Goal: Task Accomplishment & Management: Manage account settings

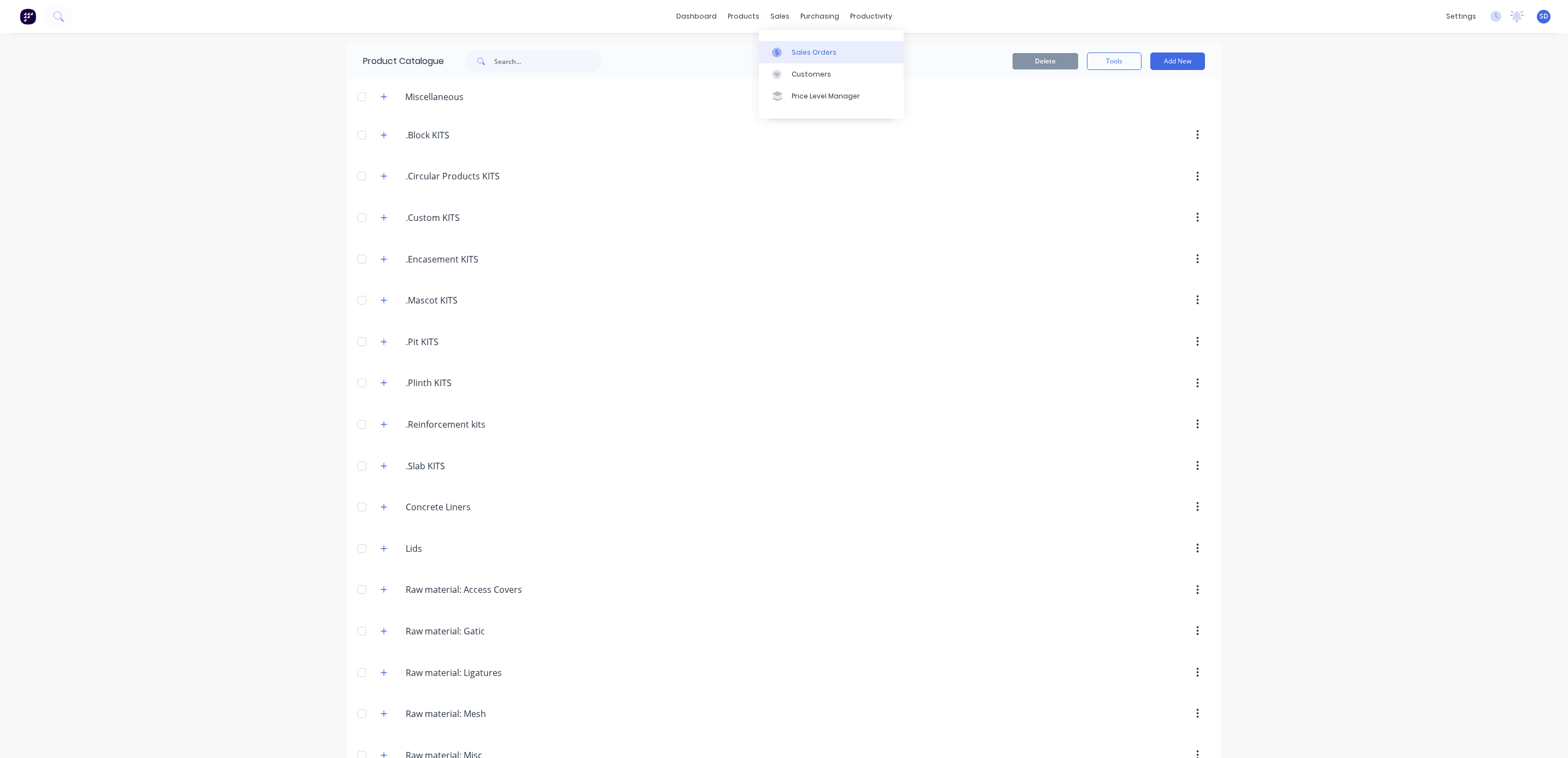
click at [793, 46] on link "Sales Orders" at bounding box center [831, 52] width 145 height 22
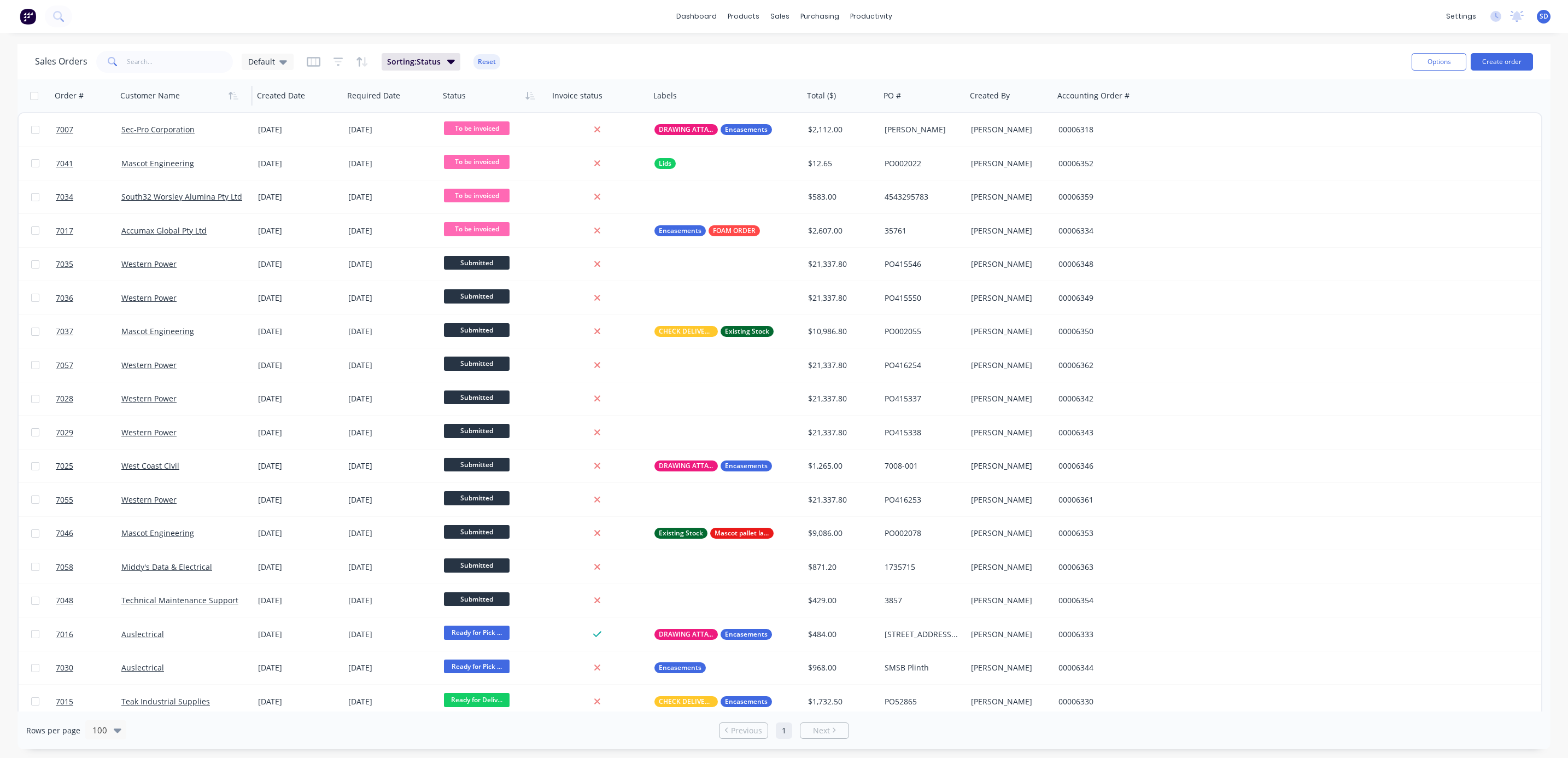
click at [217, 101] on div at bounding box center [181, 96] width 122 height 22
click at [238, 92] on icon "button" at bounding box center [233, 95] width 10 height 9
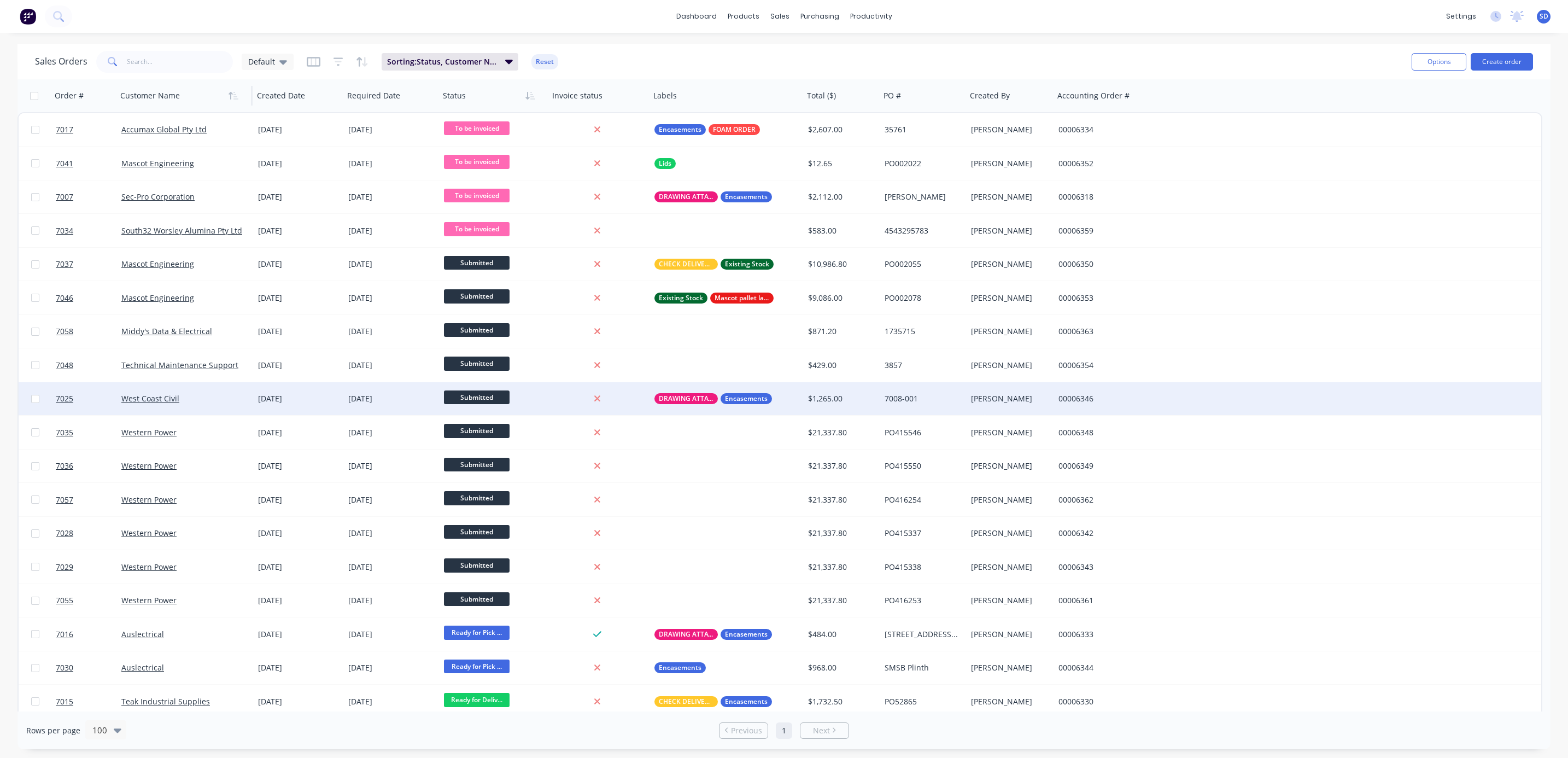
click at [186, 388] on div "West Coast Civil" at bounding box center [185, 398] width 136 height 33
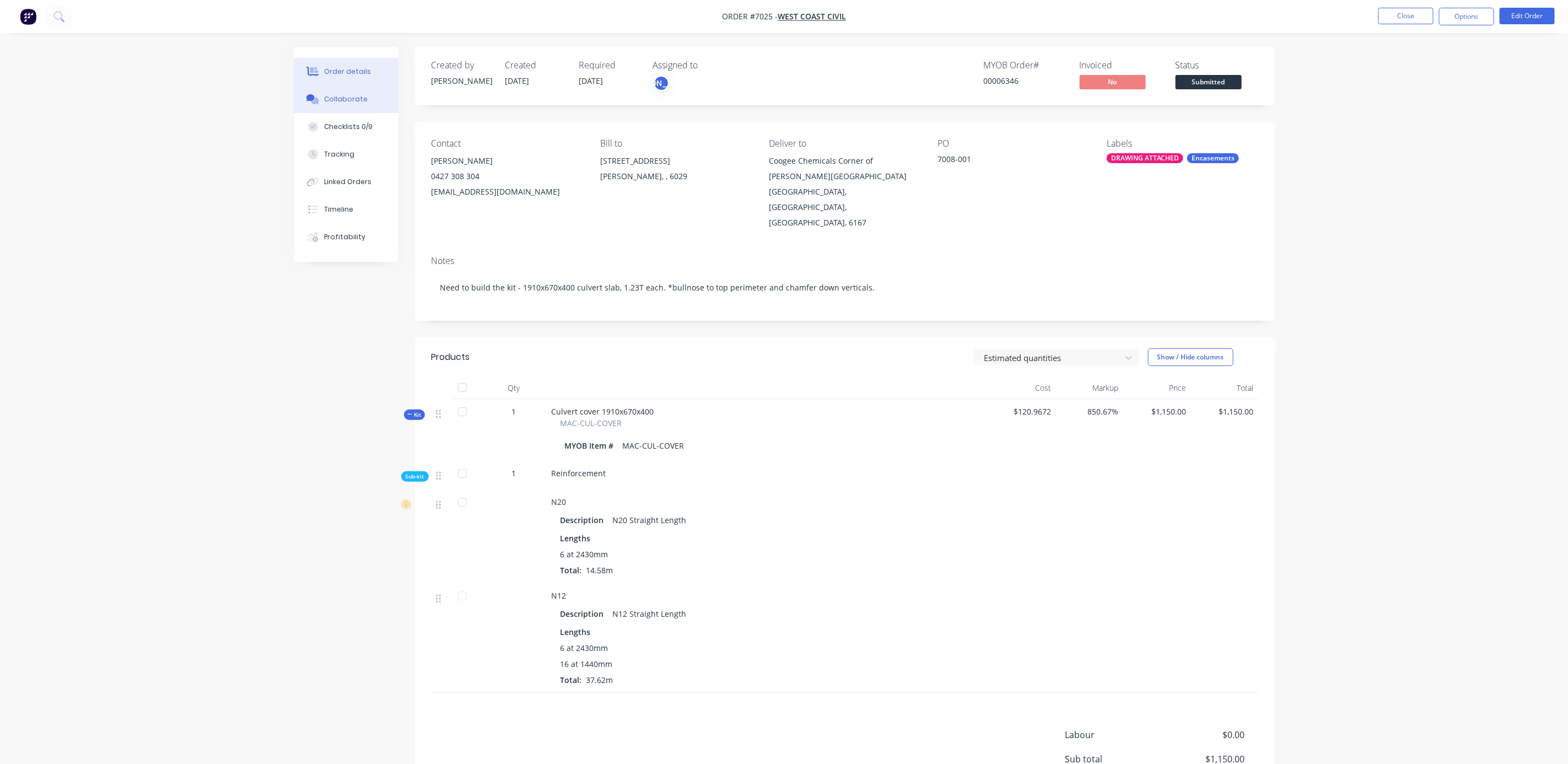
click at [344, 105] on button "Collaborate" at bounding box center [346, 99] width 105 height 28
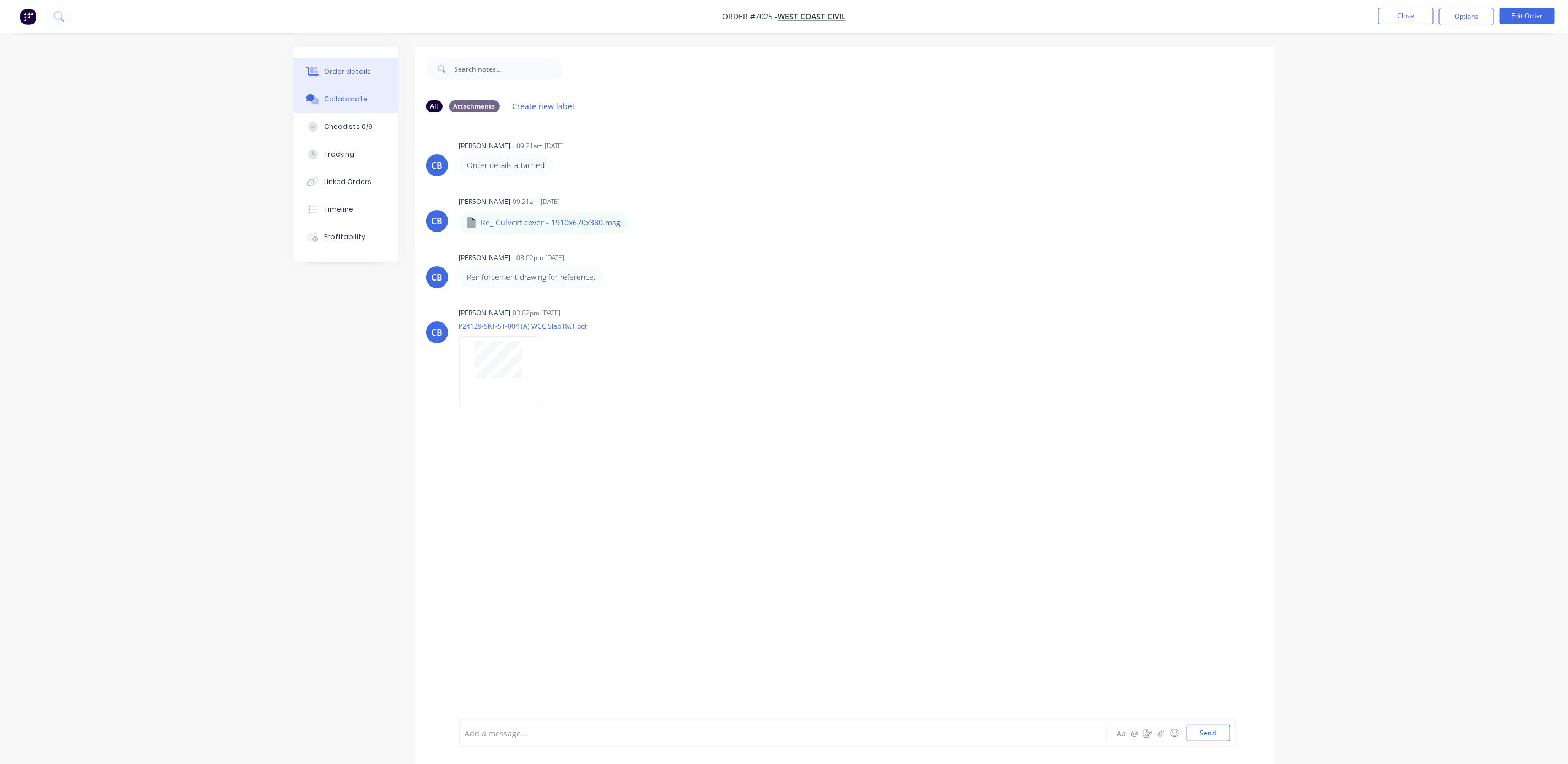
click at [347, 72] on div "Order details" at bounding box center [347, 72] width 47 height 10
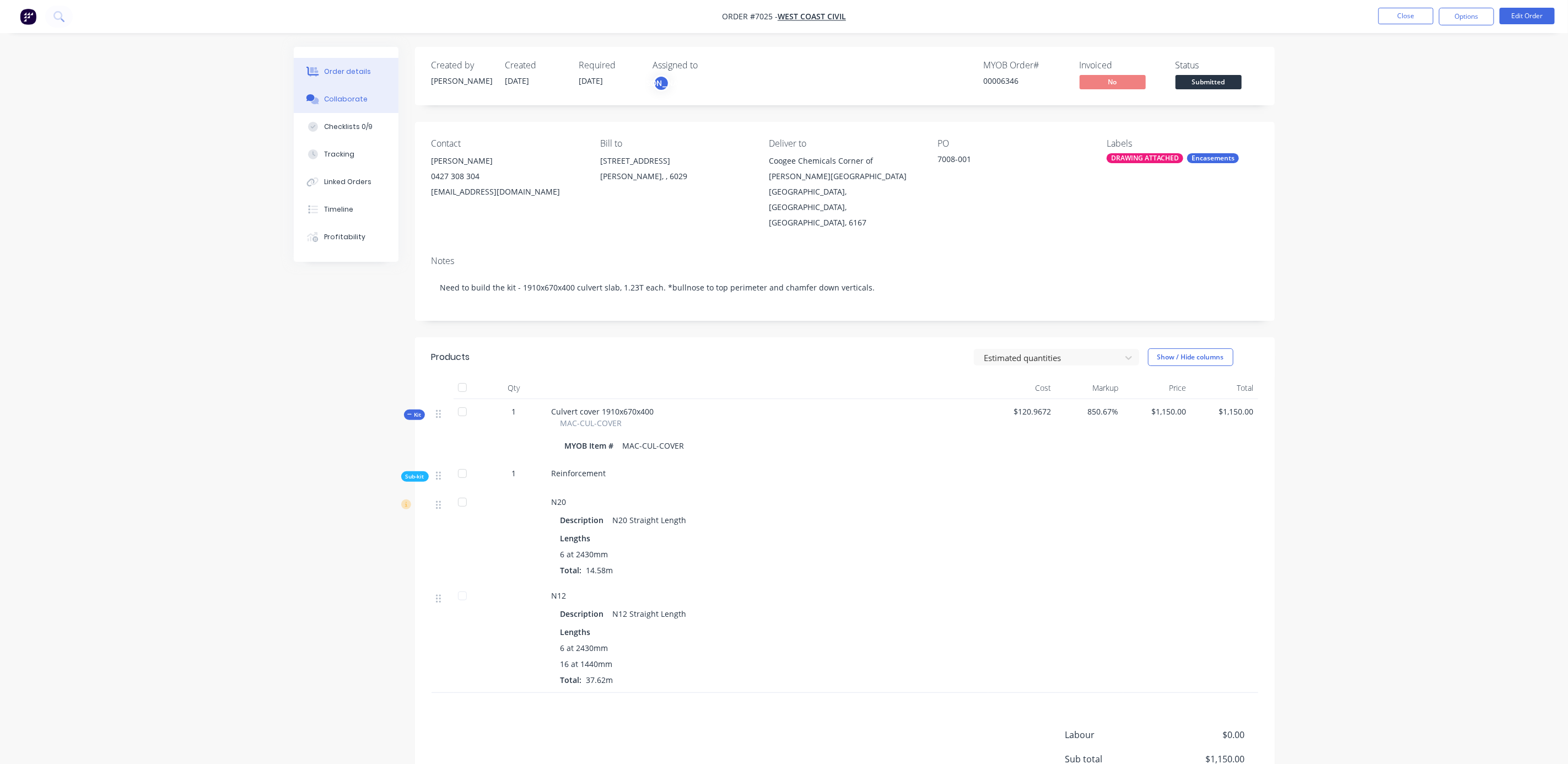
click at [340, 96] on div "Collaborate" at bounding box center [345, 99] width 43 height 10
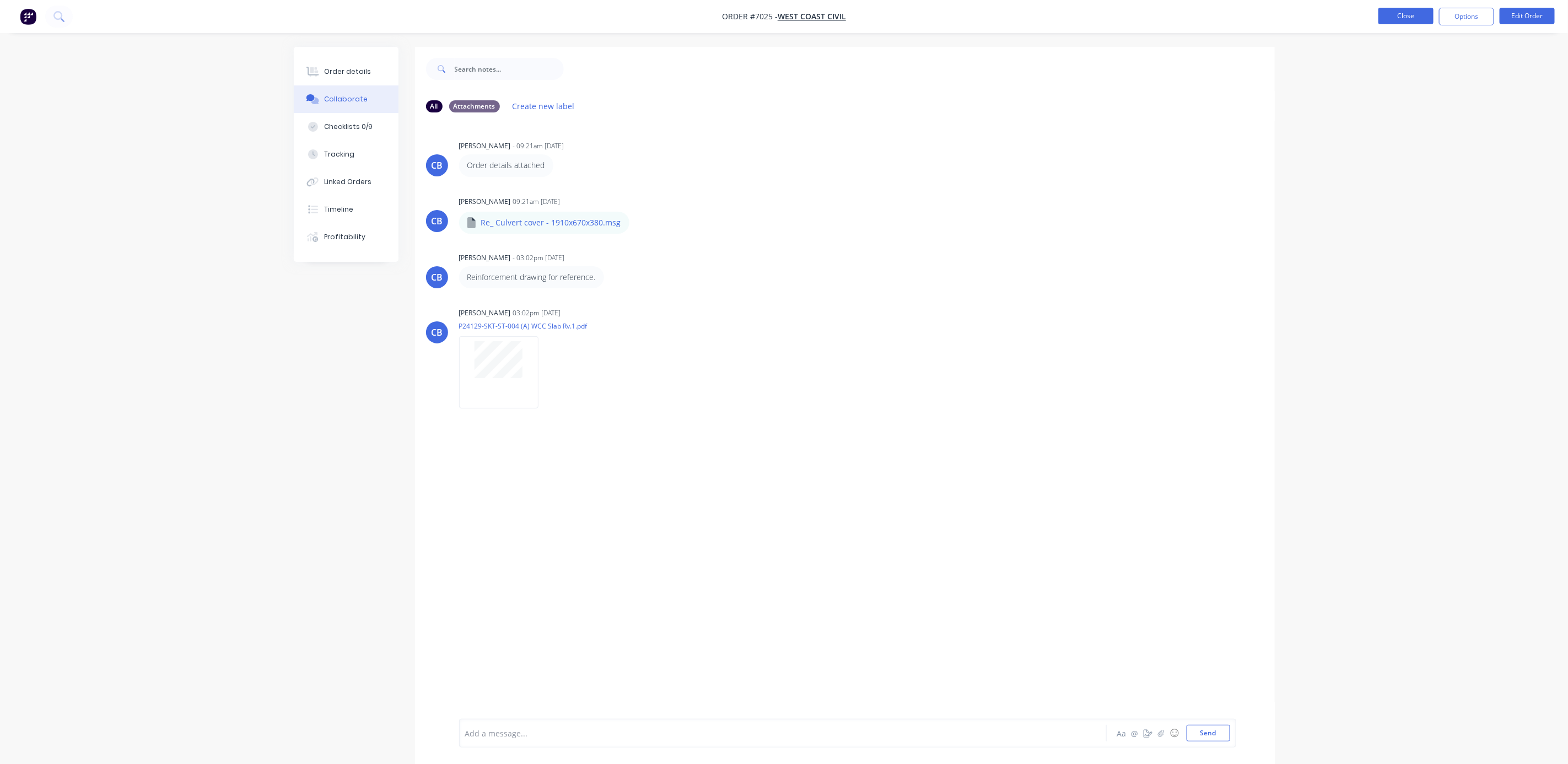
click at [1399, 16] on button "Close" at bounding box center [1406, 16] width 55 height 17
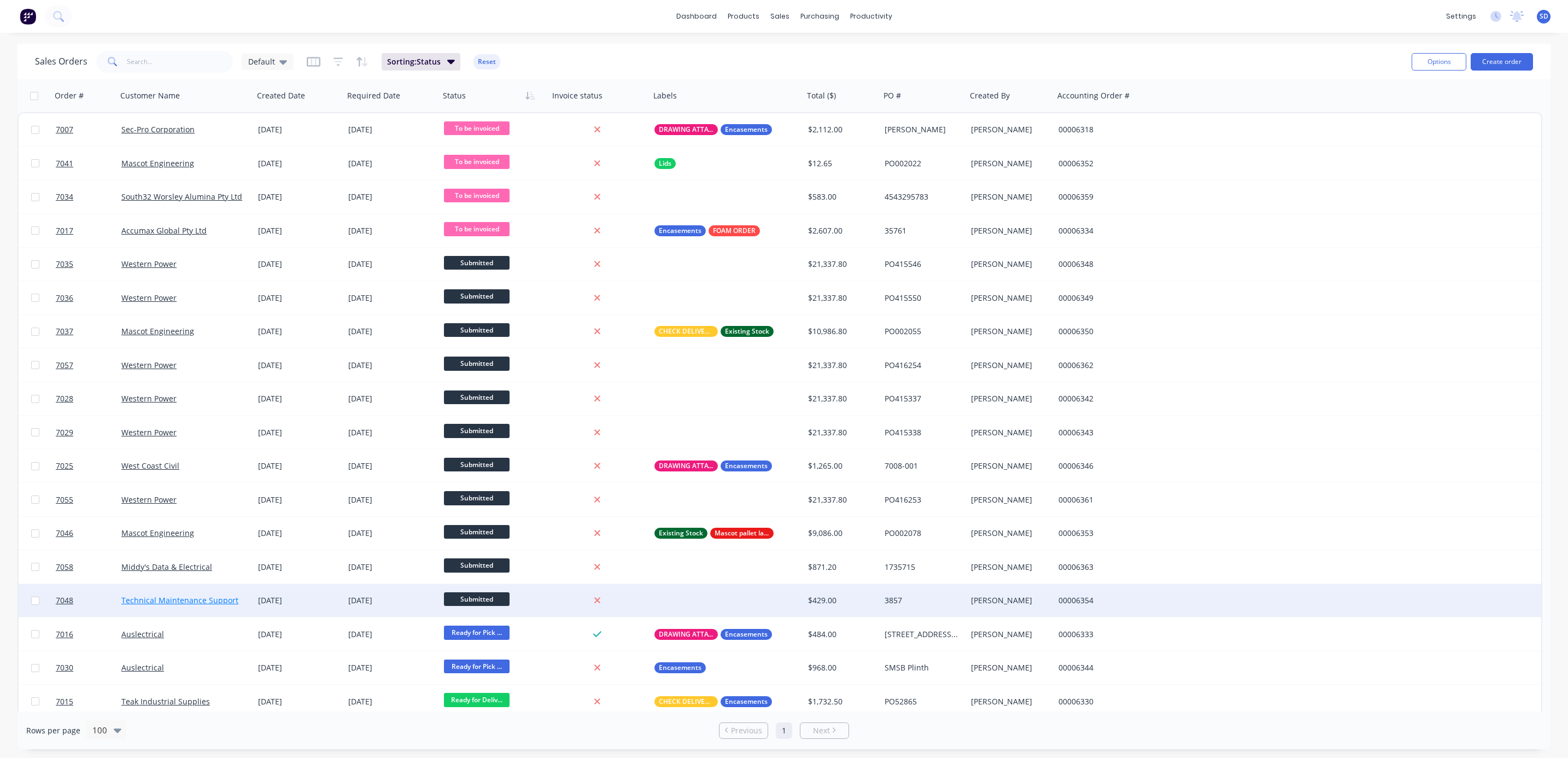
click at [193, 602] on link "Technical Maintenance Support" at bounding box center [180, 600] width 117 height 10
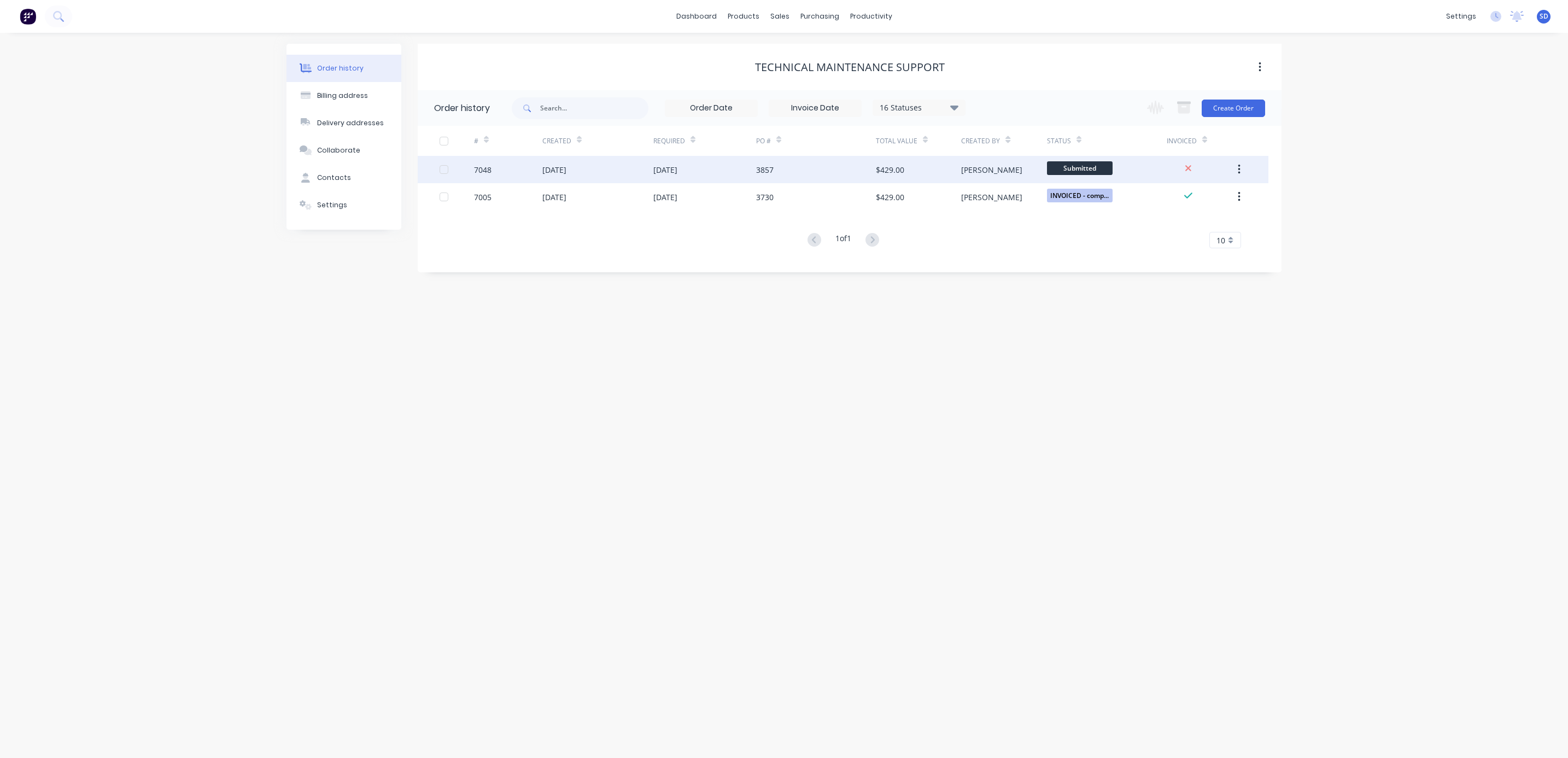
click at [608, 164] on div "[DATE]" at bounding box center [598, 169] width 111 height 27
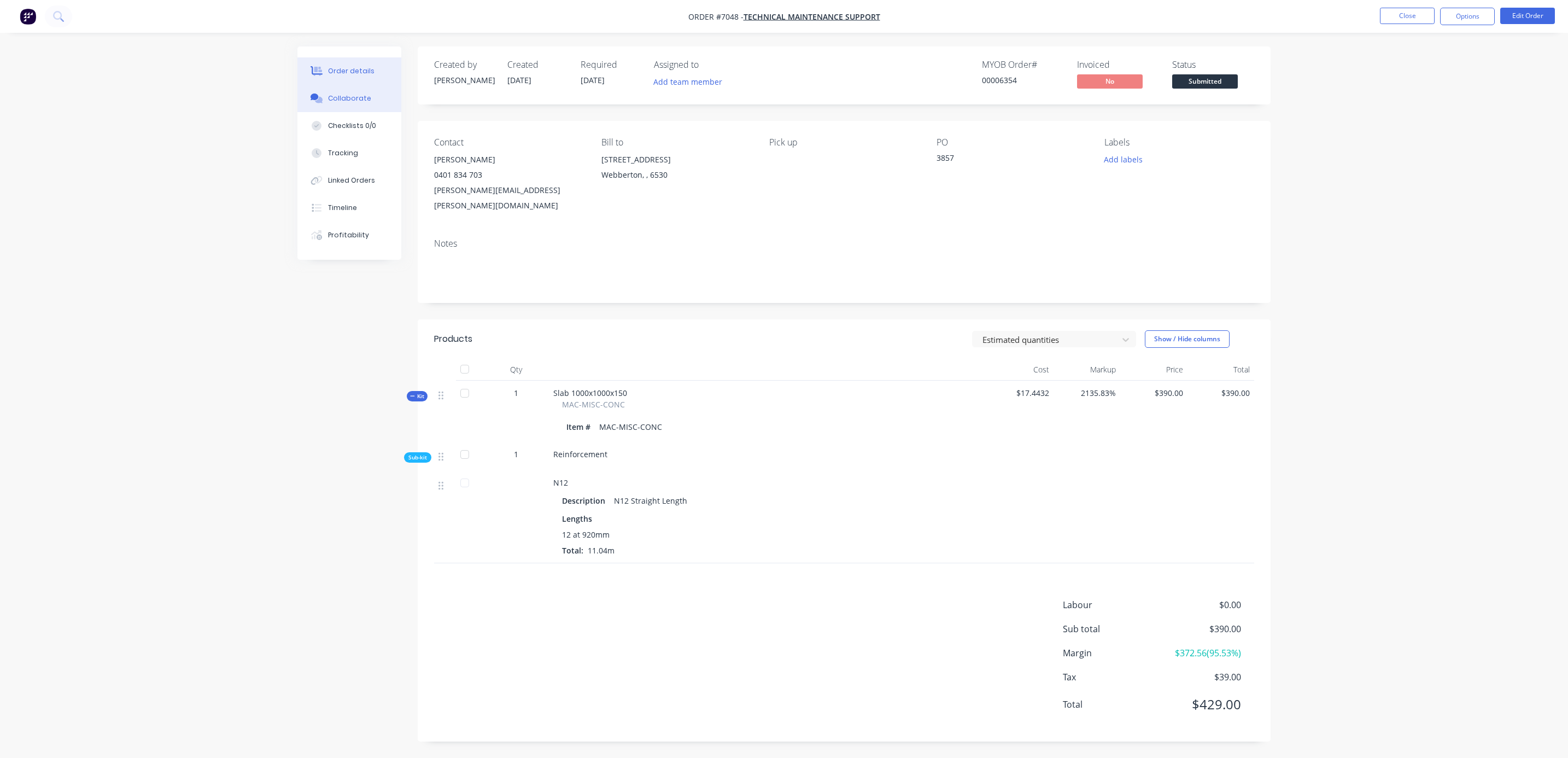
click at [352, 102] on div "Collaborate" at bounding box center [349, 98] width 43 height 10
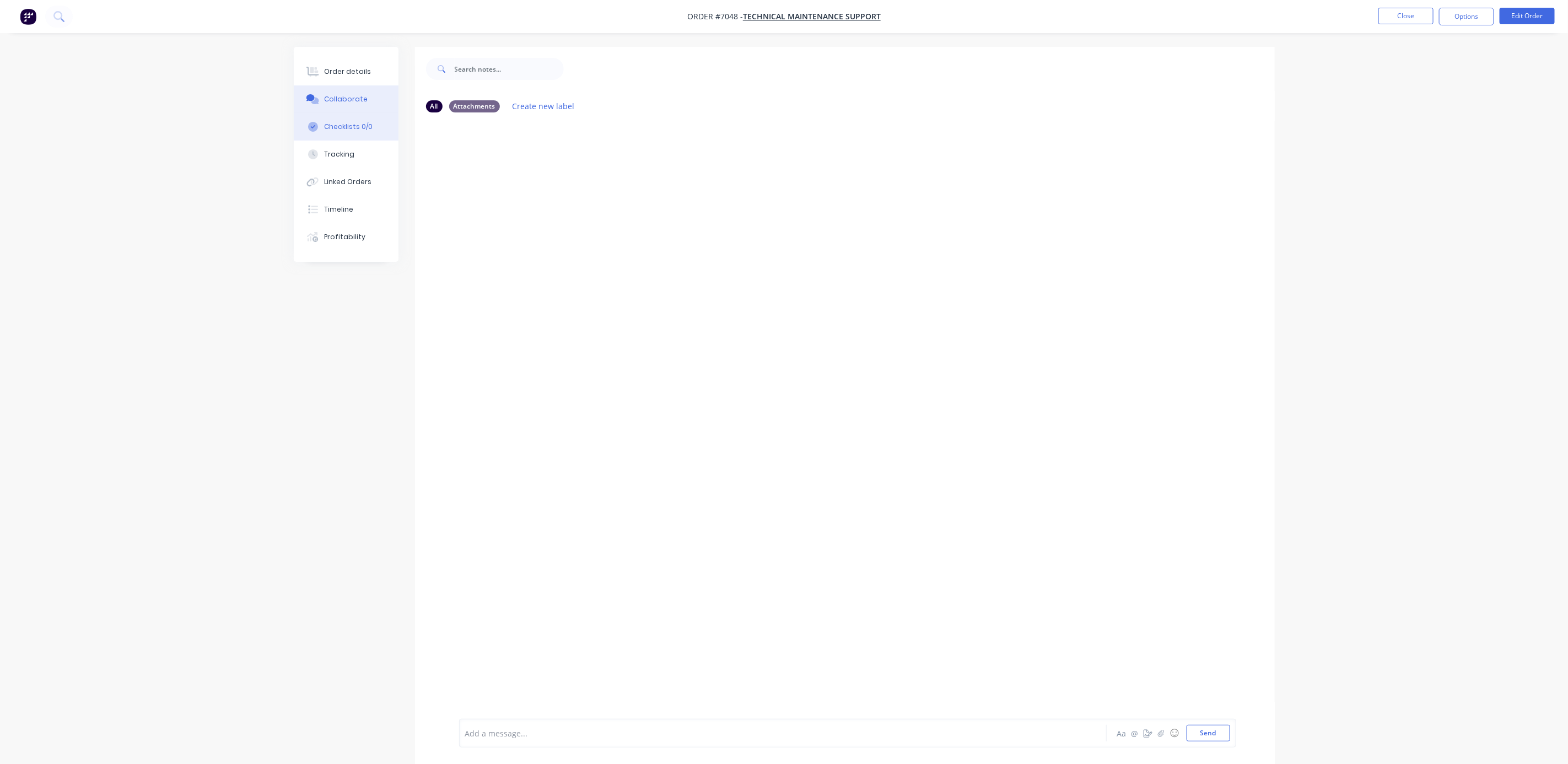
click at [351, 124] on div "Checklists 0/0" at bounding box center [348, 127] width 49 height 10
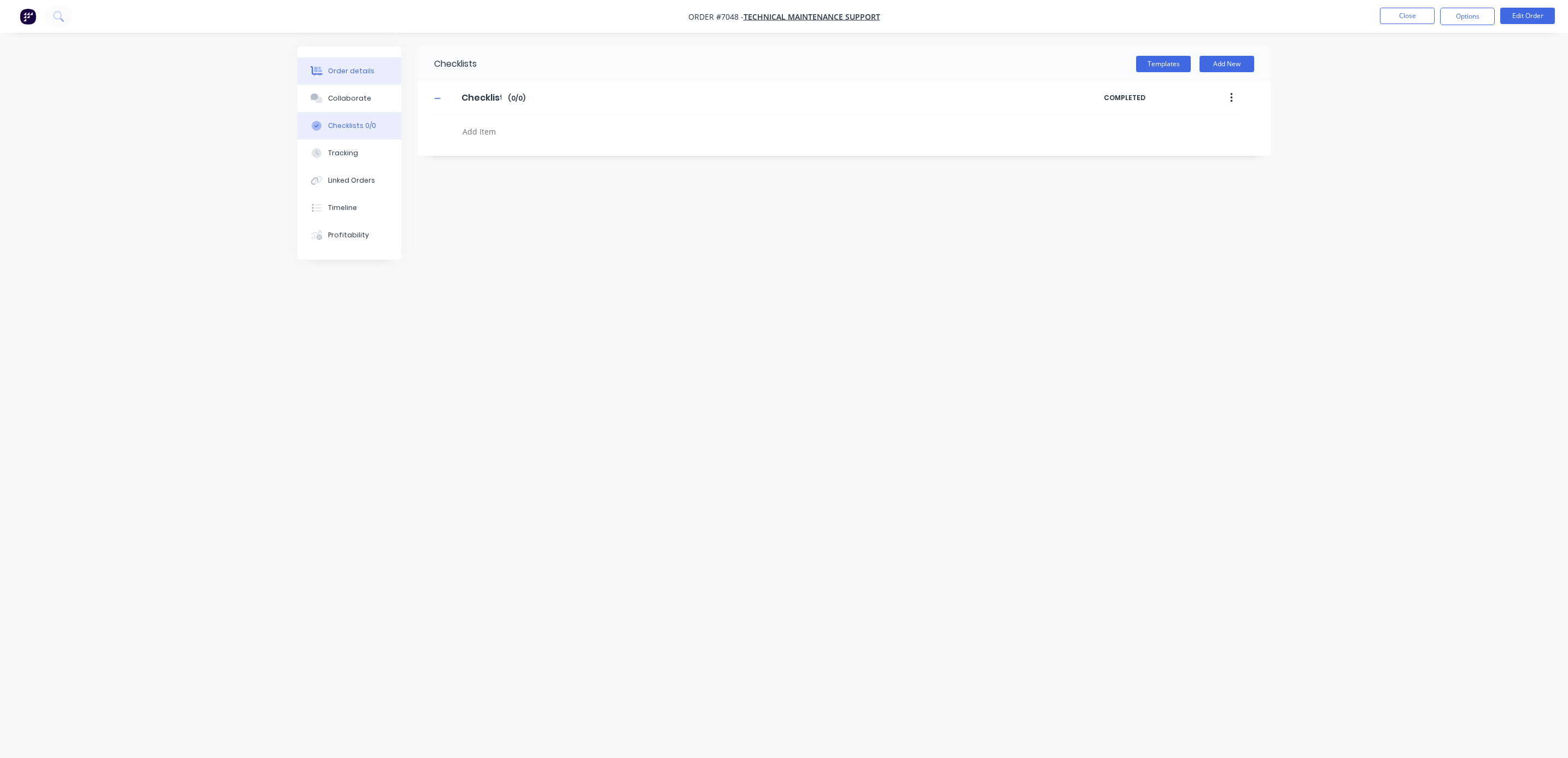
click at [349, 76] on button "Order details" at bounding box center [349, 71] width 104 height 27
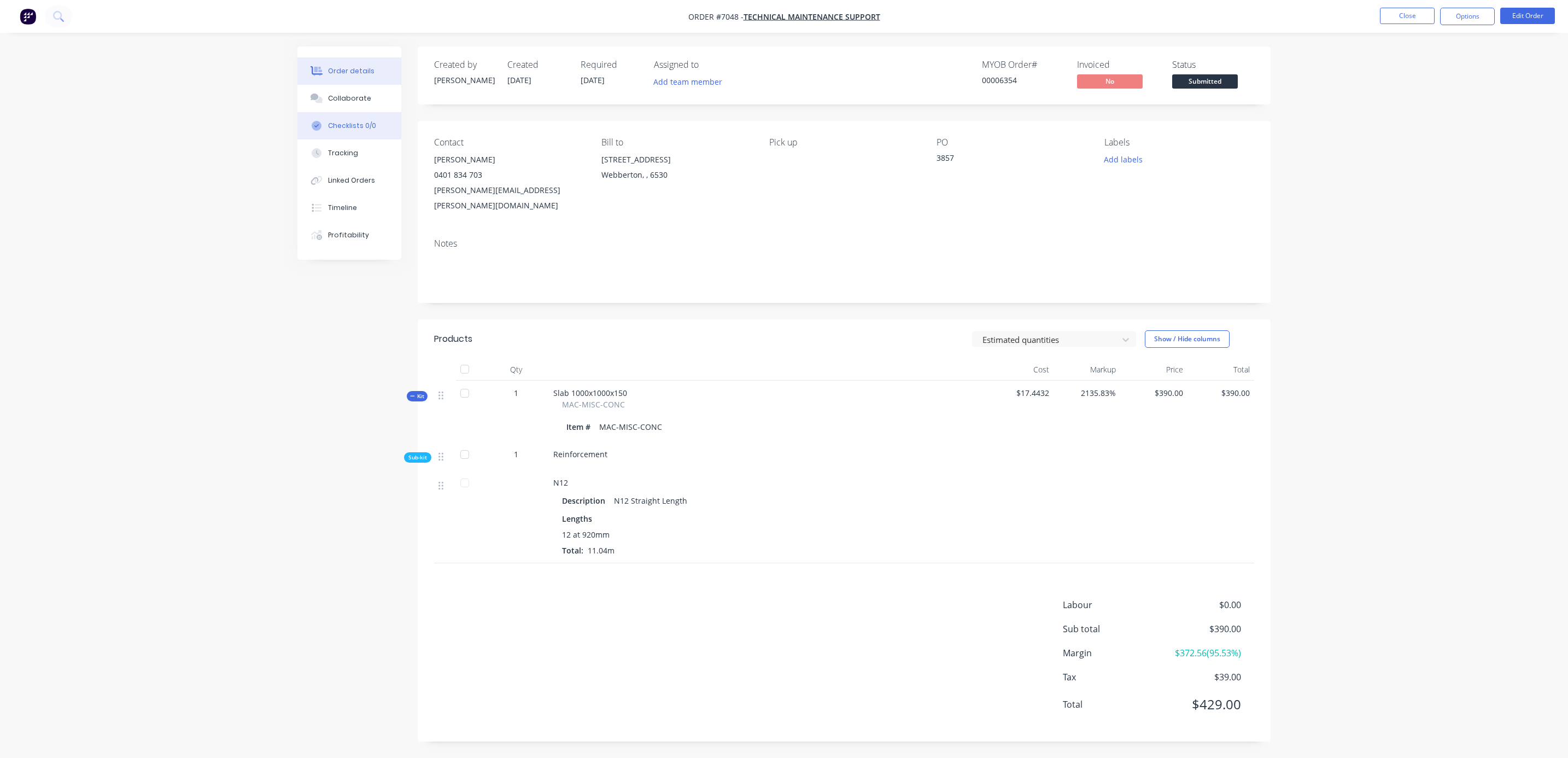
click at [358, 122] on div "Checklists 0/0" at bounding box center [352, 126] width 48 height 10
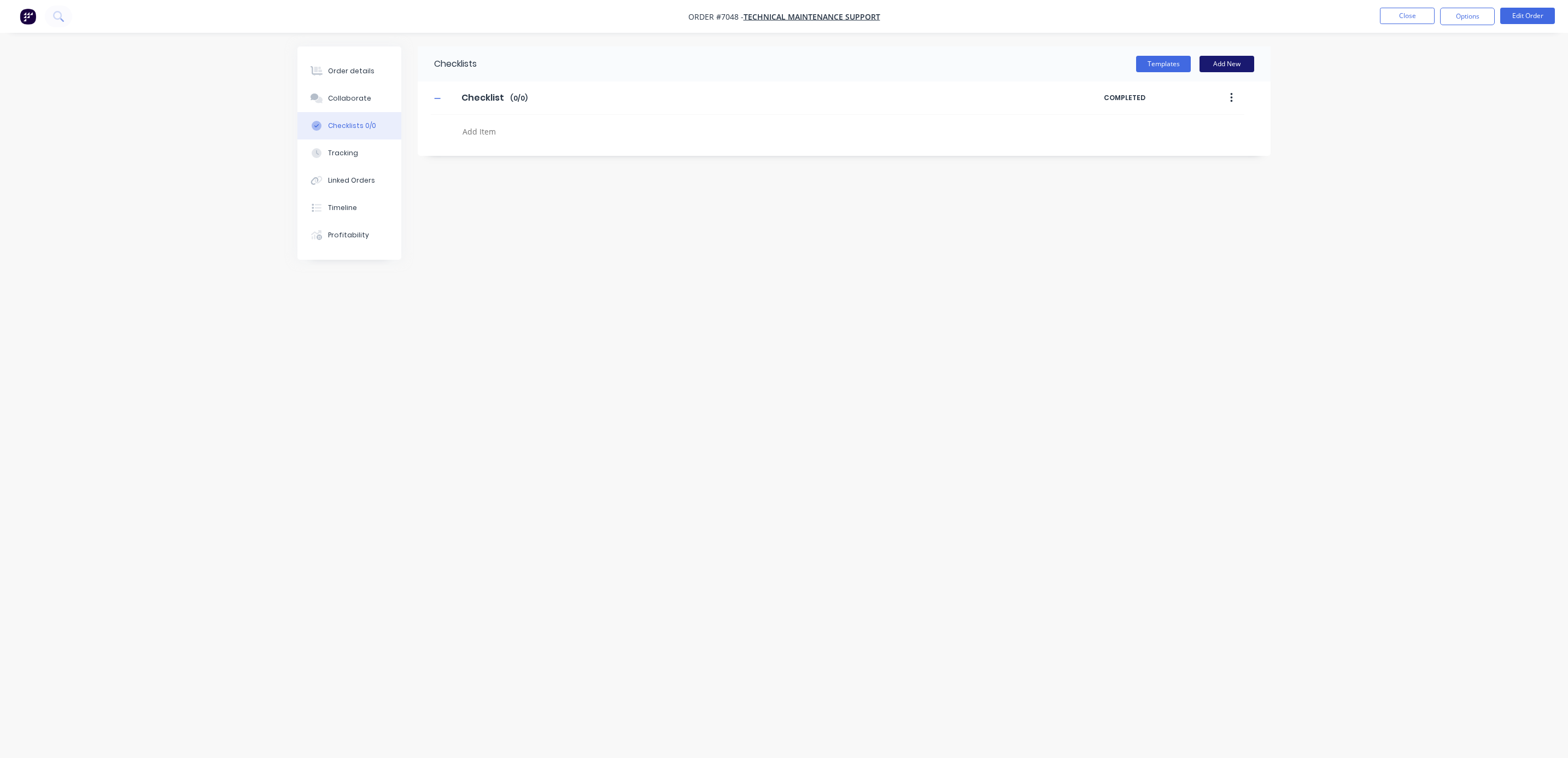
click at [1226, 58] on button "Add New" at bounding box center [1227, 64] width 55 height 16
click at [1165, 62] on button "Templates" at bounding box center [1163, 64] width 55 height 16
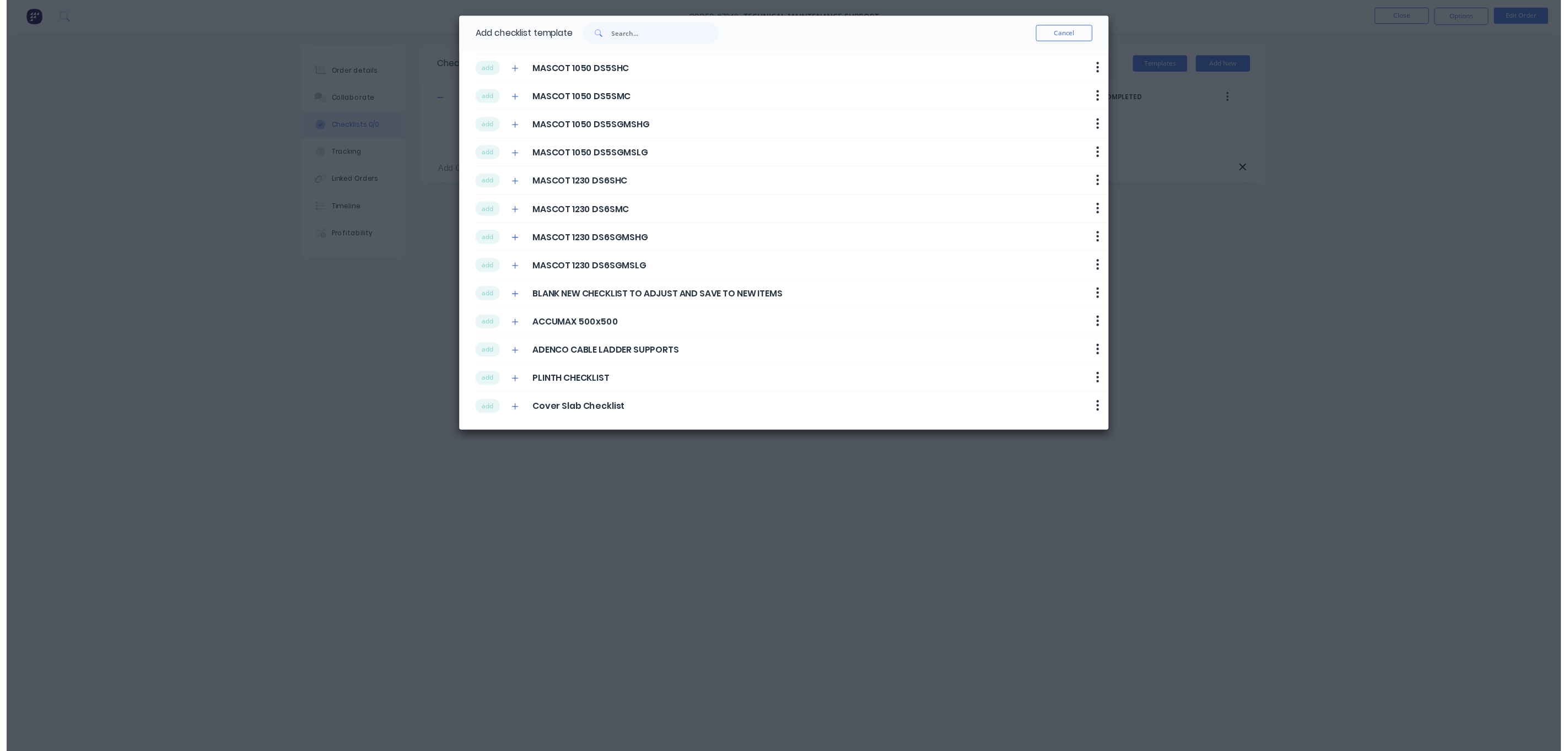
scroll to position [236, 0]
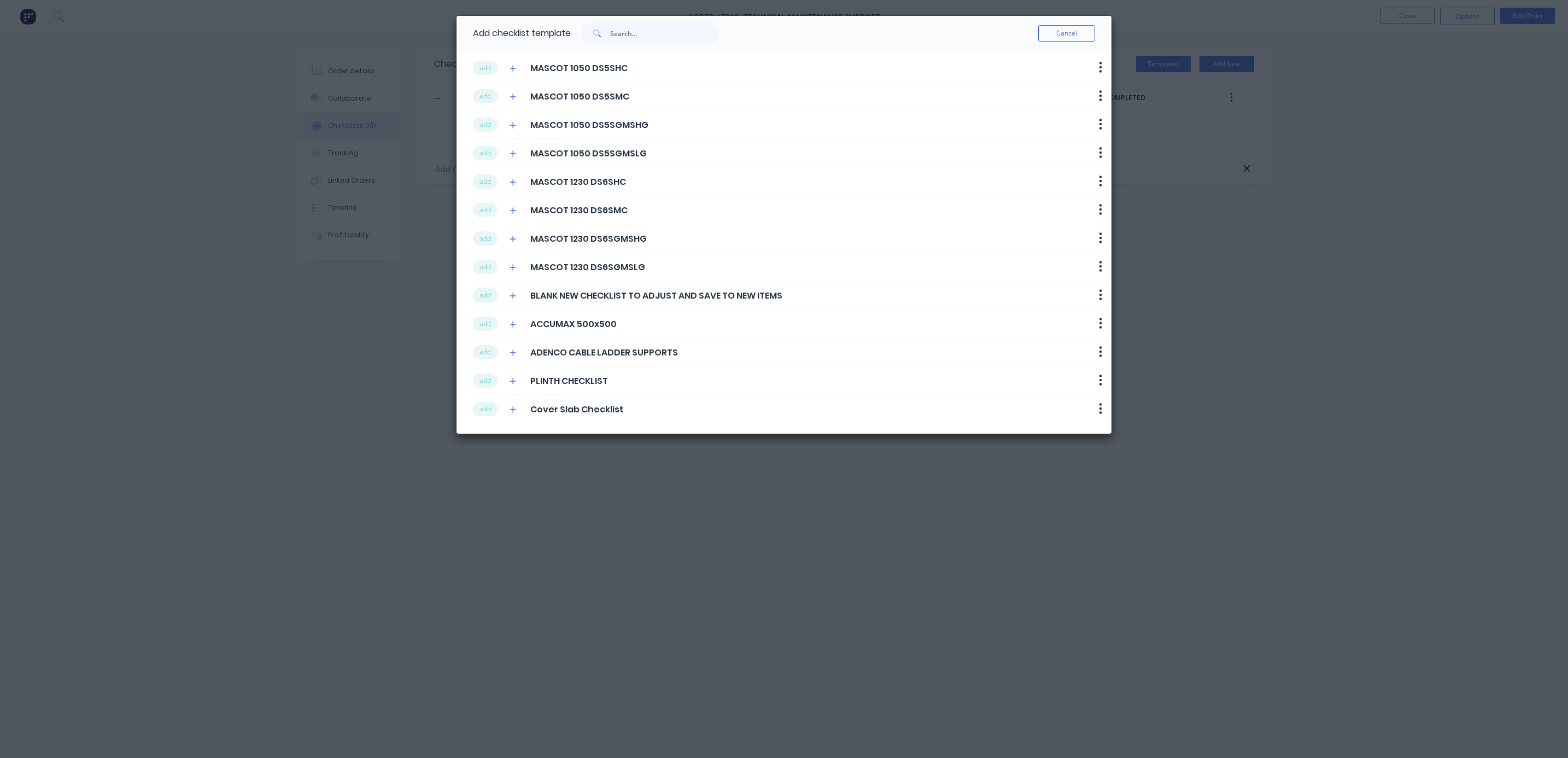
click at [569, 383] on span "PLINTH CHECKLIST" at bounding box center [569, 381] width 78 height 13
click at [480, 378] on button "add" at bounding box center [486, 381] width 25 height 14
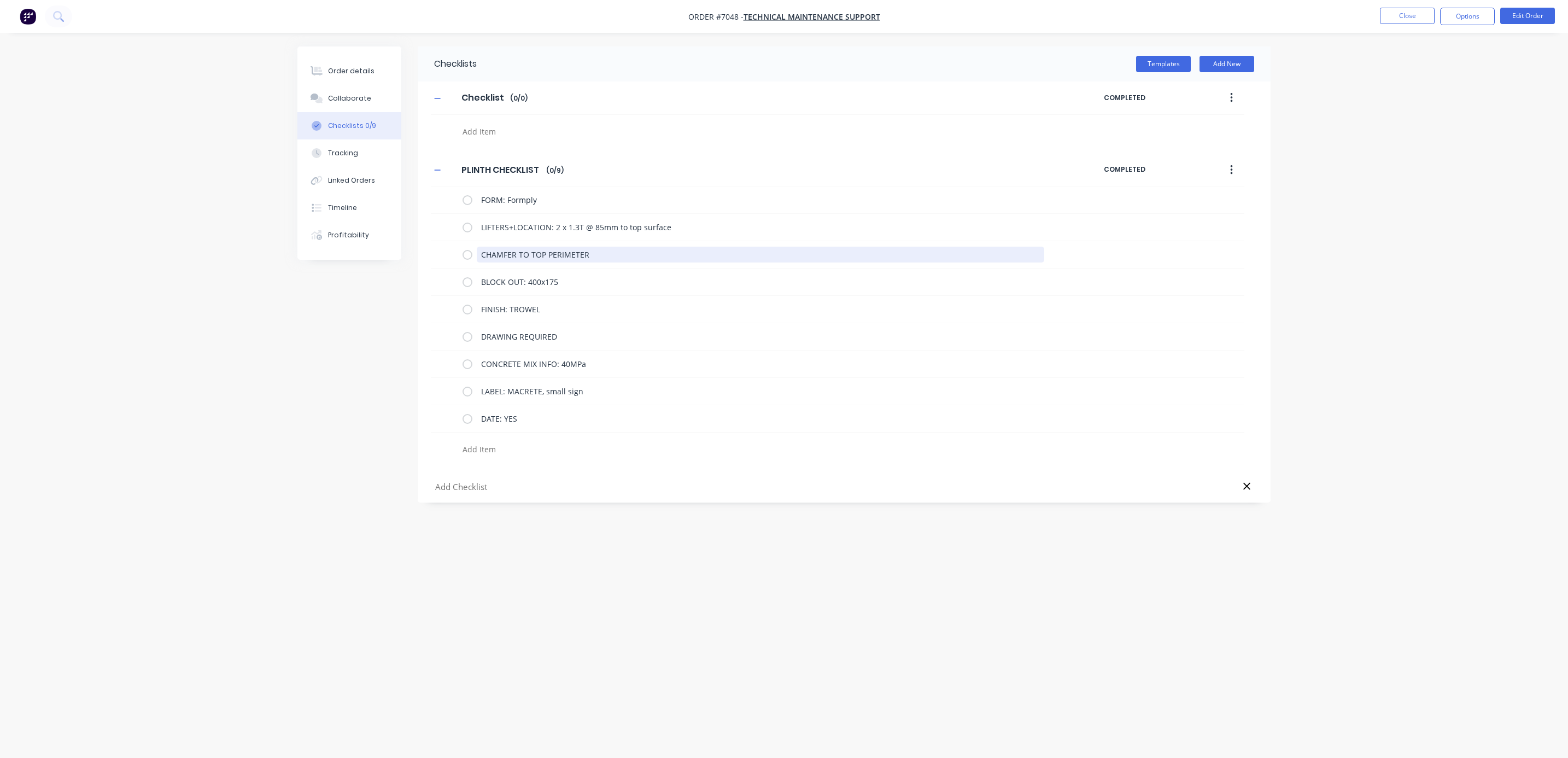
drag, startPoint x: 603, startPoint y: 253, endPoint x: 423, endPoint y: 253, distance: 180.0
click at [423, 253] on div "PLINTH CHECKLIST PLINTH CHECKLIST Enter Checklist name ( 0 / 9 ) COMPLETED FORM…" at bounding box center [844, 307] width 853 height 307
drag, startPoint x: 581, startPoint y: 257, endPoint x: 455, endPoint y: 257, distance: 126.0
click at [455, 257] on div "BLOCK OUT: 400x175" at bounding box center [837, 254] width 813 height 27
drag, startPoint x: 543, startPoint y: 252, endPoint x: 508, endPoint y: 250, distance: 35.1
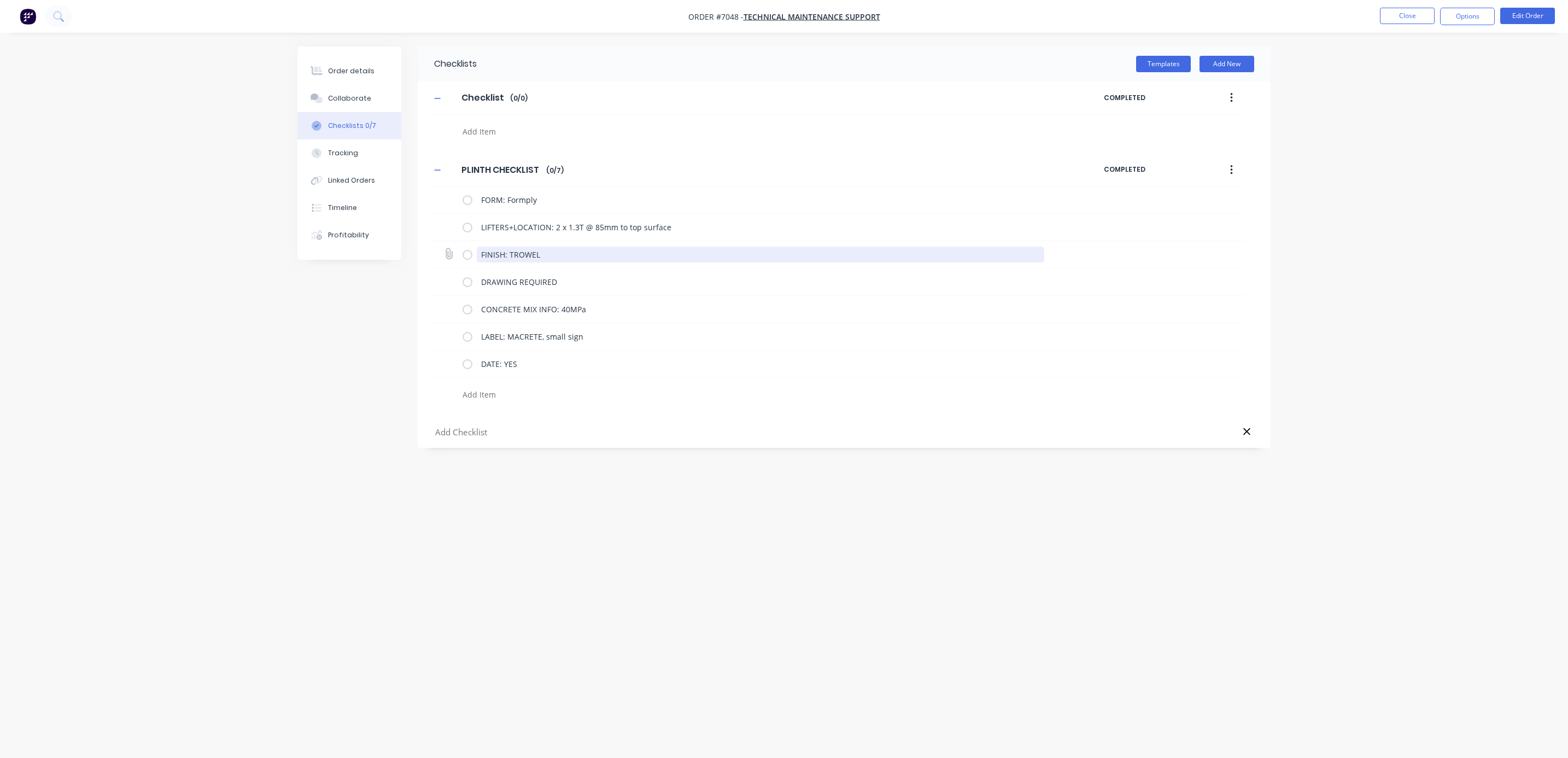
click at [508, 250] on textarea "FINISH: TROWEL" at bounding box center [760, 254] width 568 height 16
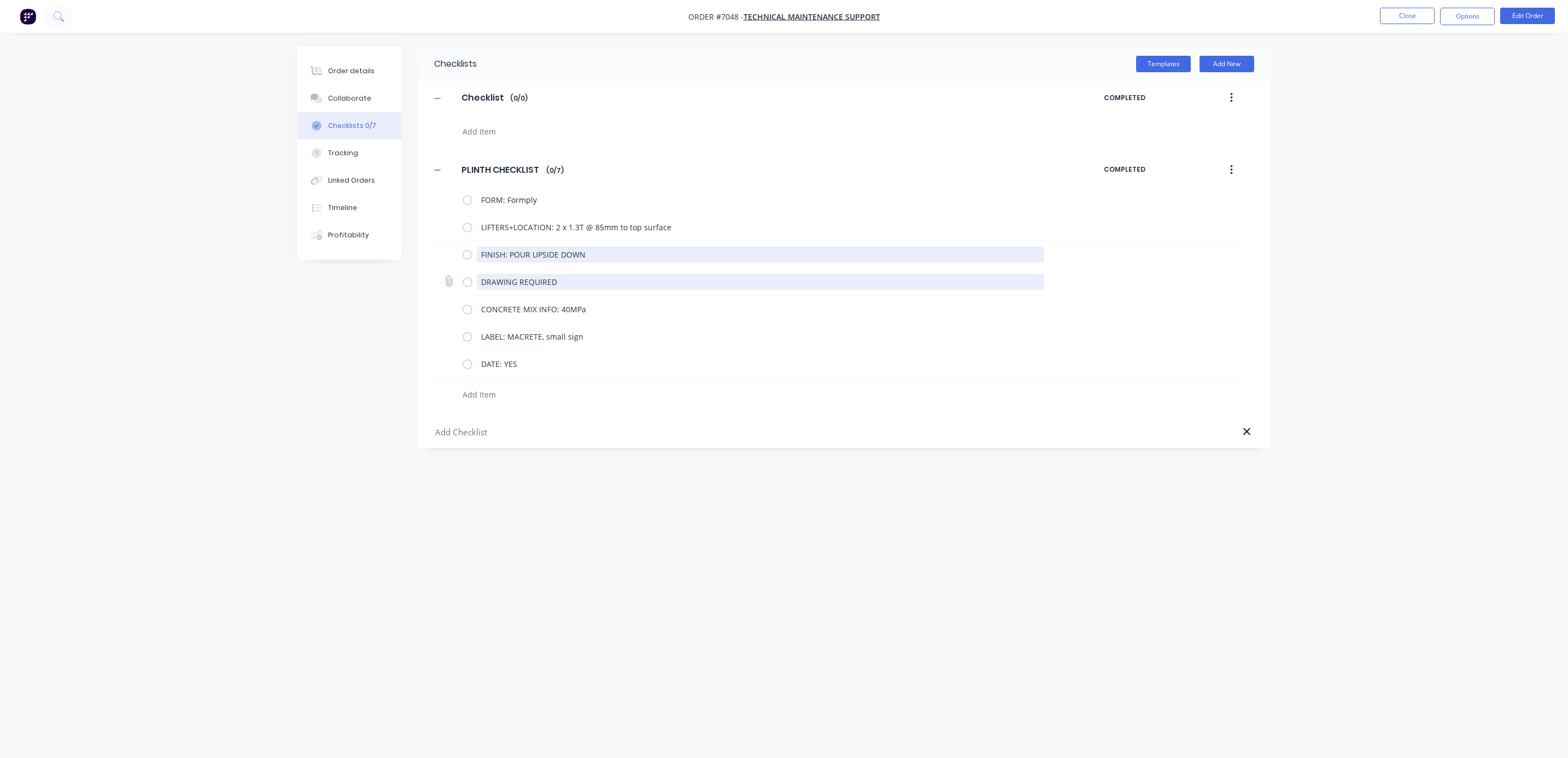
type textarea "FINISH: POUR UPSIDE DOWN"
drag, startPoint x: 499, startPoint y: 286, endPoint x: 437, endPoint y: 286, distance: 62.0
click at [437, 286] on div "DRAWING REQUIRED" at bounding box center [837, 282] width 813 height 27
click at [638, 282] on textarea "CONCRETE MIX INFO: 40MPa" at bounding box center [760, 282] width 568 height 16
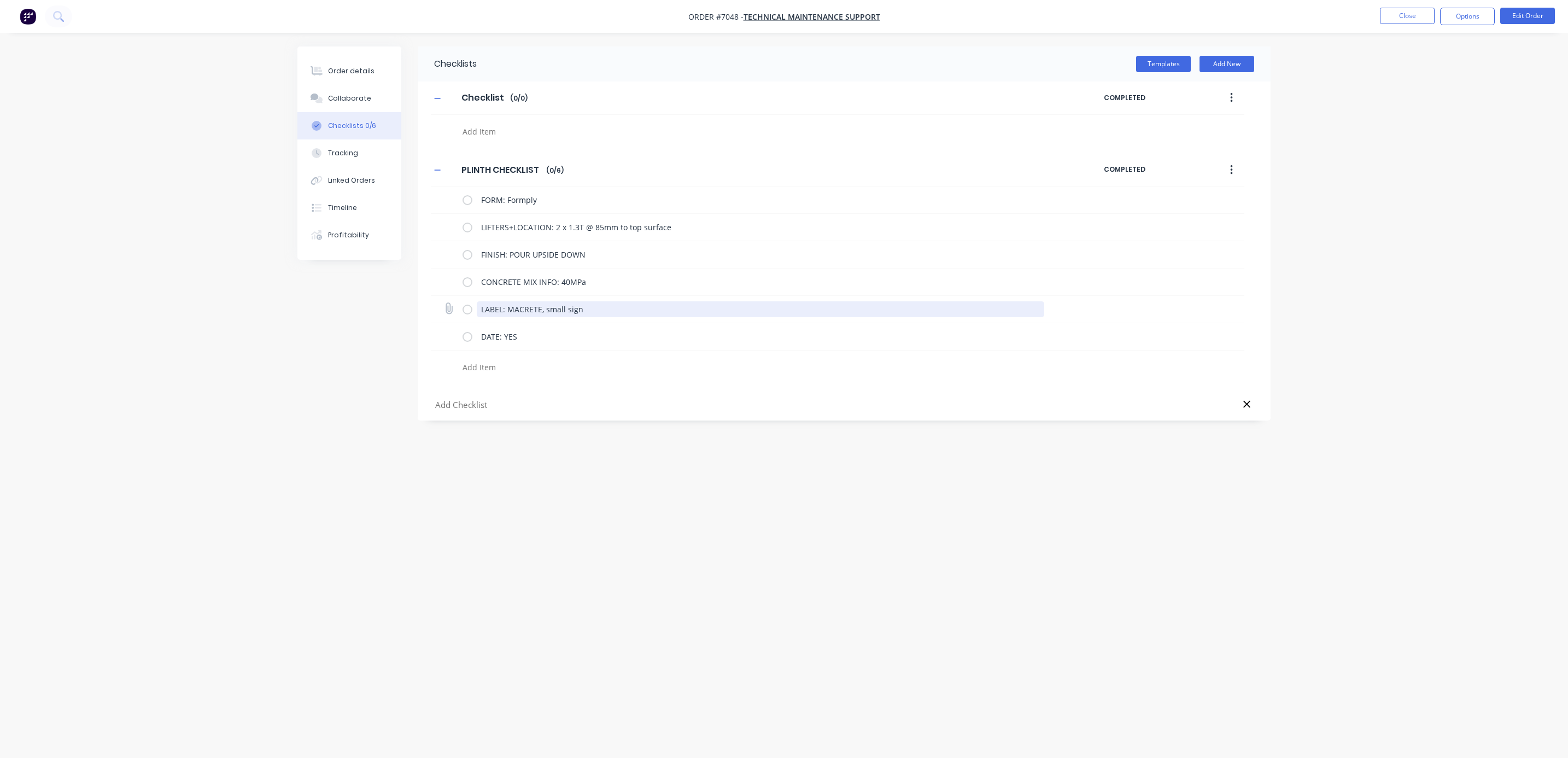
click at [606, 314] on textarea "LABEL: MACRETE, small sign" at bounding box center [760, 309] width 568 height 16
drag, startPoint x: 448, startPoint y: 306, endPoint x: 434, endPoint y: 305, distance: 14.0
click at [434, 305] on div "LABEL: MACRETE, small sign" at bounding box center [837, 309] width 813 height 27
click at [1476, 235] on div "Order details Collaborate Checklists 0/5 Tracking Linked Orders Timeline Profit…" at bounding box center [784, 379] width 1568 height 758
click at [343, 73] on div "Order details" at bounding box center [352, 71] width 47 height 10
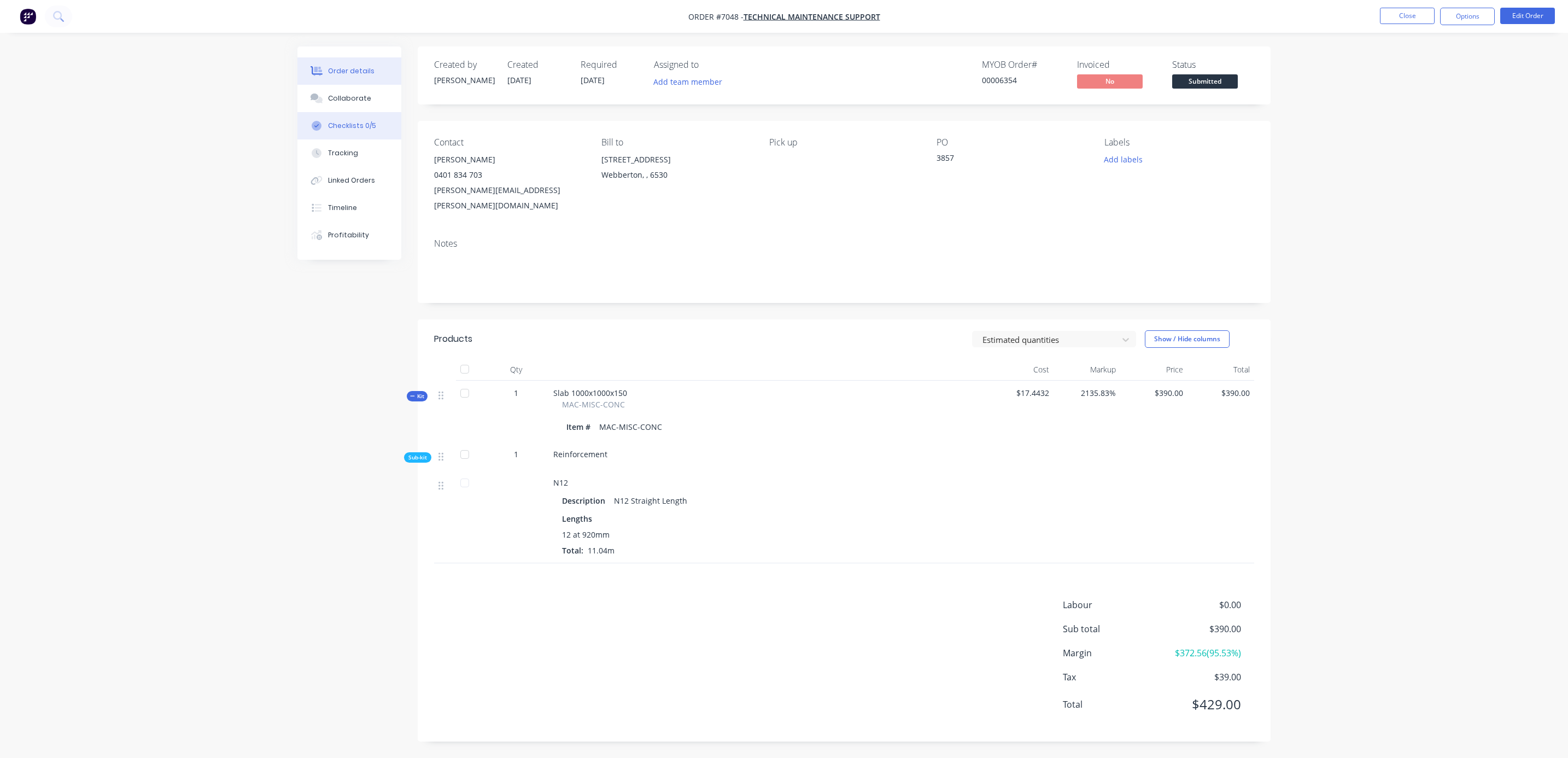
click at [342, 122] on div "Checklists 0/5" at bounding box center [352, 126] width 48 height 10
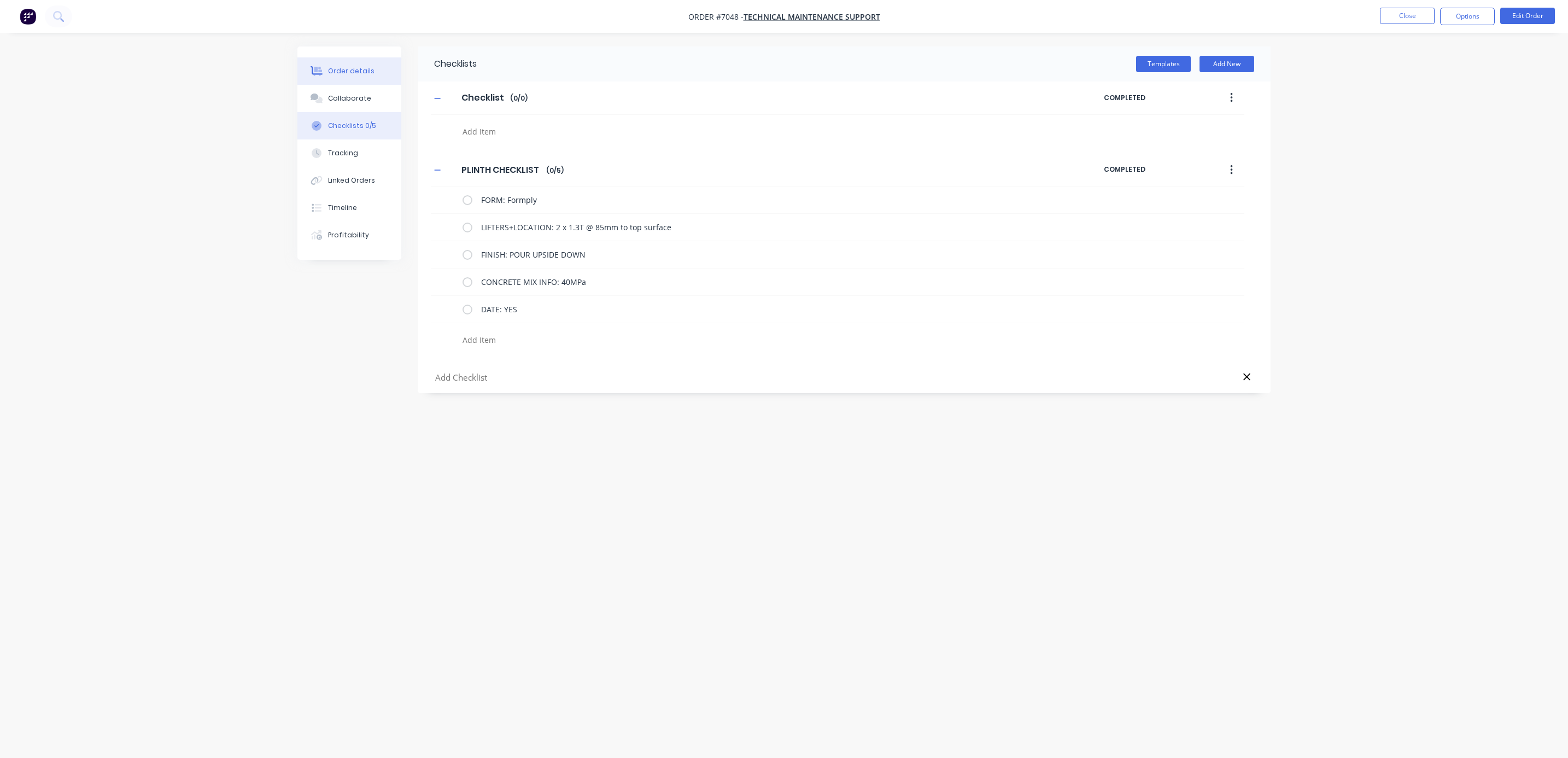
click at [359, 73] on div "Order details" at bounding box center [352, 71] width 47 height 10
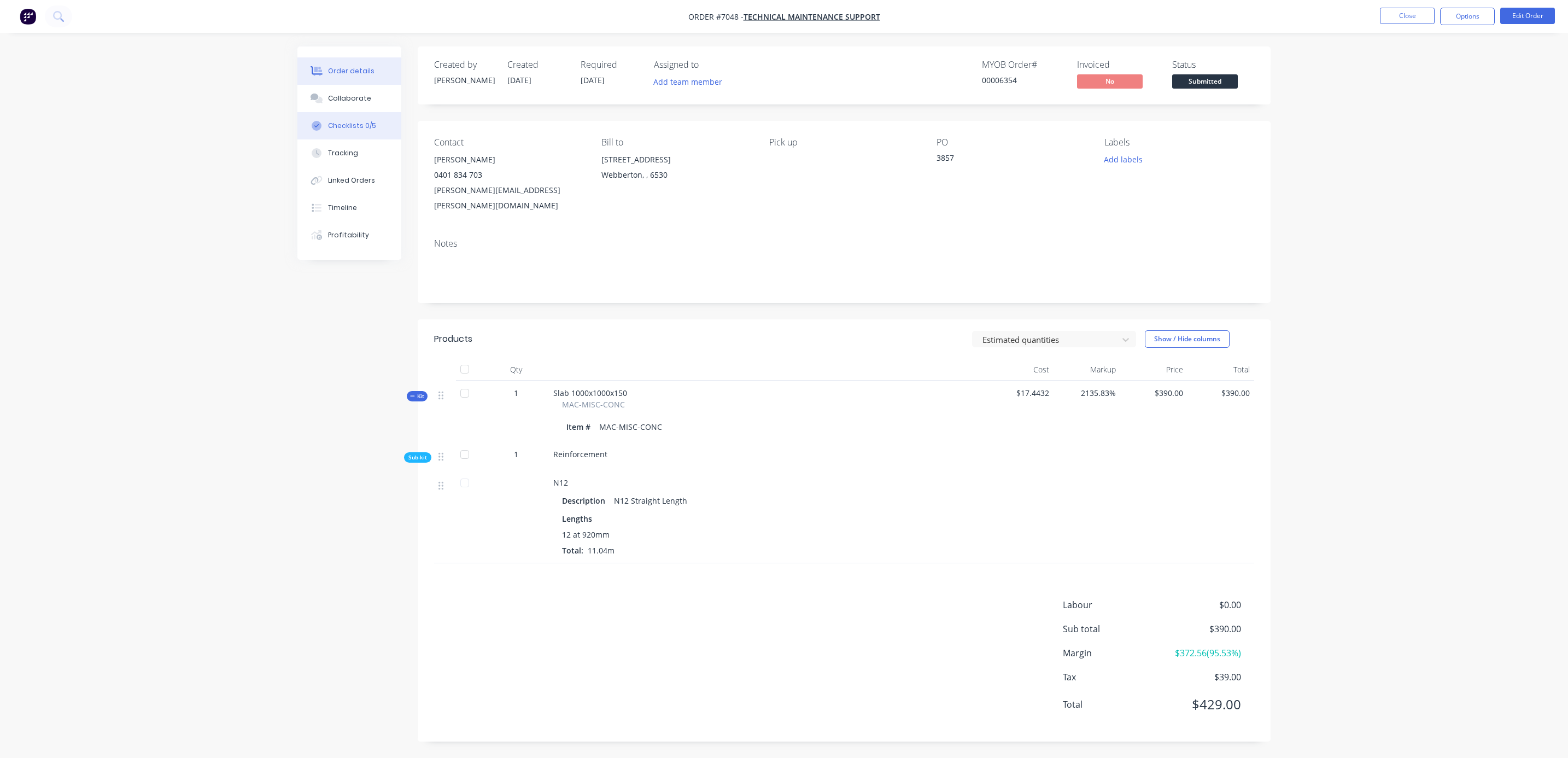
click at [358, 127] on div "Checklists 0/5" at bounding box center [352, 126] width 48 height 10
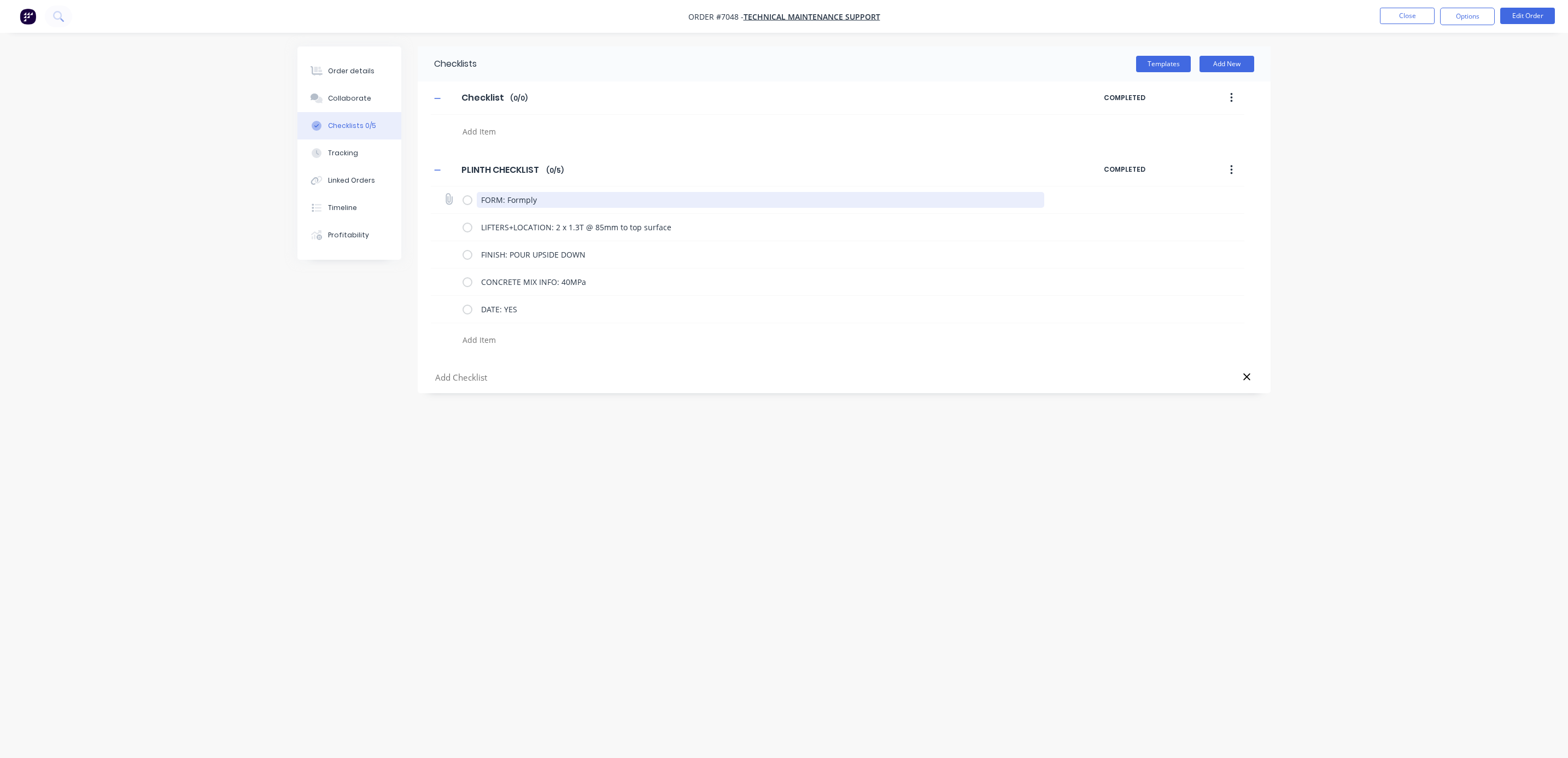
drag, startPoint x: 557, startPoint y: 204, endPoint x: 509, endPoint y: 200, distance: 48.2
click at [509, 200] on textarea "FORM: Formply" at bounding box center [760, 200] width 568 height 16
type textarea "FORM: channel"
click at [780, 612] on div "Checklists Templates Add New Checklist Checklist Enter Checklist name ( 0 / 0 )…" at bounding box center [784, 358] width 973 height 623
click at [351, 76] on button "Order details" at bounding box center [349, 71] width 104 height 27
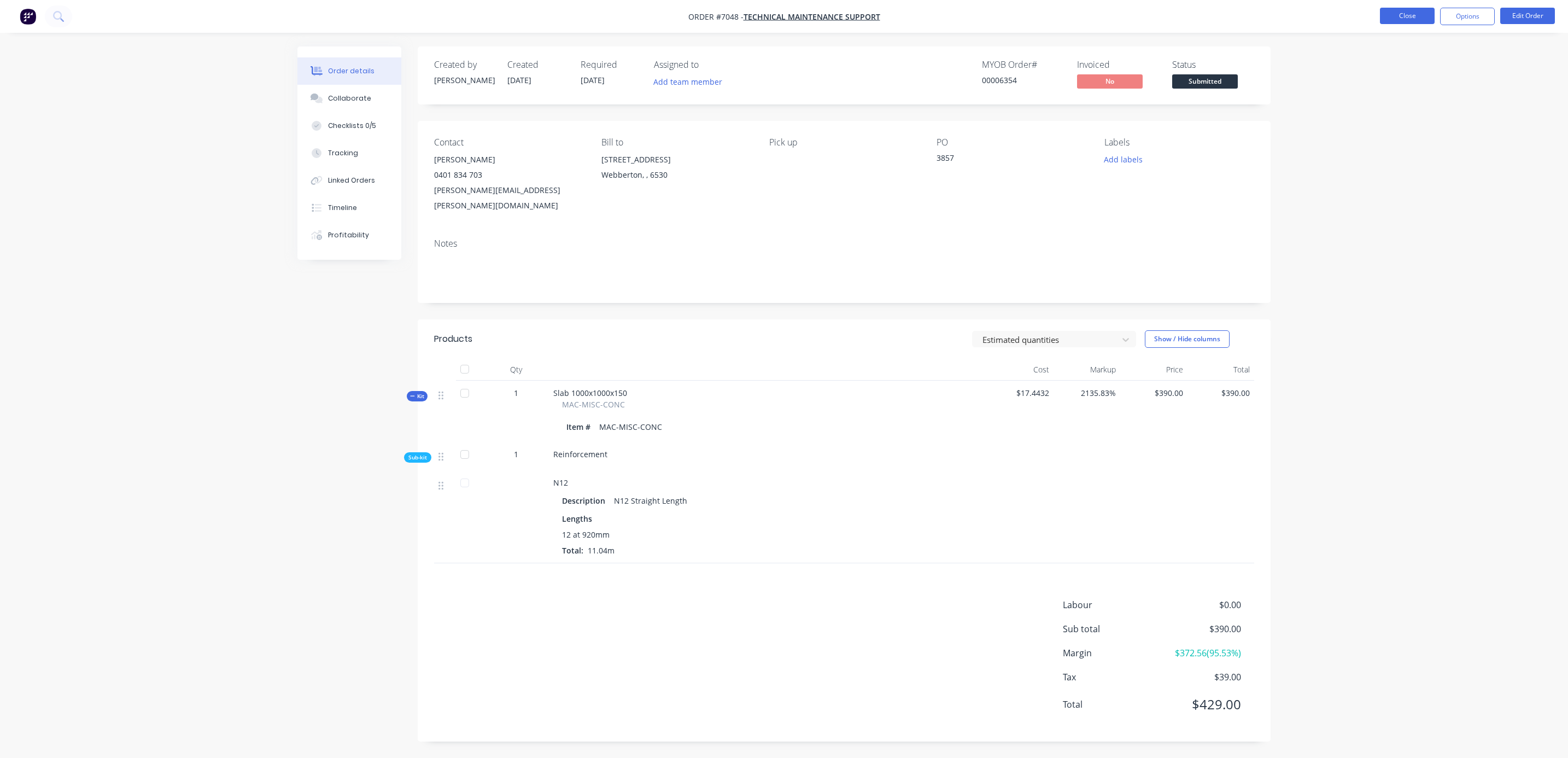
click at [1410, 16] on button "Close" at bounding box center [1407, 16] width 55 height 16
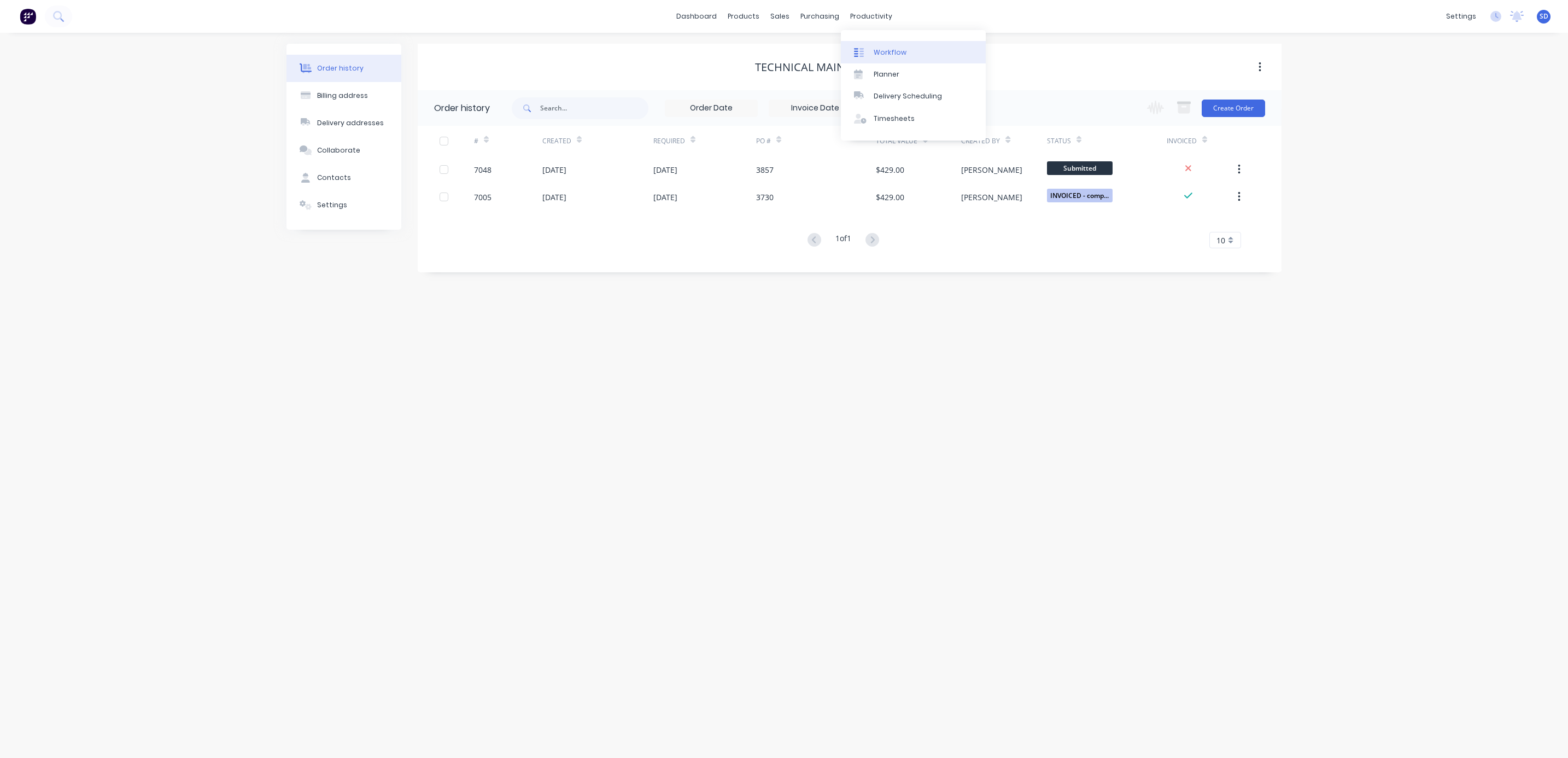
click at [887, 46] on link "Workflow" at bounding box center [913, 52] width 145 height 22
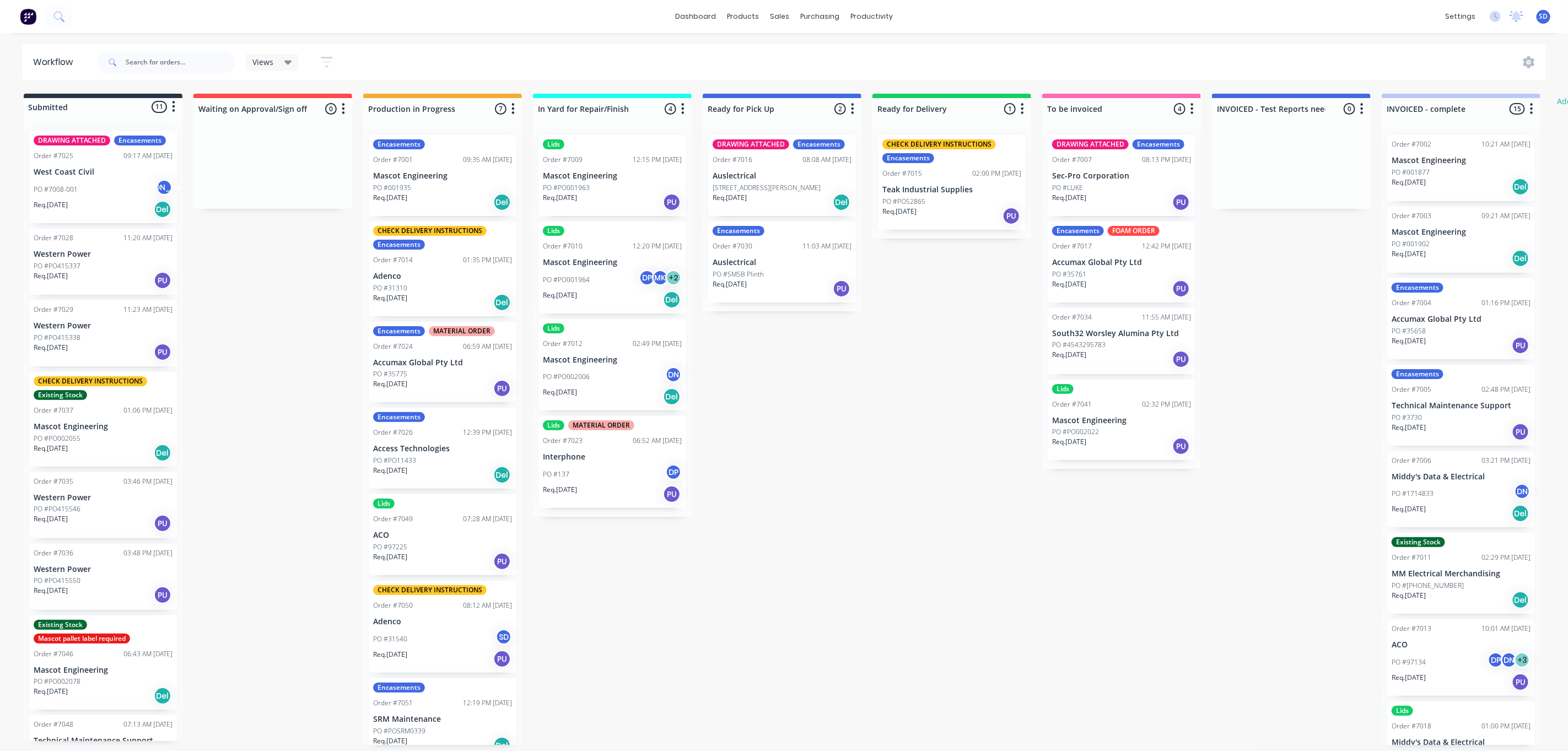
click at [344, 109] on icon "button" at bounding box center [343, 108] width 3 height 11
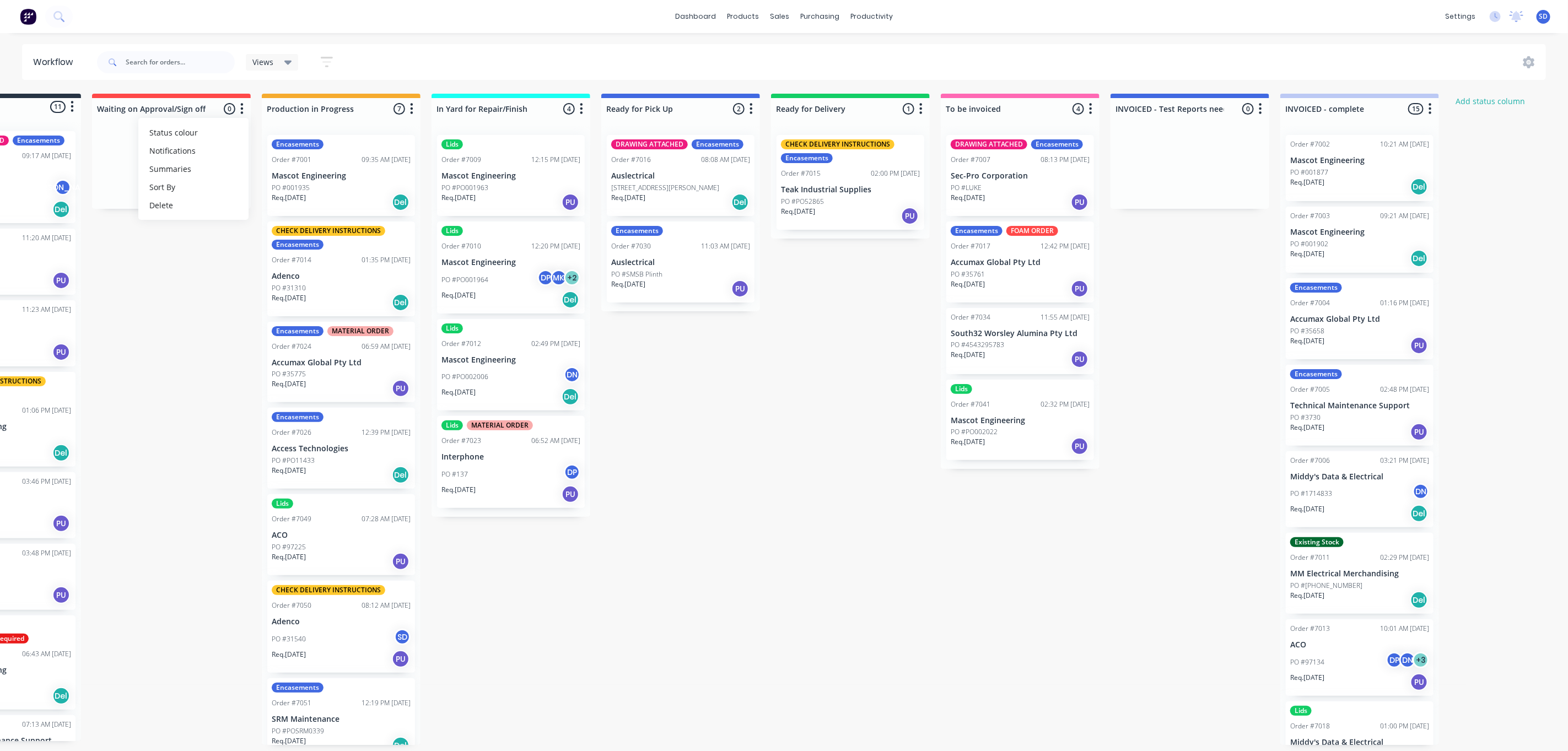
scroll to position [0, 145]
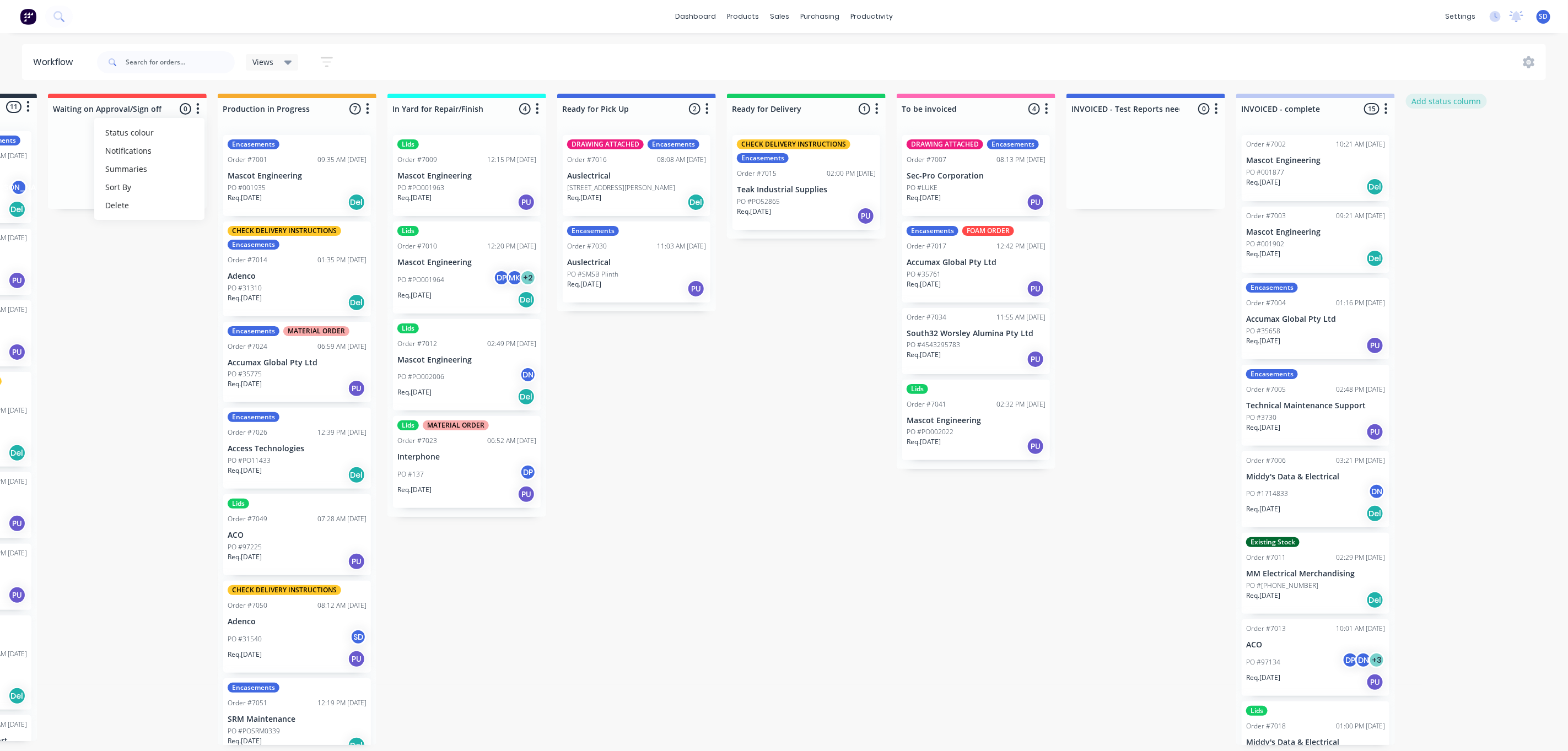
click at [1444, 100] on button "Add status column" at bounding box center [1446, 101] width 81 height 15
type input "Scheduled"
click at [1450, 136] on button "Add" at bounding box center [1442, 134] width 61 height 17
click at [1556, 106] on icon "button" at bounding box center [1555, 109] width 3 height 14
click at [1508, 121] on div "Status colour #4169E1 hex #4169E1 Save Cancel Notifications Email SMS Summaries…" at bounding box center [1507, 169] width 110 height 102
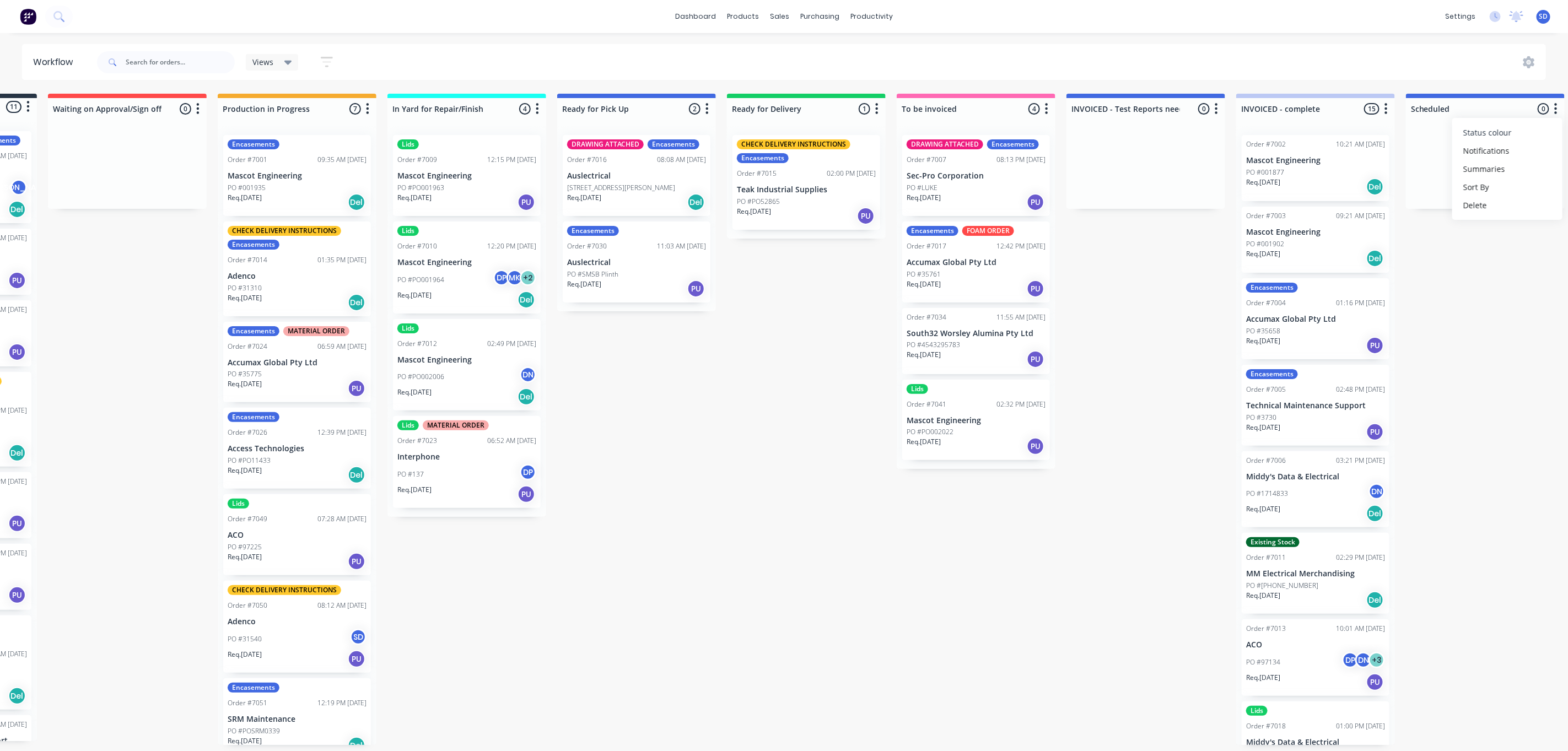
click at [1508, 127] on span "Status colour" at bounding box center [1488, 132] width 49 height 12
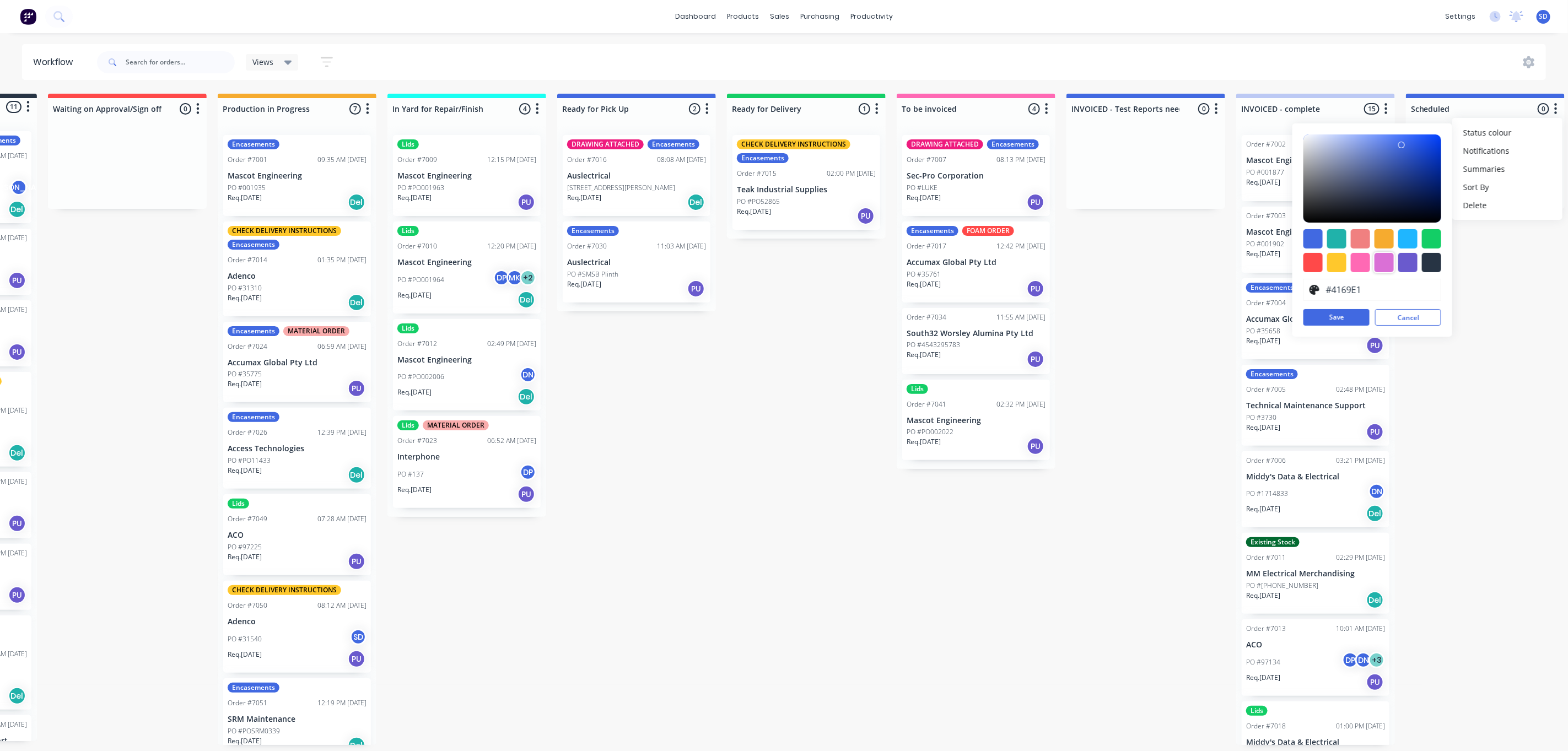
click at [1385, 263] on div at bounding box center [1384, 262] width 20 height 20
type input "#DA70D6"
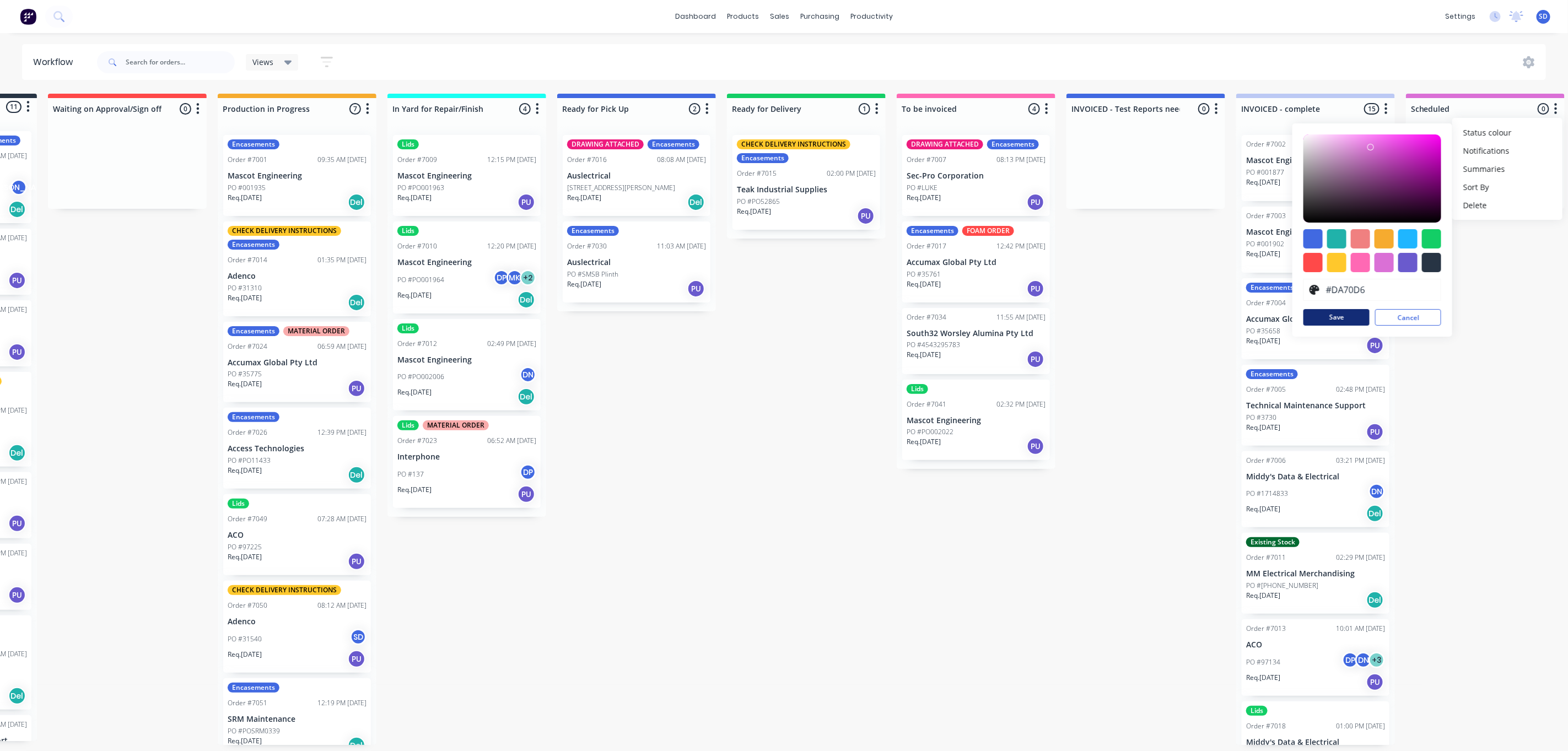
click at [1344, 317] on button "Save" at bounding box center [1336, 317] width 66 height 16
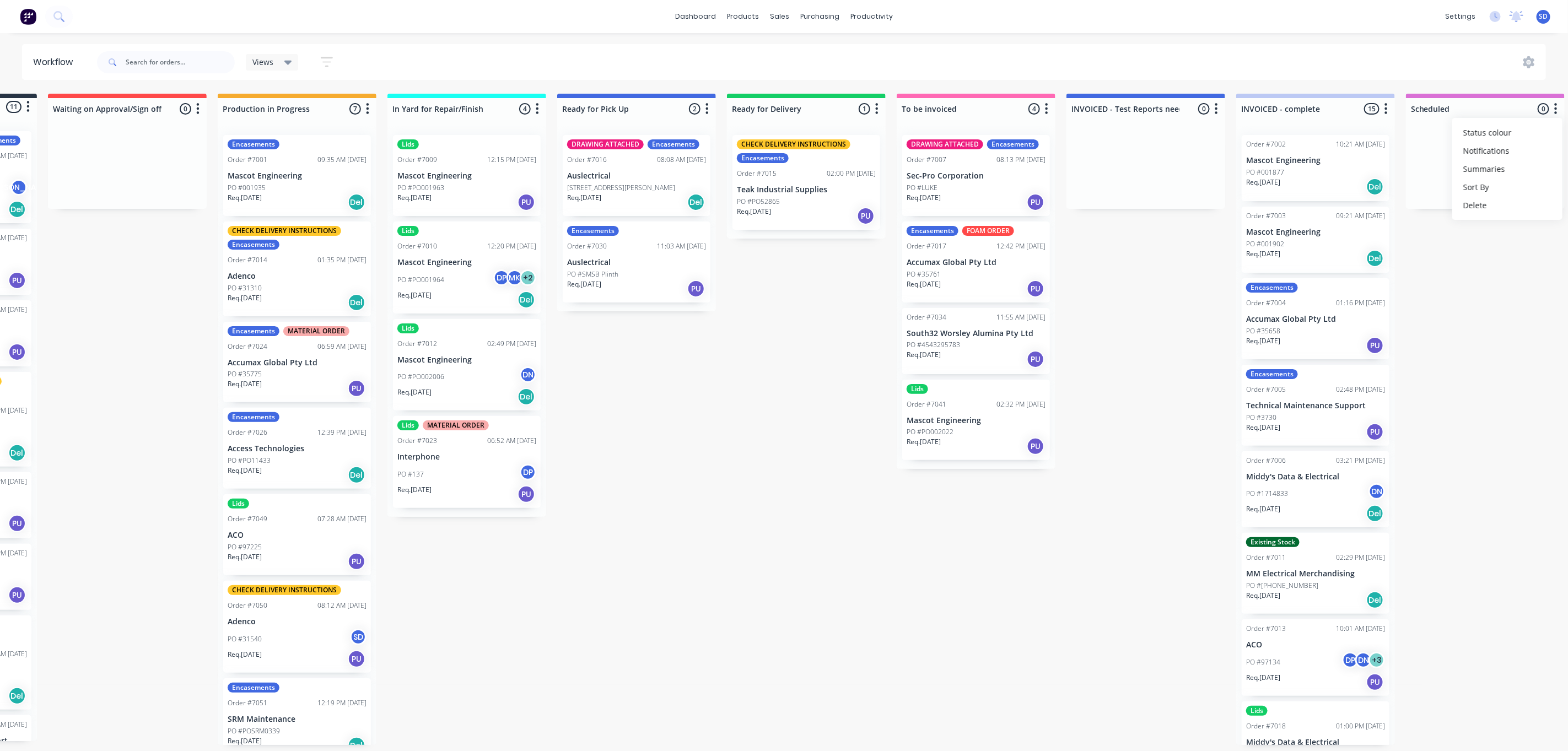
drag, startPoint x: 1486, startPoint y: 93, endPoint x: 1521, endPoint y: 95, distance: 35.1
click at [1521, 95] on div "Scheduled 0 Status colour #DA70D6 hex #DA70D6 Save Cancel Notifications Email S…" at bounding box center [1485, 106] width 159 height 26
drag, startPoint x: 1521, startPoint y: 95, endPoint x: 1519, endPoint y: 195, distance: 100.0
click at [1530, 244] on div "Submitted 11 Status colour #273444 hex #273444 Save Cancel Summaries Total orde…" at bounding box center [845, 419] width 1998 height 651
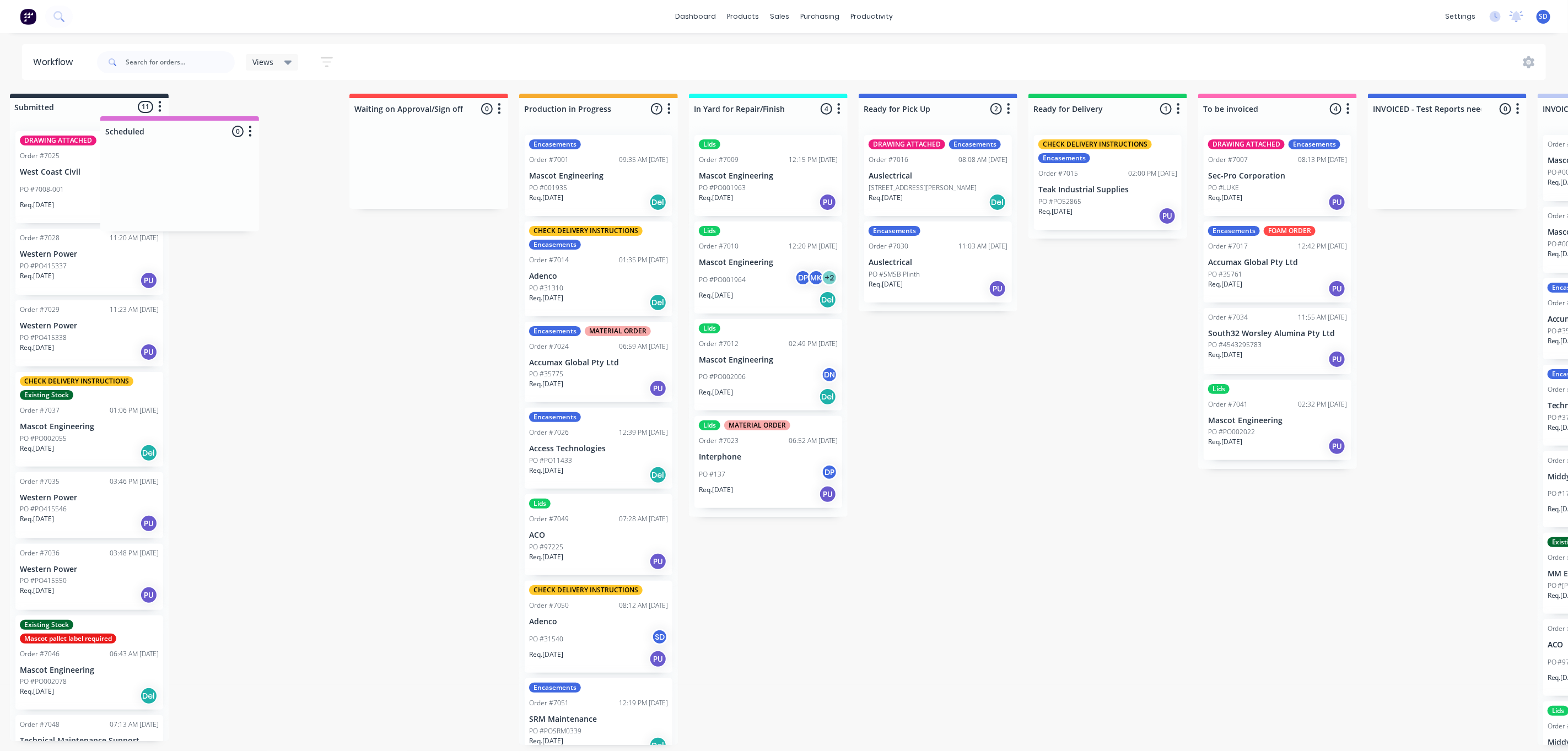
scroll to position [0, 0]
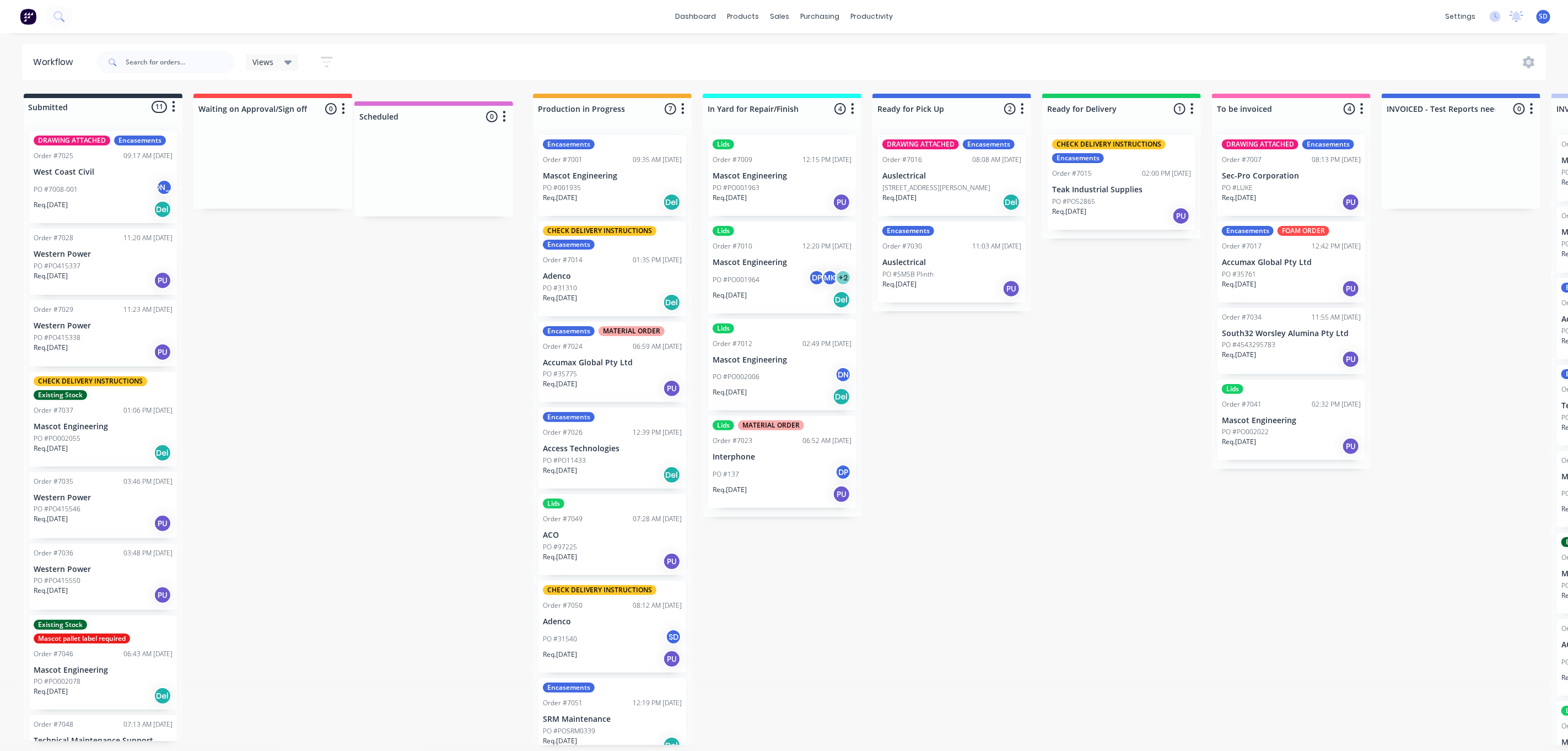
drag, startPoint x: 1511, startPoint y: 100, endPoint x: 455, endPoint y: 108, distance: 1056.0
click at [455, 108] on div "Submitted 11 Status colour #273444 hex #273444 Save Cancel Summaries Total orde…" at bounding box center [990, 419] width 1998 height 651
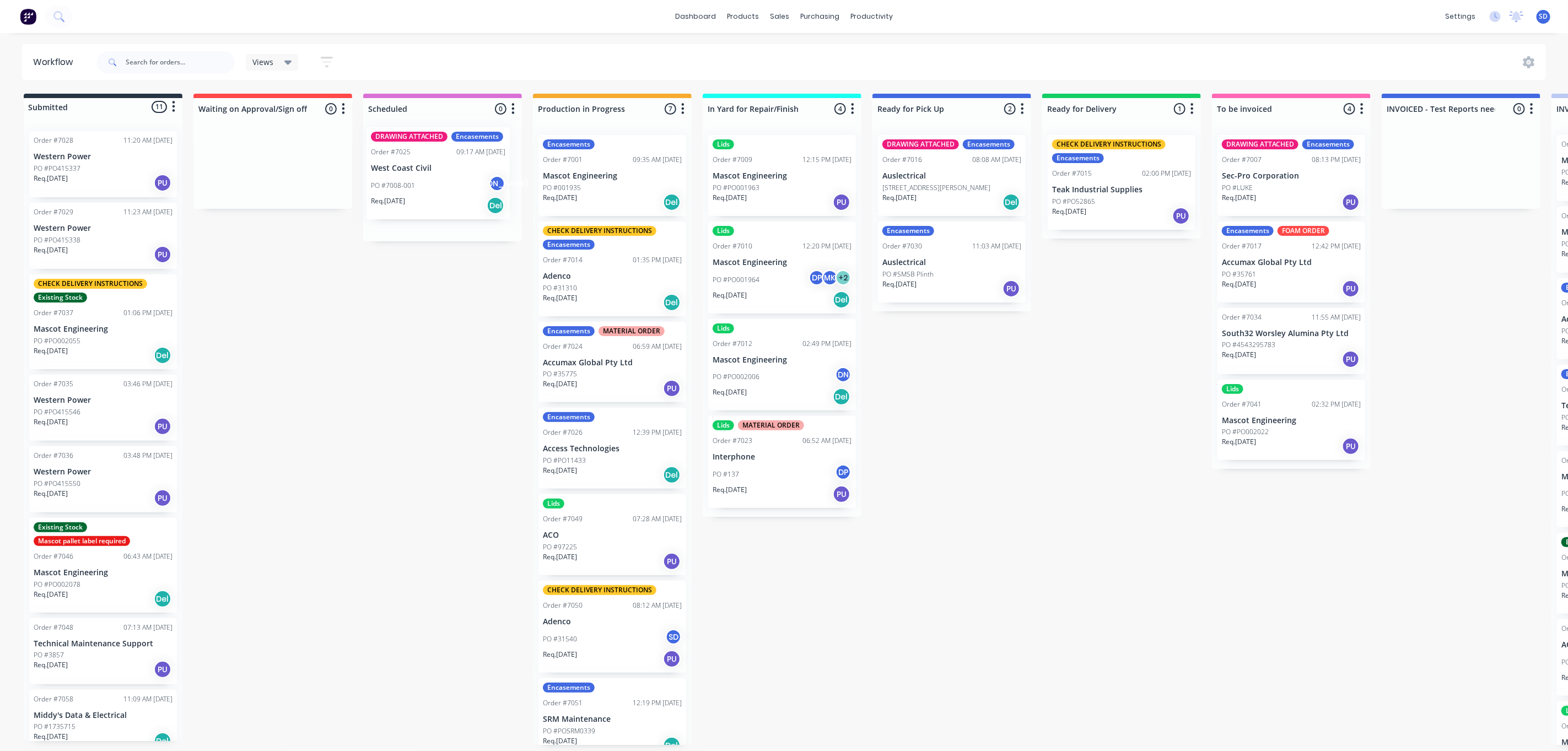
drag, startPoint x: 95, startPoint y: 185, endPoint x: 436, endPoint y: 182, distance: 341.0
click at [436, 182] on div "Submitted 11 Status colour #273444 hex #273444 Save Cancel Summaries Total orde…" at bounding box center [990, 419] width 1998 height 651
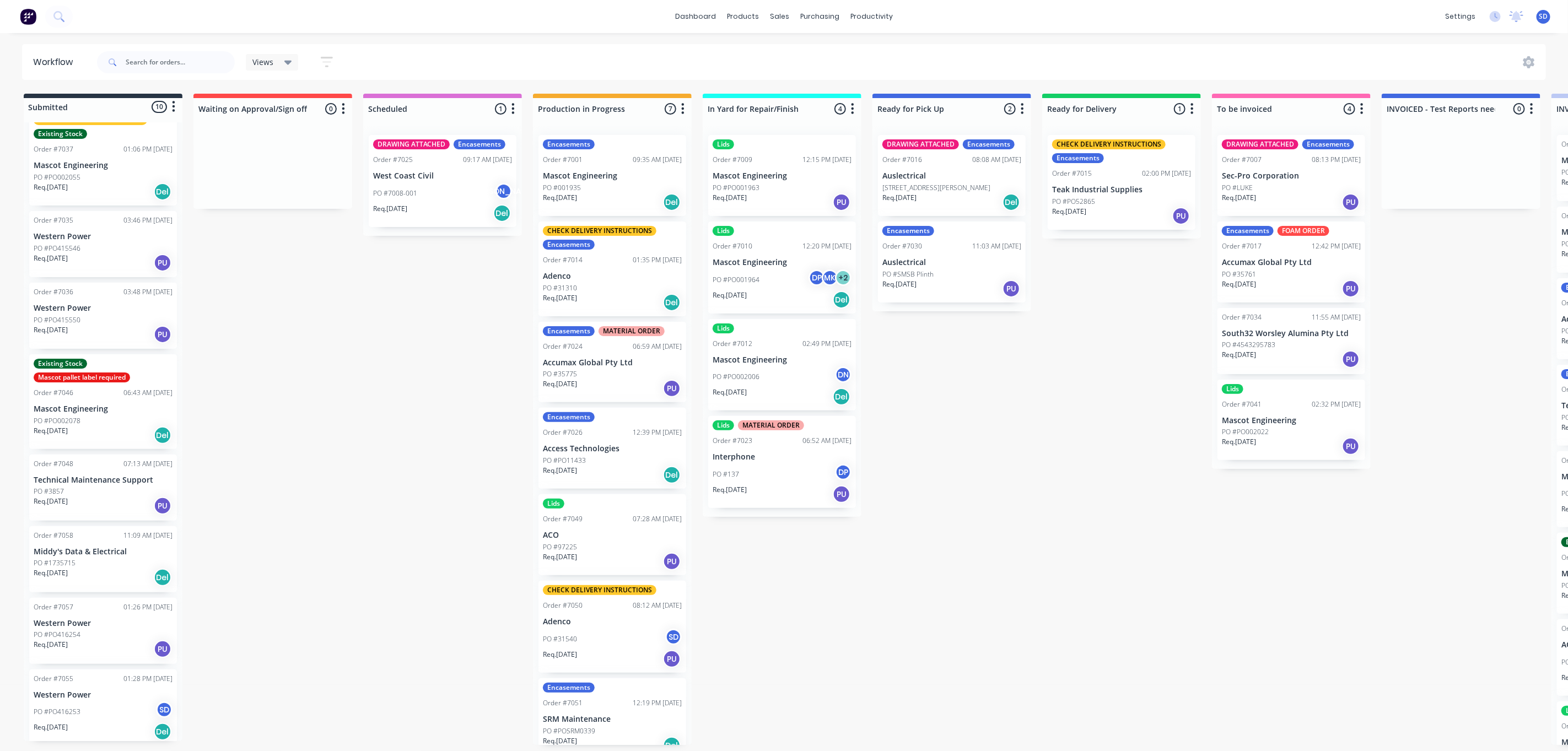
scroll to position [6, 0]
drag, startPoint x: 83, startPoint y: 483, endPoint x: 434, endPoint y: 244, distance: 424.6
click at [434, 242] on div "Submitted 10 Status colour #273444 hex #273444 Save Cancel Summaries Total orde…" at bounding box center [990, 419] width 1998 height 651
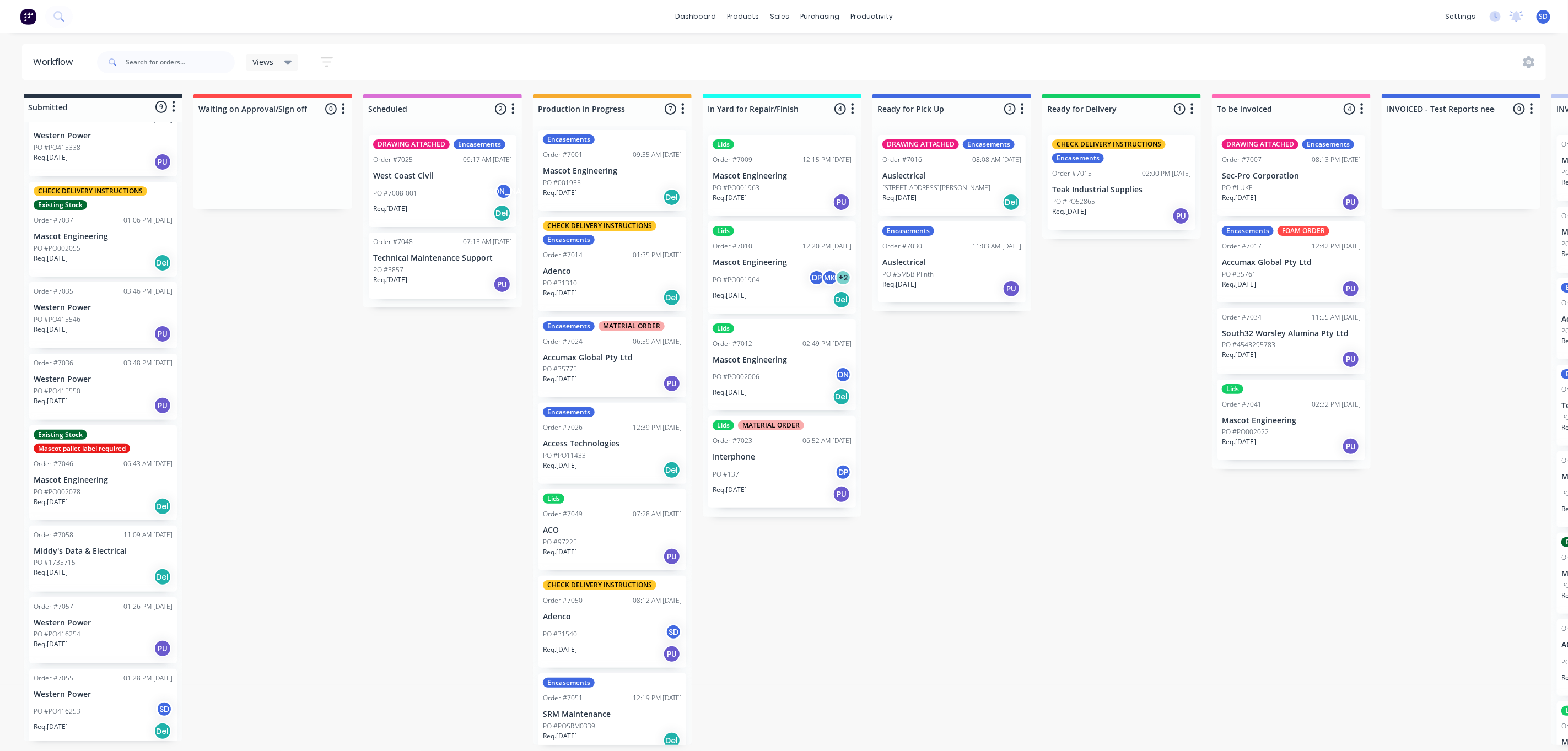
scroll to position [10, 0]
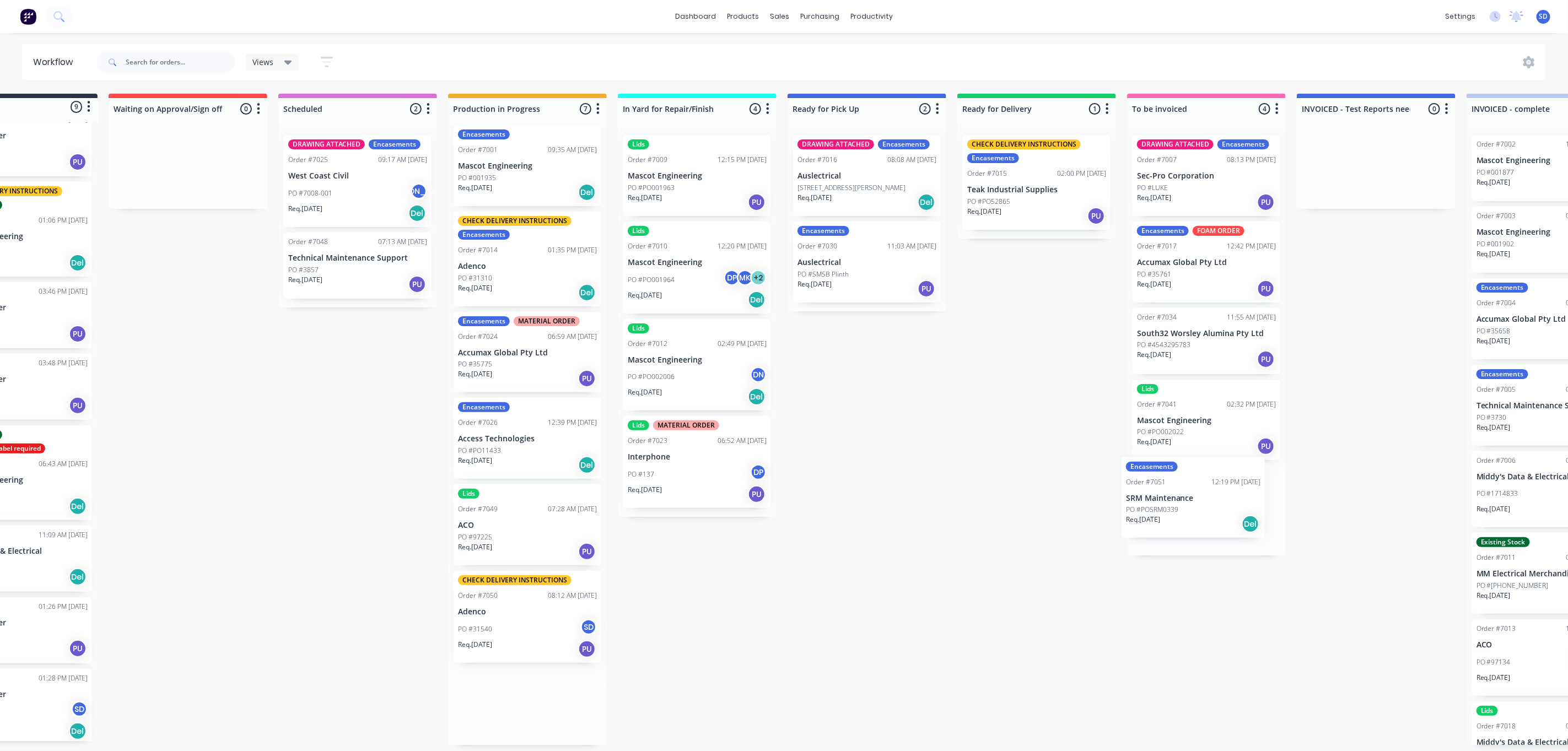
drag, startPoint x: 581, startPoint y: 703, endPoint x: 1173, endPoint y: 496, distance: 627.1
click at [1173, 496] on div "Submitted 9 Status colour #273444 hex #273444 Save Cancel Summaries Total order…" at bounding box center [905, 419] width 1998 height 651
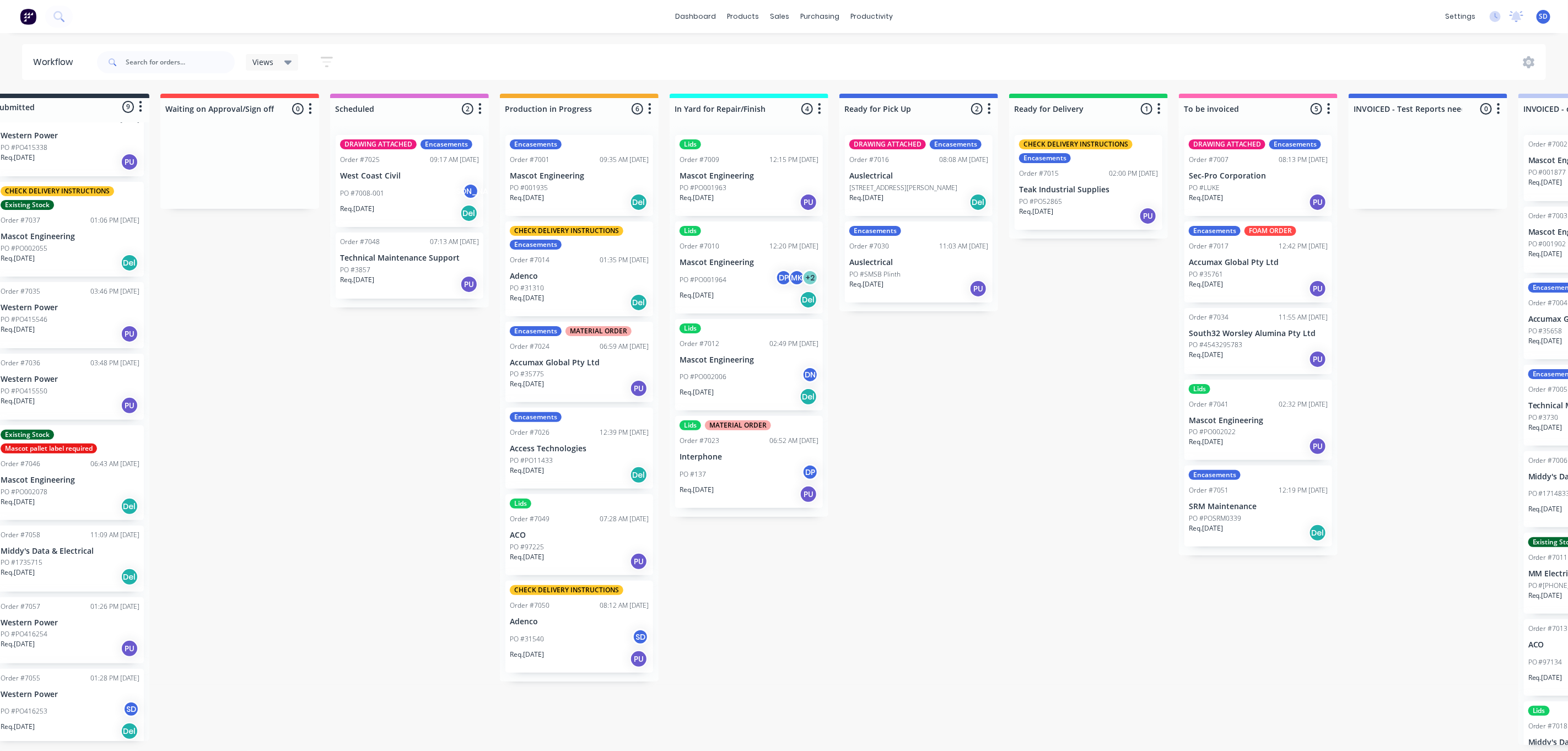
scroll to position [6, 0]
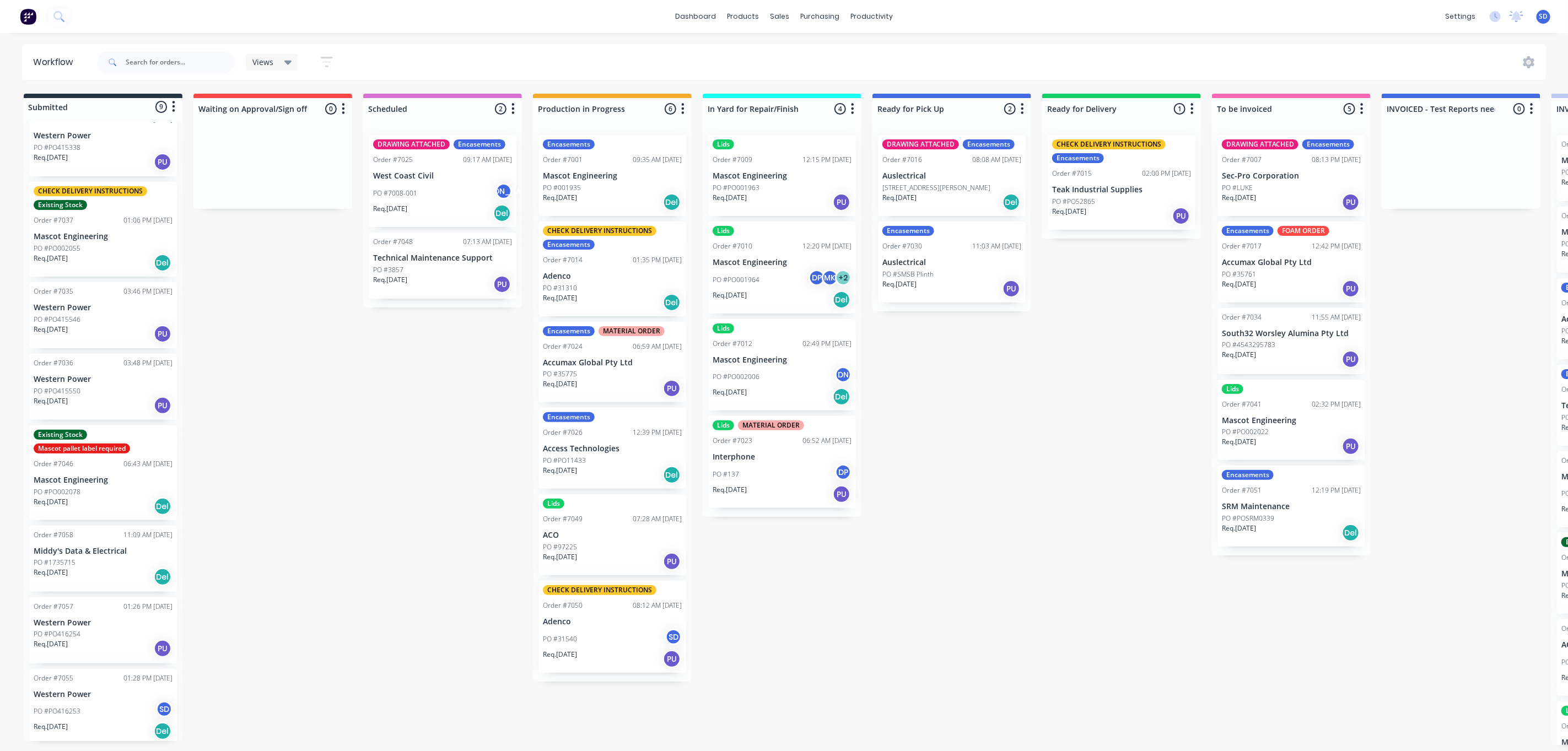
click at [611, 531] on p "ACO" at bounding box center [612, 535] width 139 height 9
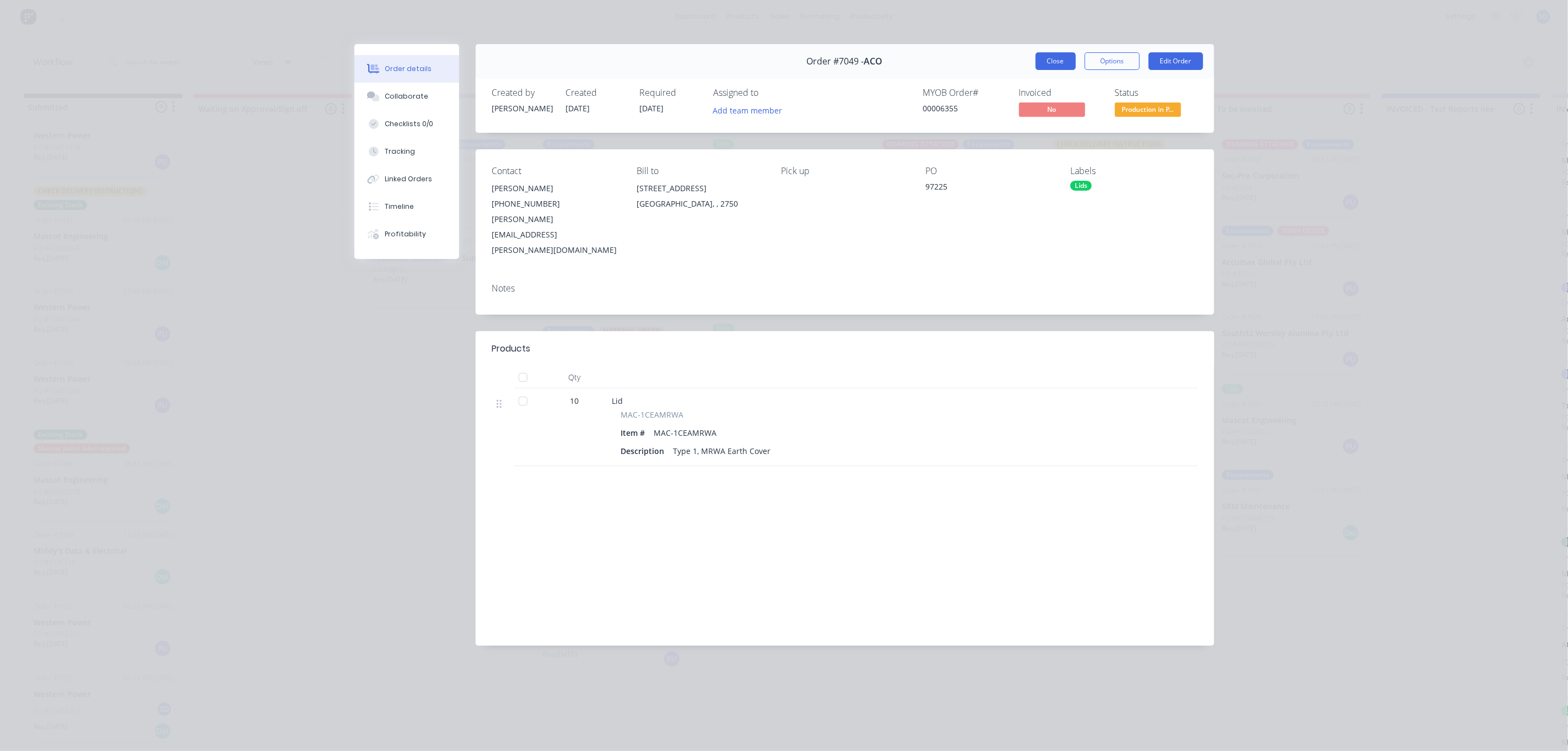
click at [1059, 68] on button "Close" at bounding box center [1056, 61] width 40 height 17
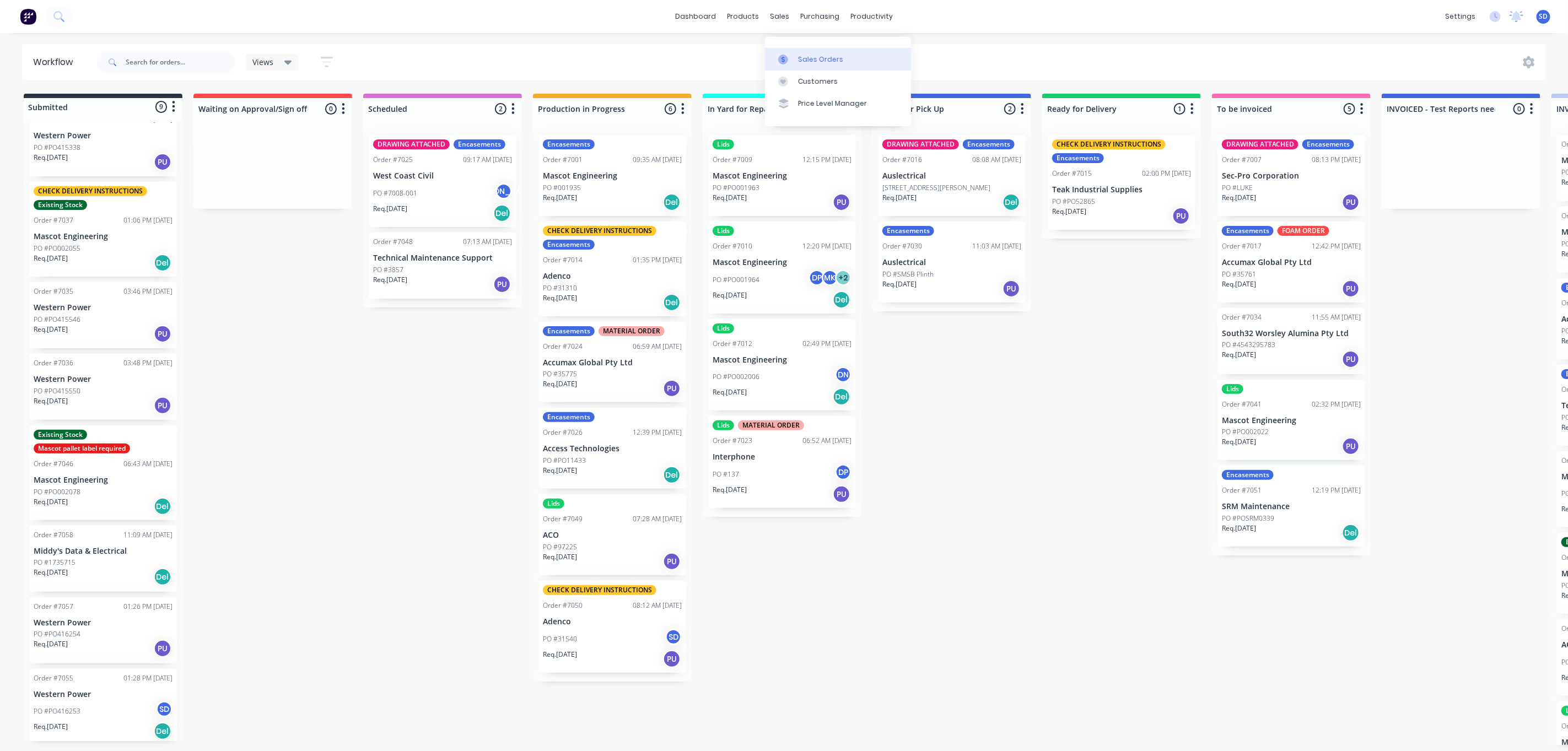
click at [809, 48] on link "Sales Orders" at bounding box center [838, 59] width 146 height 22
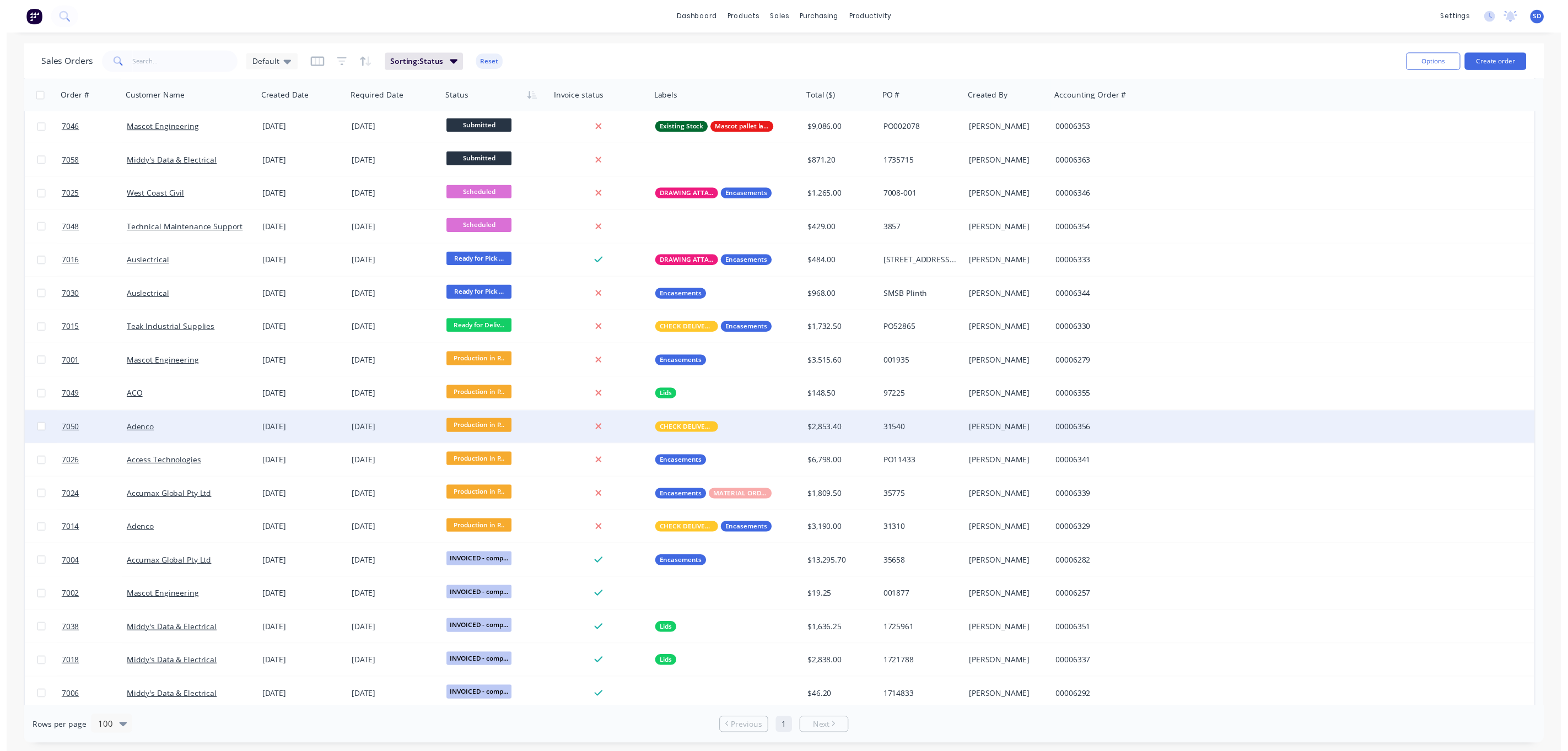
scroll to position [413, 0]
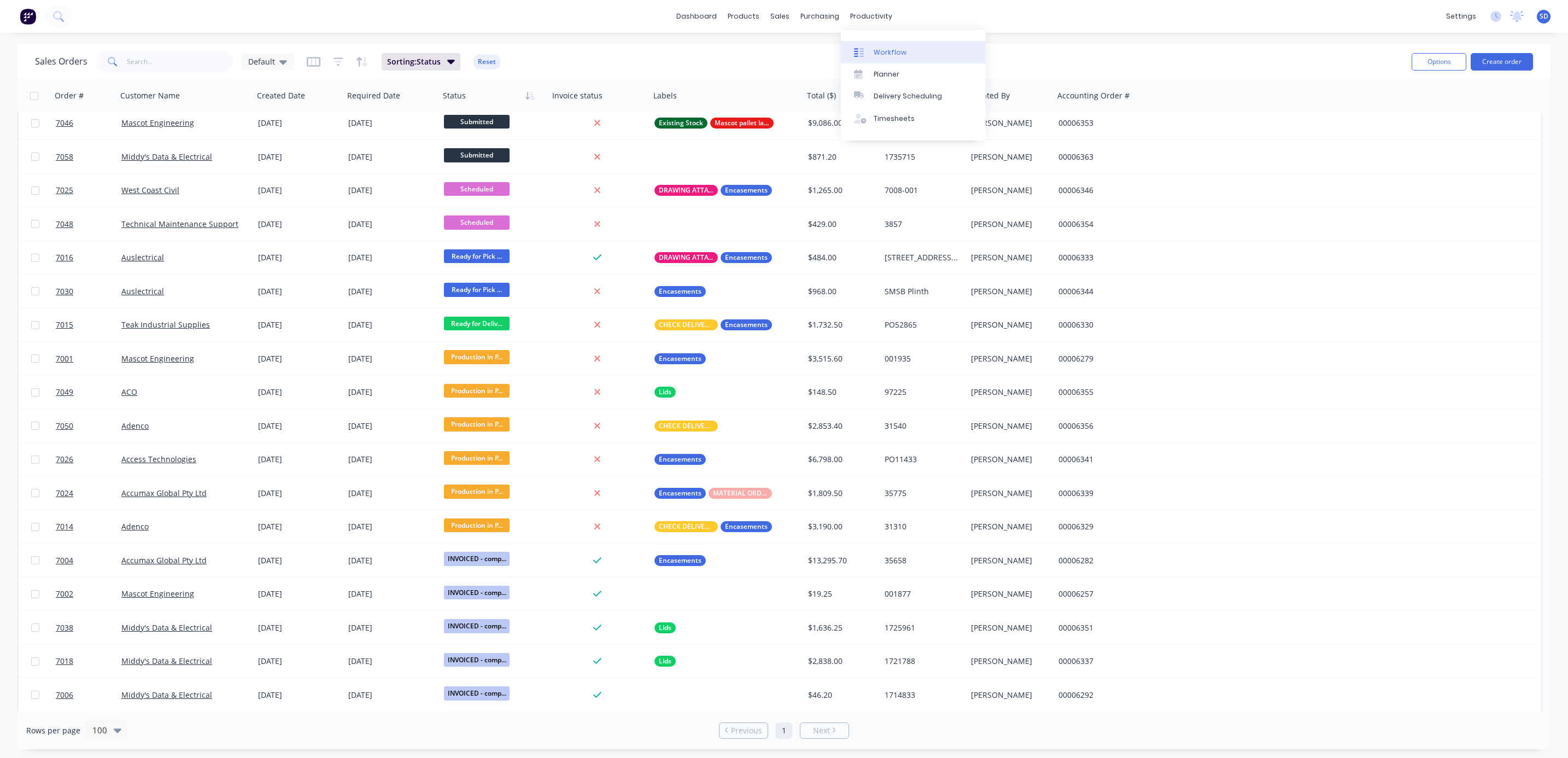
click at [888, 52] on div "Workflow" at bounding box center [890, 52] width 33 height 10
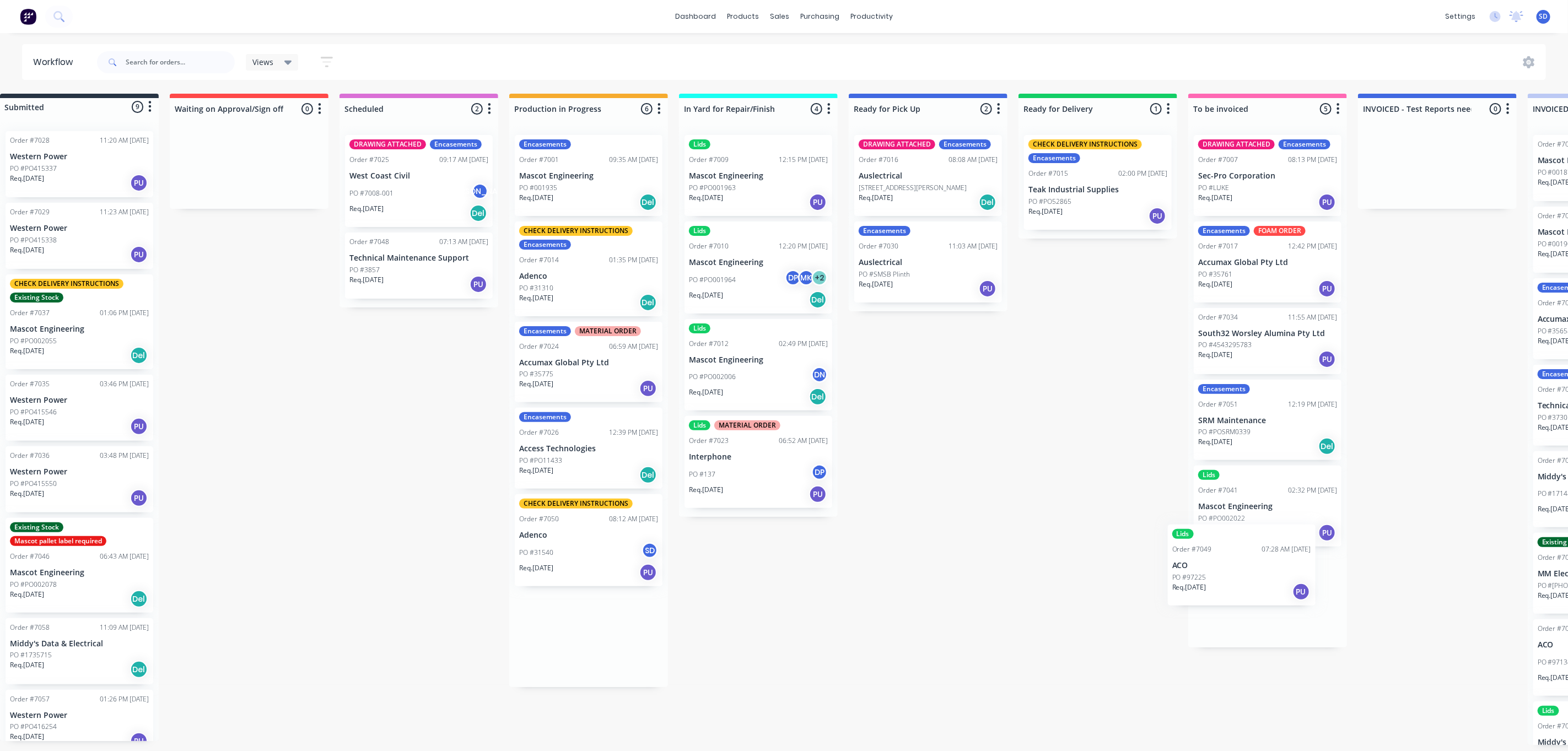
scroll to position [6, 30]
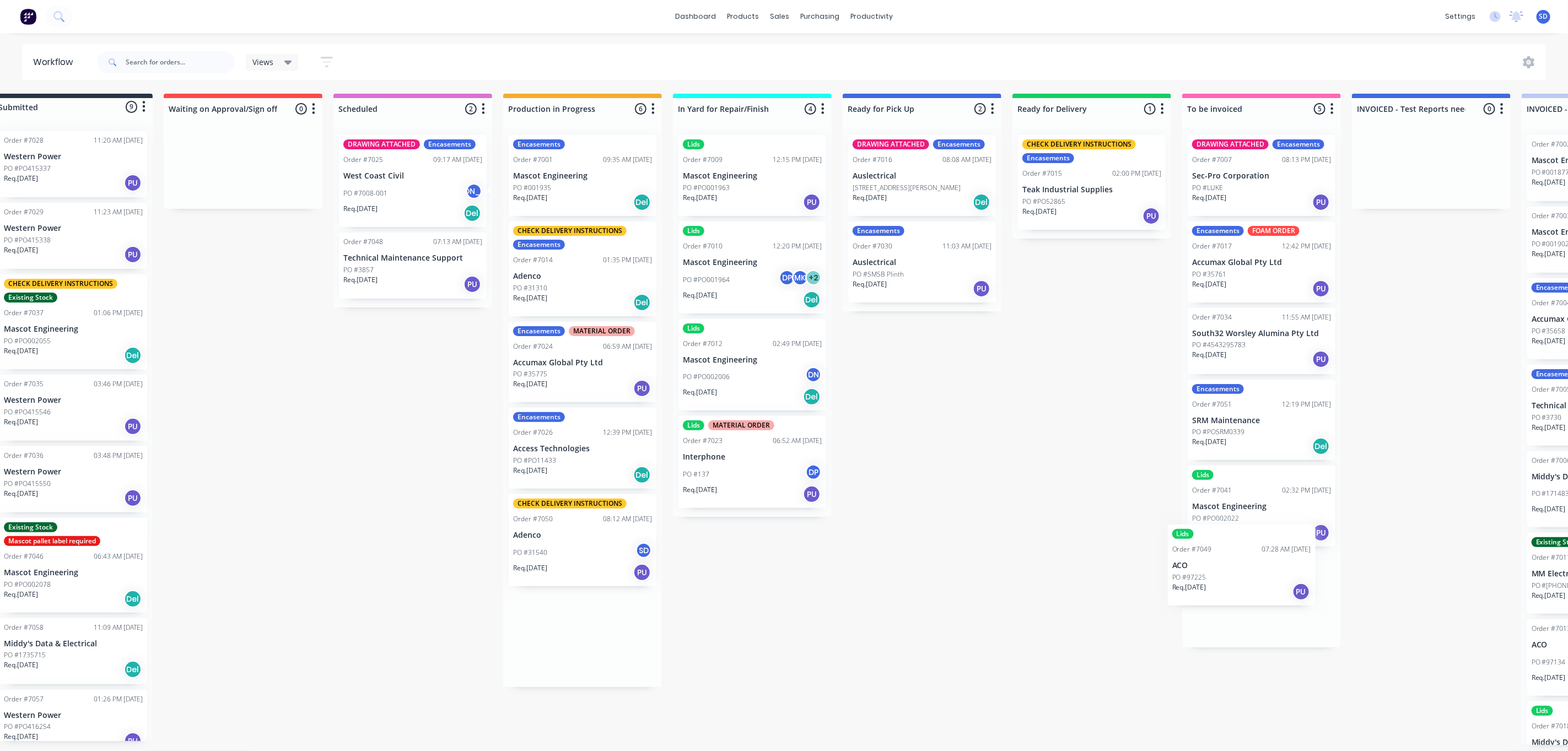
drag, startPoint x: 588, startPoint y: 533, endPoint x: 1224, endPoint y: 563, distance: 636.7
click at [1224, 563] on div "Submitted 9 Status colour #273444 hex #273444 Save Cancel Summaries Total order…" at bounding box center [961, 419] width 1998 height 651
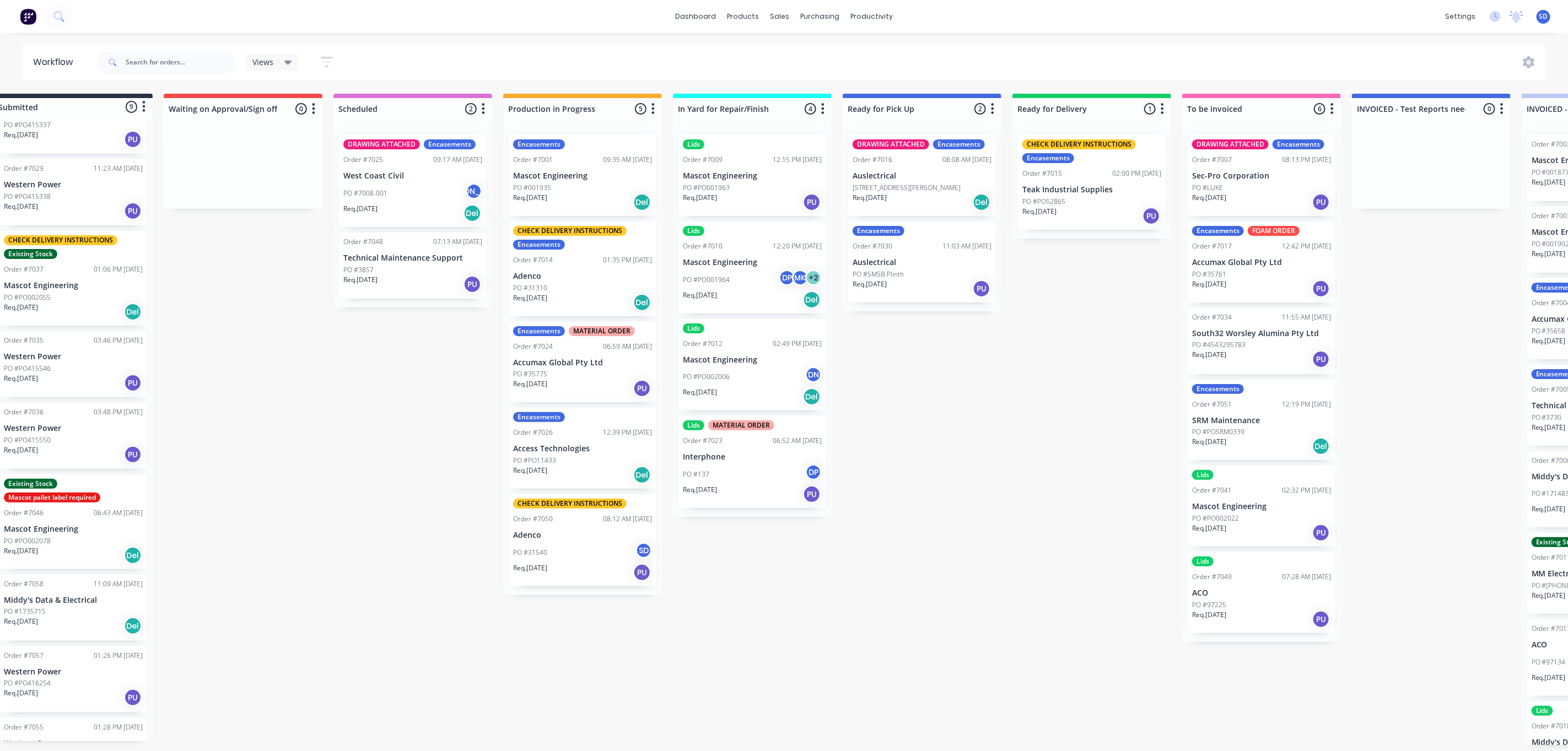
scroll to position [0, 0]
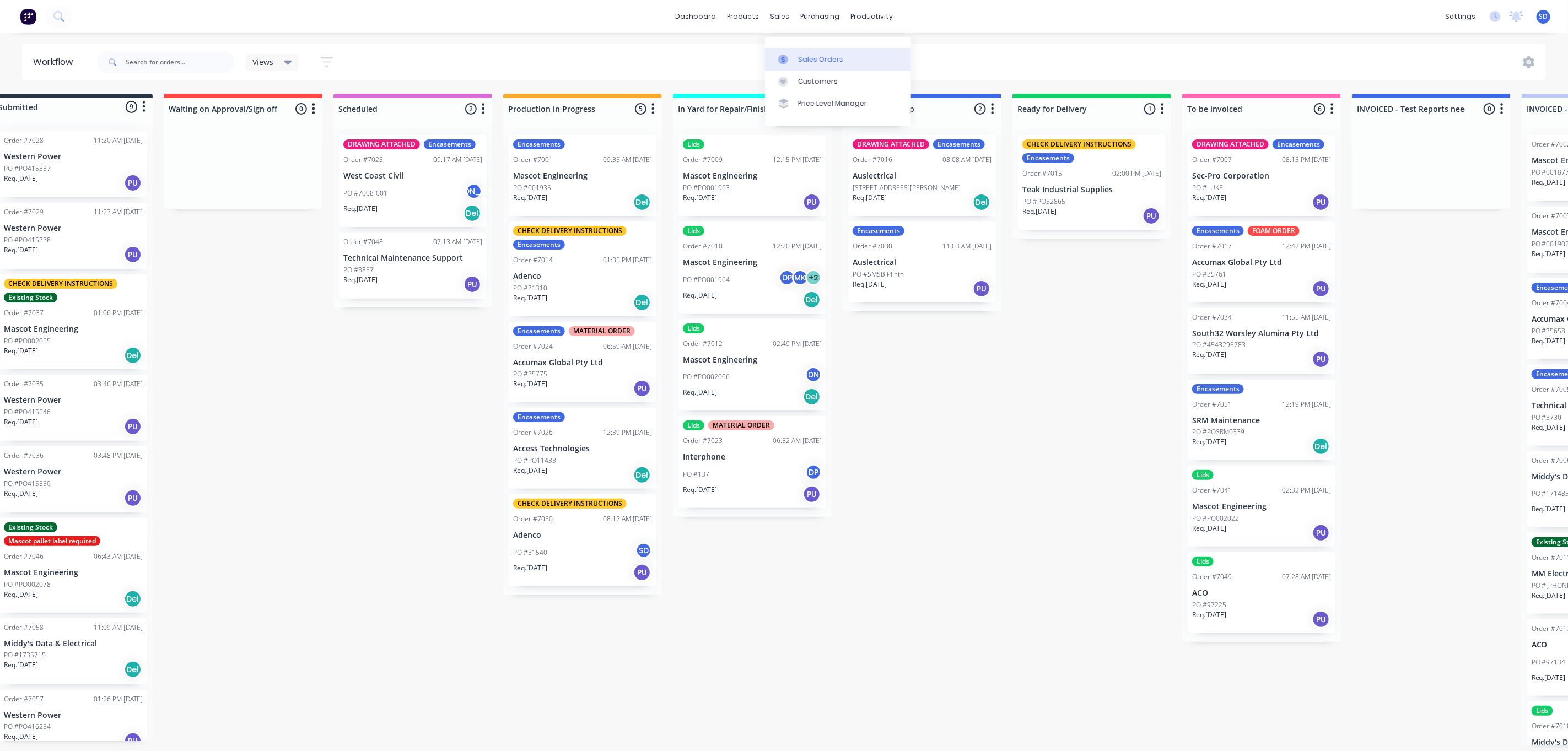
click at [807, 48] on link "Sales Orders" at bounding box center [838, 59] width 146 height 22
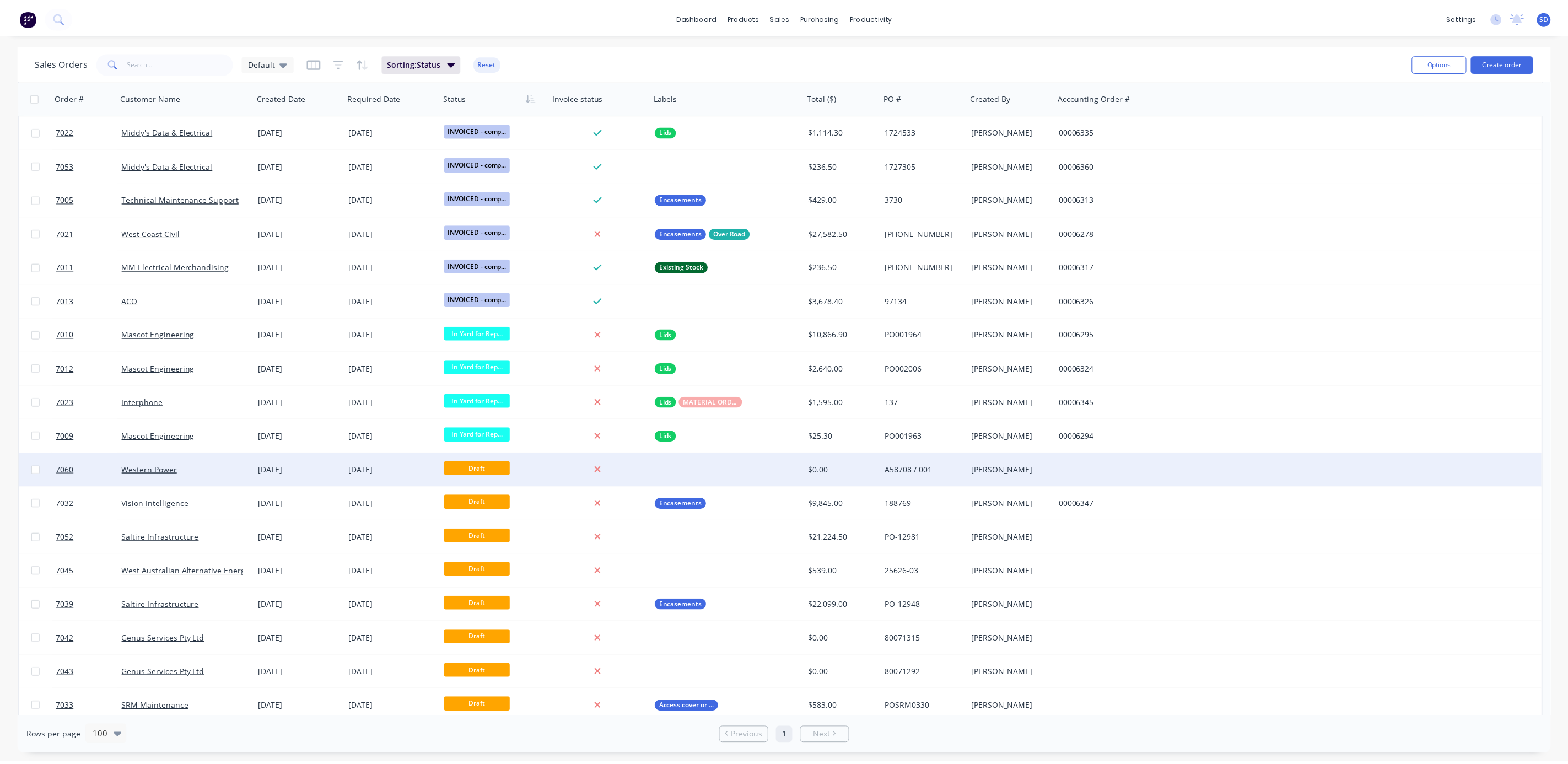
scroll to position [1260, 0]
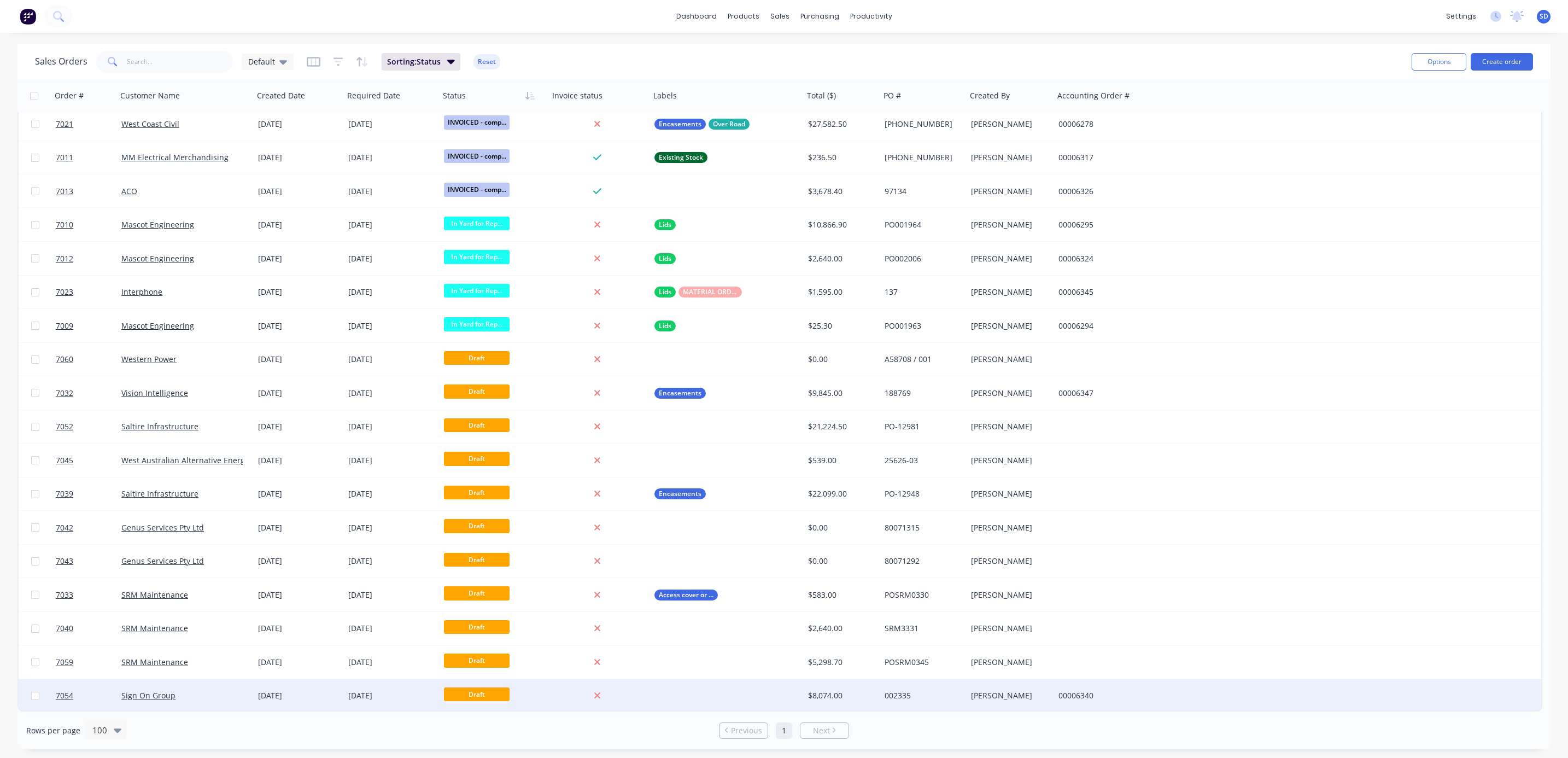
click at [192, 690] on div "Sign On Group" at bounding box center [182, 696] width 122 height 11
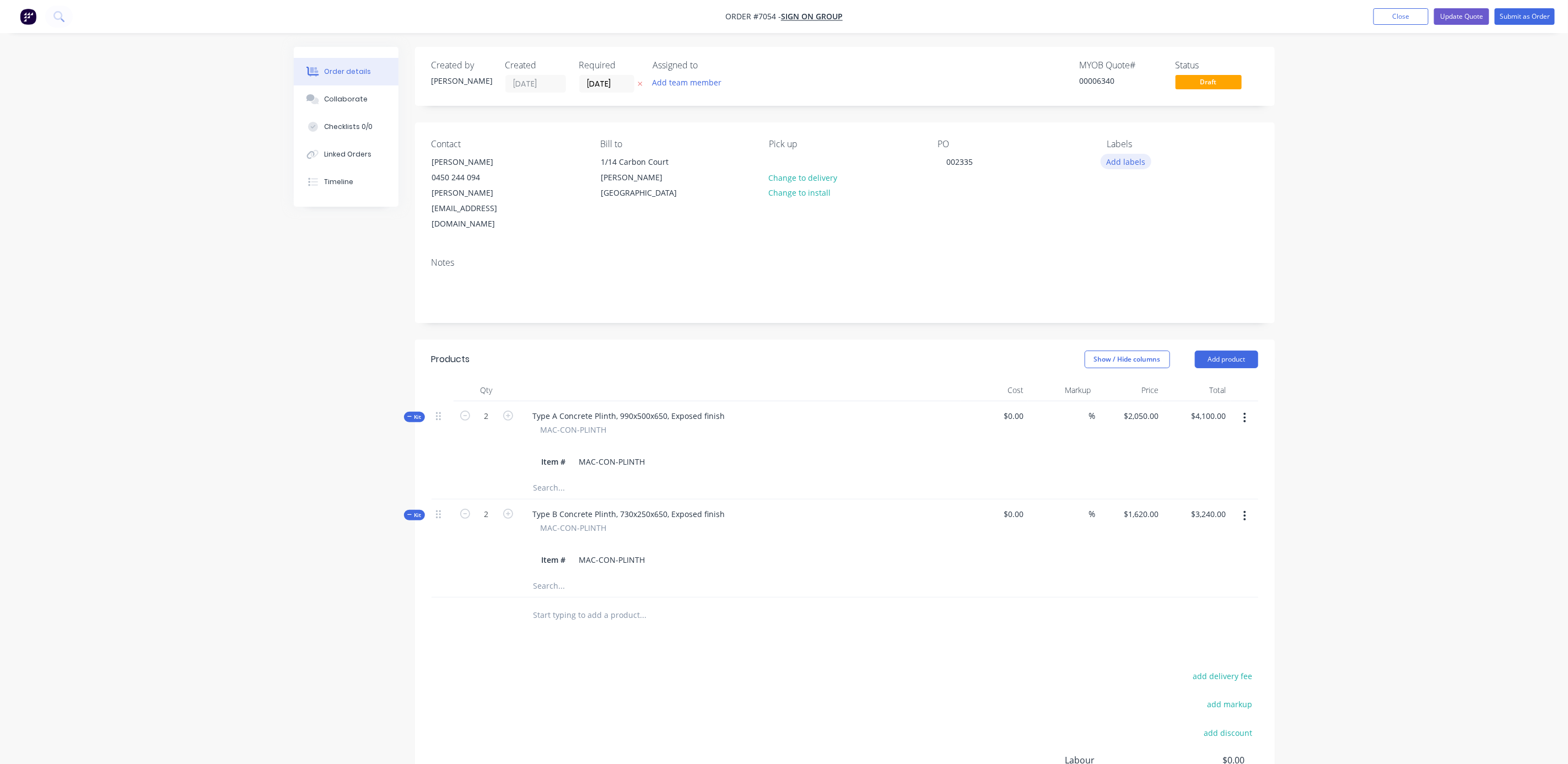
click at [1128, 163] on button "Add labels" at bounding box center [1126, 161] width 51 height 15
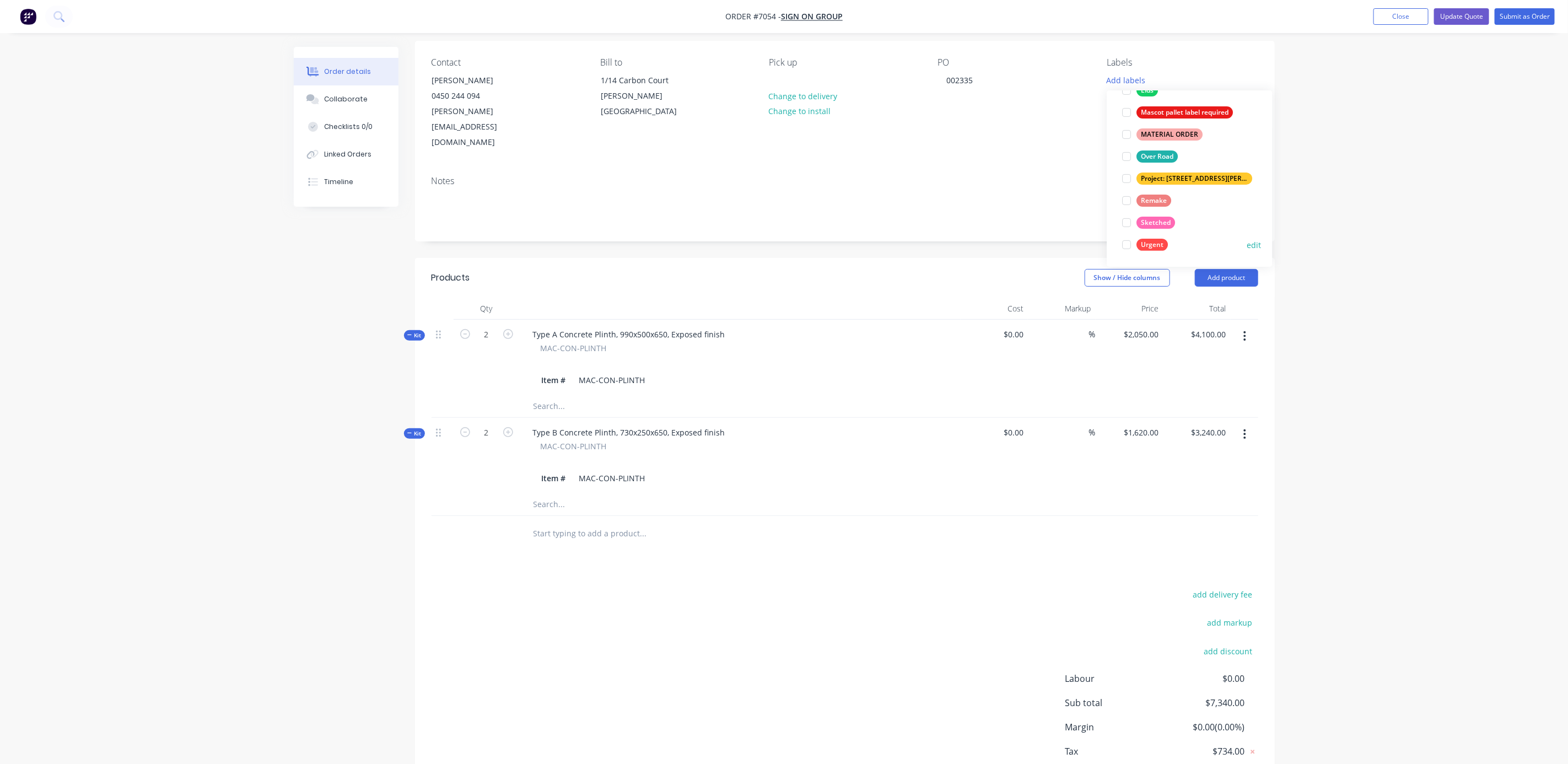
scroll to position [83, 0]
click at [1235, 172] on div "Project: [STREET_ADDRESS][PERSON_NAME]" at bounding box center [1190, 178] width 143 height 22
click at [1263, 175] on button "edit" at bounding box center [1270, 178] width 14 height 12
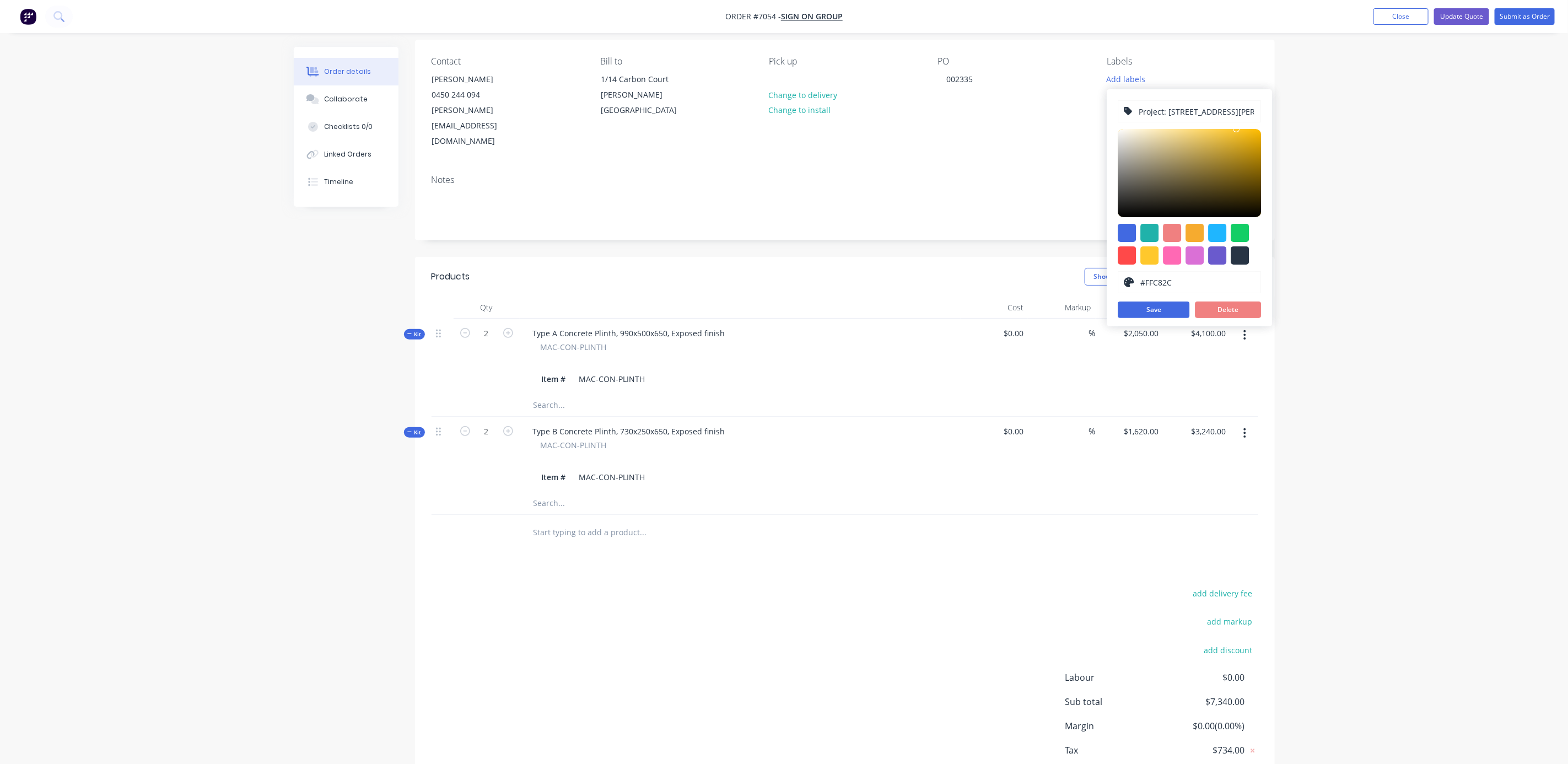
drag, startPoint x: 1140, startPoint y: 111, endPoint x: 1255, endPoint y: 108, distance: 115.0
click at [1255, 108] on input "Project: [STREET_ADDRESS][PERSON_NAME]" at bounding box center [1196, 111] width 117 height 21
type input "j"
type input "[PERSON_NAME]"
click at [1155, 311] on button "Save" at bounding box center [1154, 310] width 72 height 17
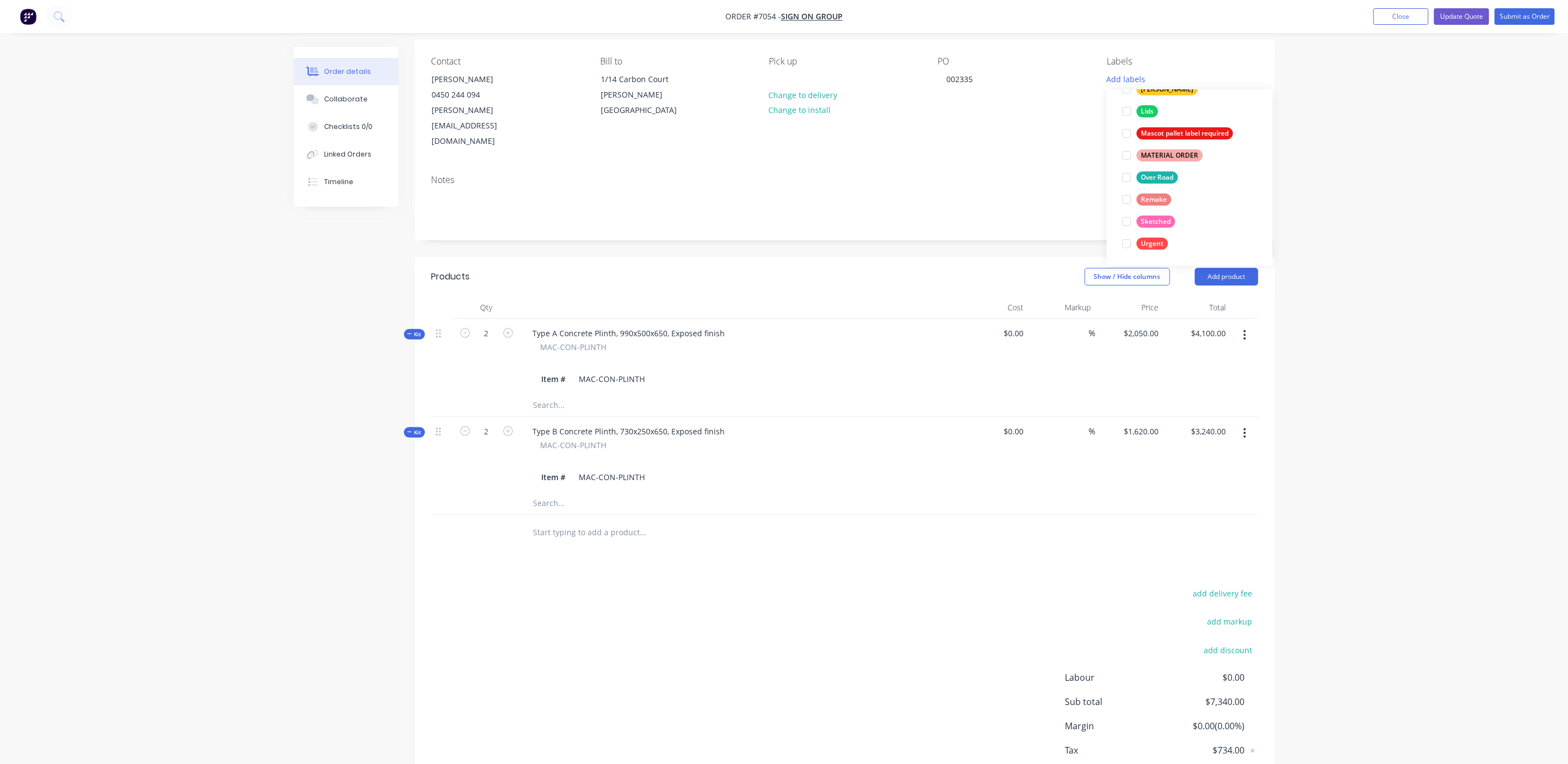
click at [1409, 271] on div "Order details Collaborate Checklists 0/0 Linked Orders Timeline Order details C…" at bounding box center [784, 374] width 1568 height 914
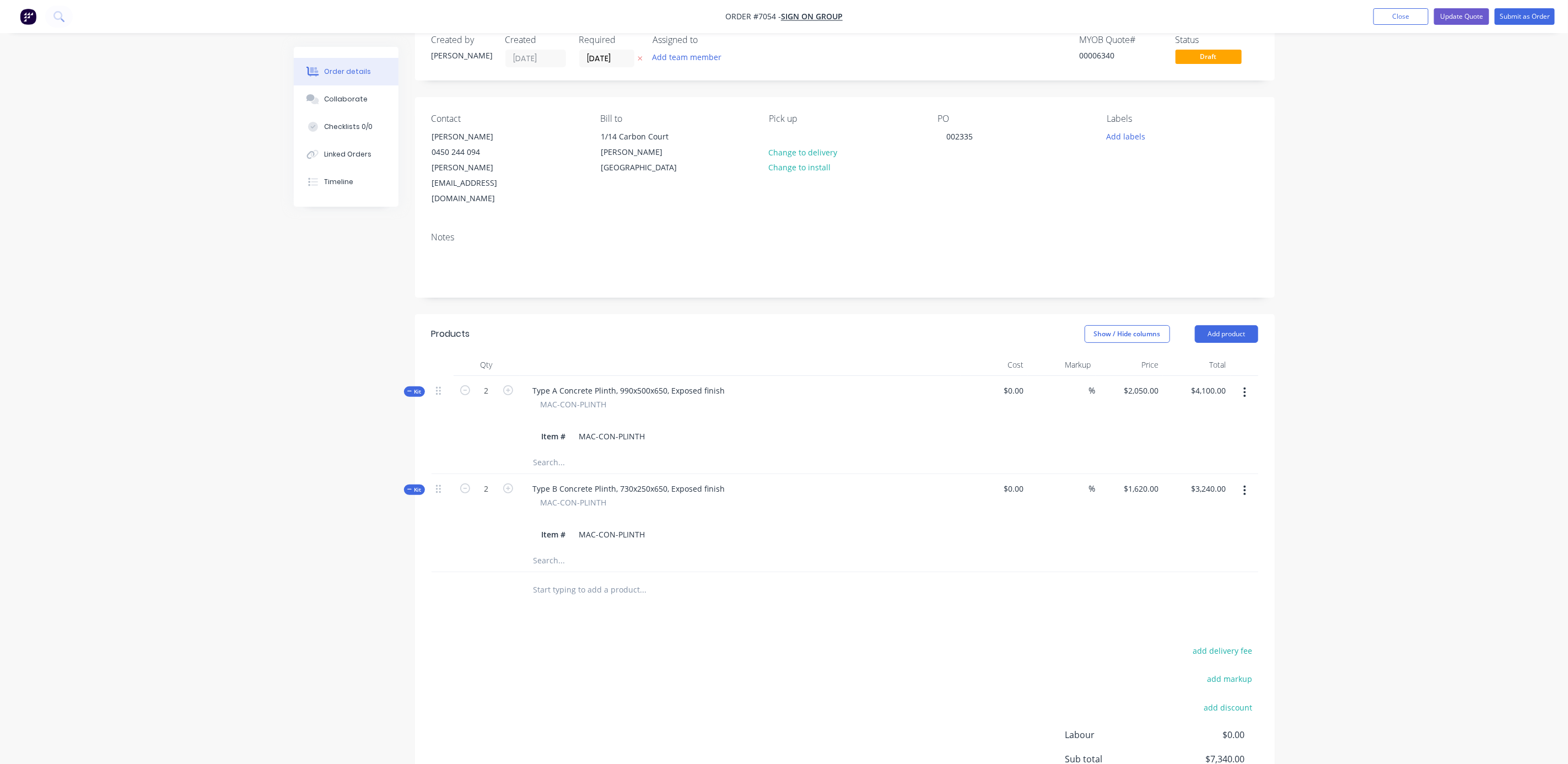
scroll to position [0, 0]
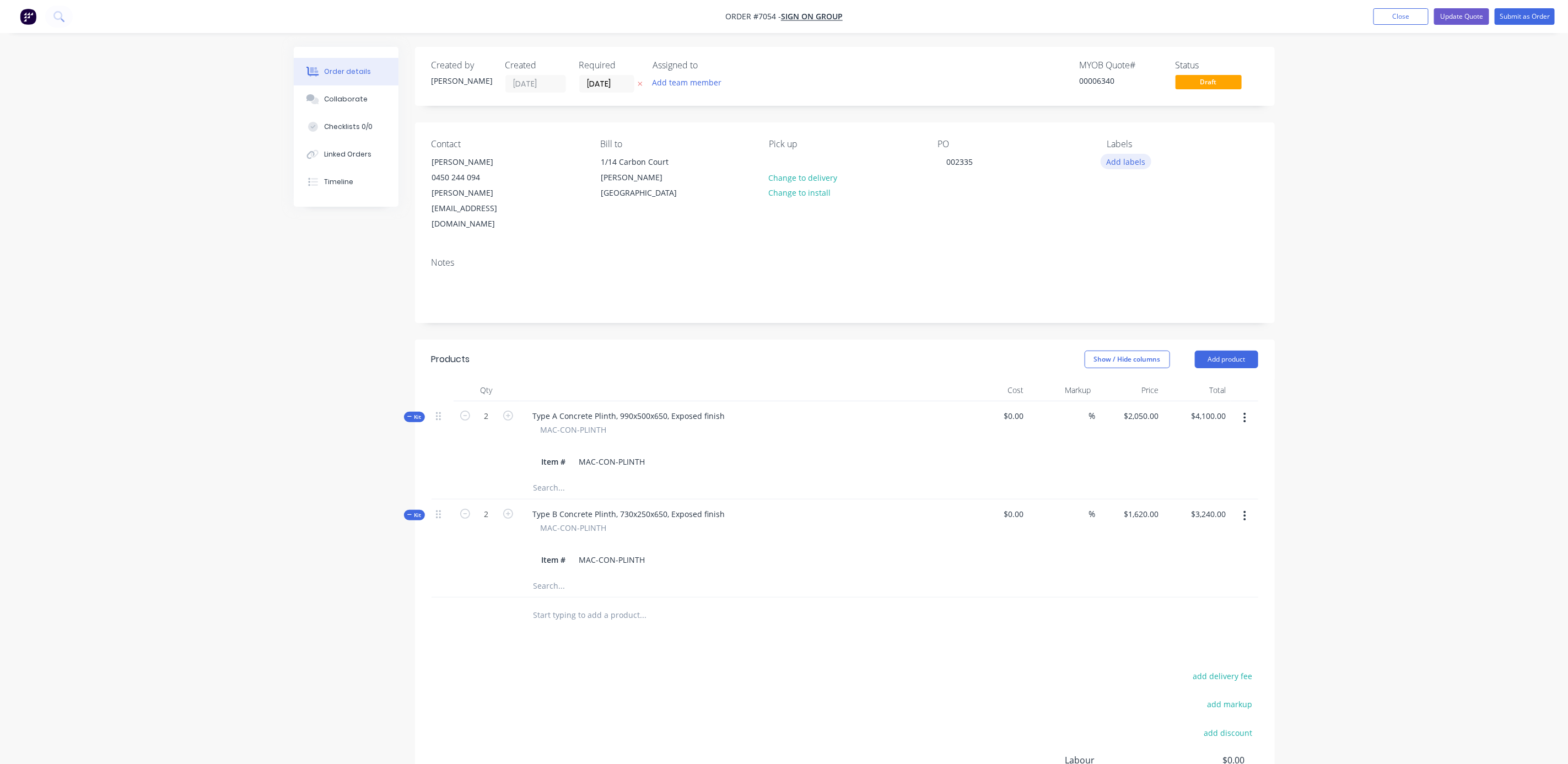
click at [1129, 167] on button "Add labels" at bounding box center [1126, 161] width 51 height 15
click at [1247, 245] on button "edit" at bounding box center [1254, 249] width 14 height 12
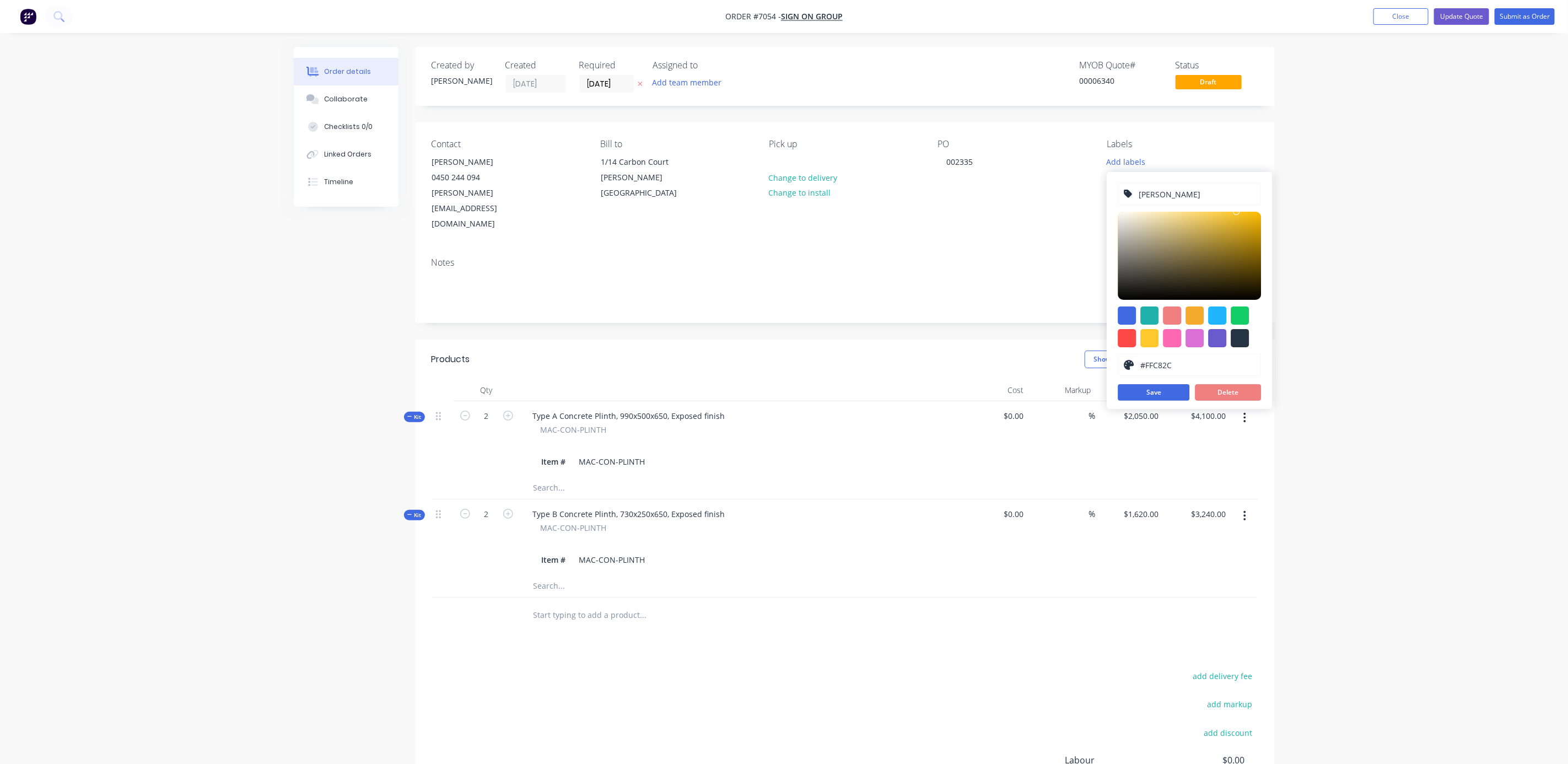
drag, startPoint x: 1166, startPoint y: 193, endPoint x: 1143, endPoint y: 192, distance: 23.0
click at [1143, 192] on input "[PERSON_NAME]" at bounding box center [1196, 194] width 117 height 21
type input "[PERSON_NAME]"
click at [1163, 395] on button "Save" at bounding box center [1154, 392] width 72 height 17
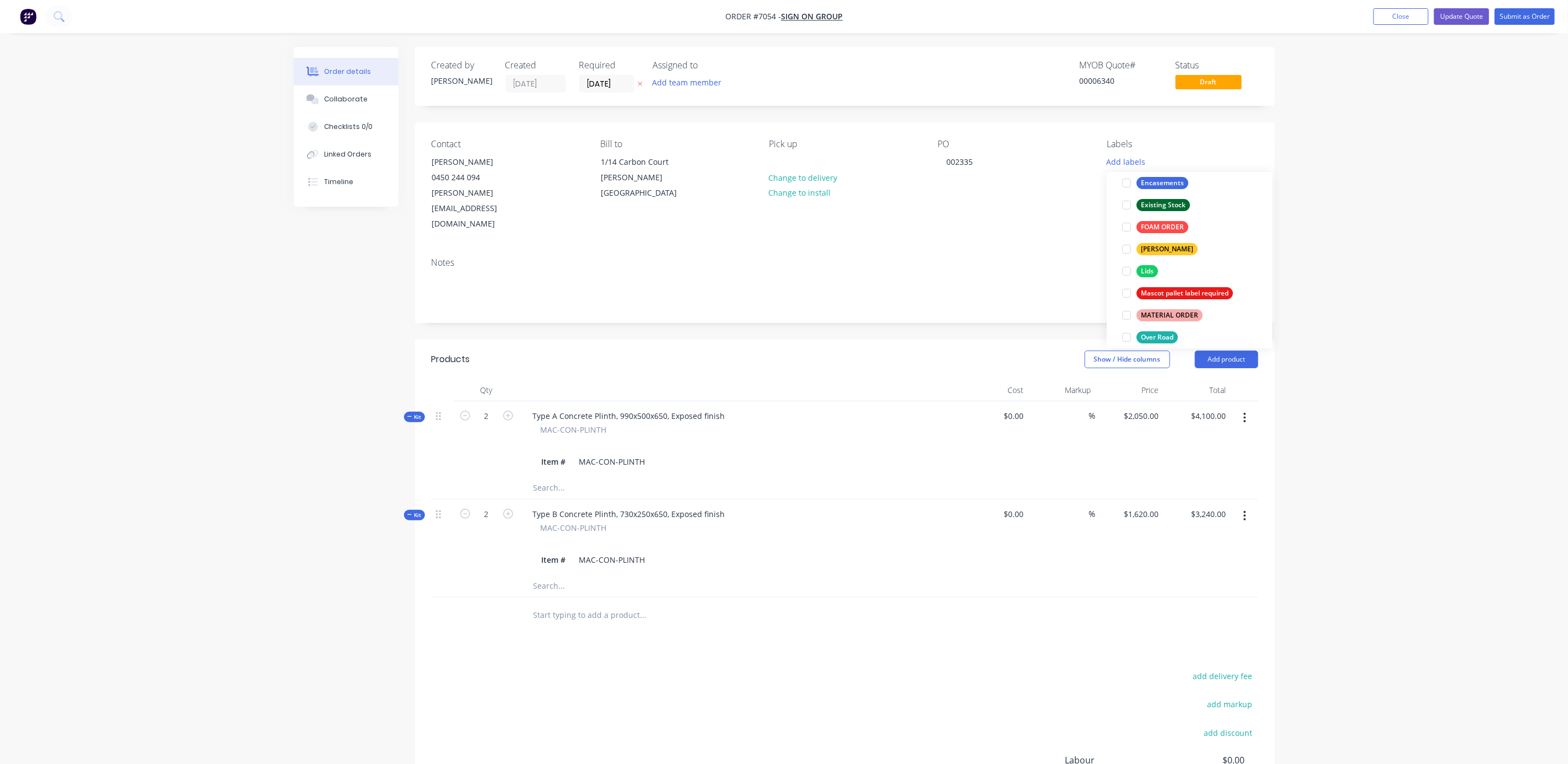
click at [1376, 208] on div "Order details Collaborate Checklists 0/0 Linked Orders Timeline Order details C…" at bounding box center [784, 457] width 1568 height 914
click at [1507, 241] on div "Order details Collaborate Checklists 0/0 Linked Orders Timeline Order details C…" at bounding box center [784, 457] width 1568 height 914
click at [1123, 161] on button "Add labels" at bounding box center [1126, 161] width 51 height 15
click at [1125, 252] on div at bounding box center [1127, 249] width 22 height 22
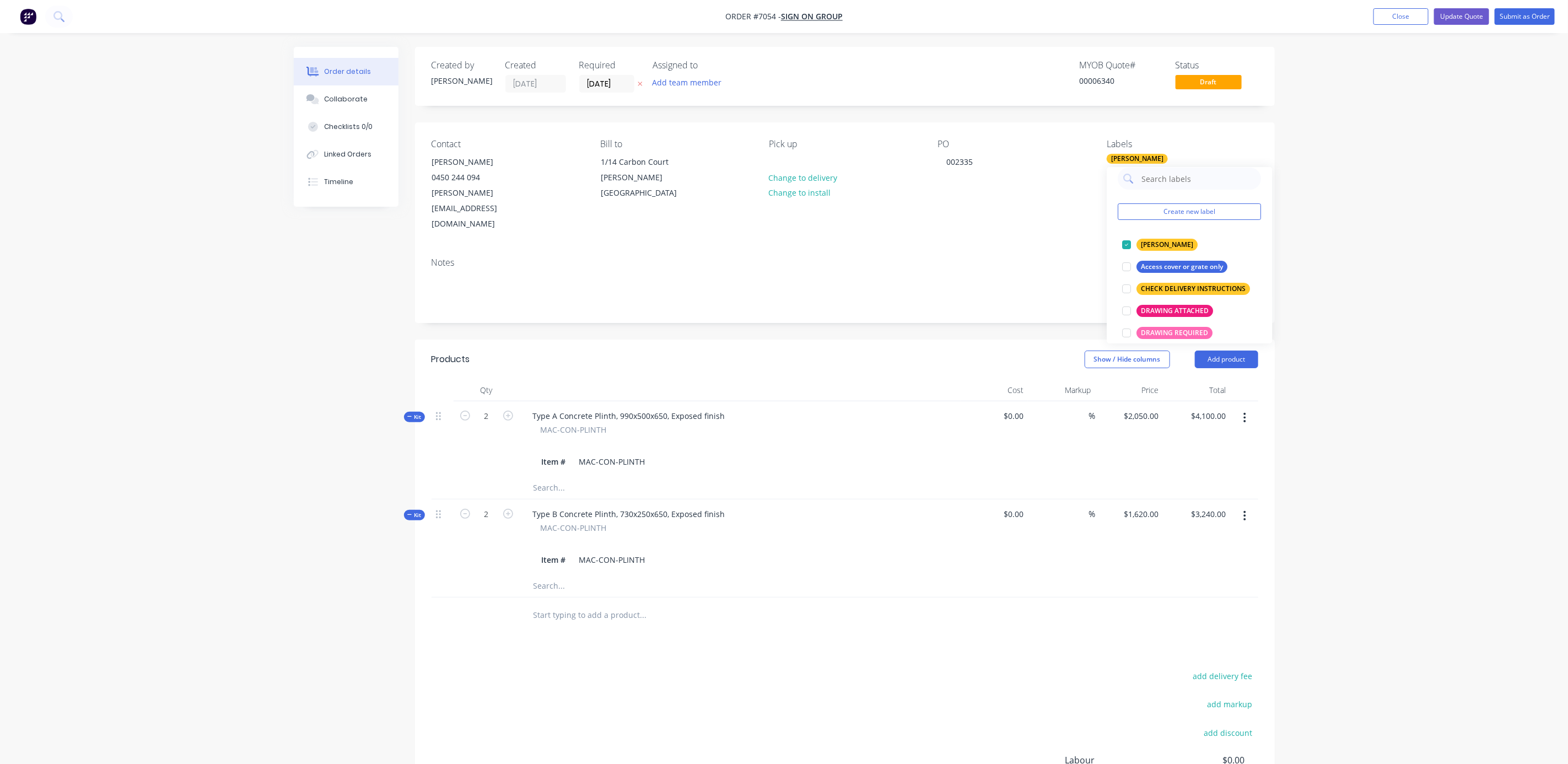
drag, startPoint x: 1500, startPoint y: 230, endPoint x: 1407, endPoint y: 286, distance: 108.6
click at [1500, 230] on div "Order details Collaborate Checklists 0/0 Linked Orders Timeline Order details C…" at bounding box center [784, 457] width 1568 height 914
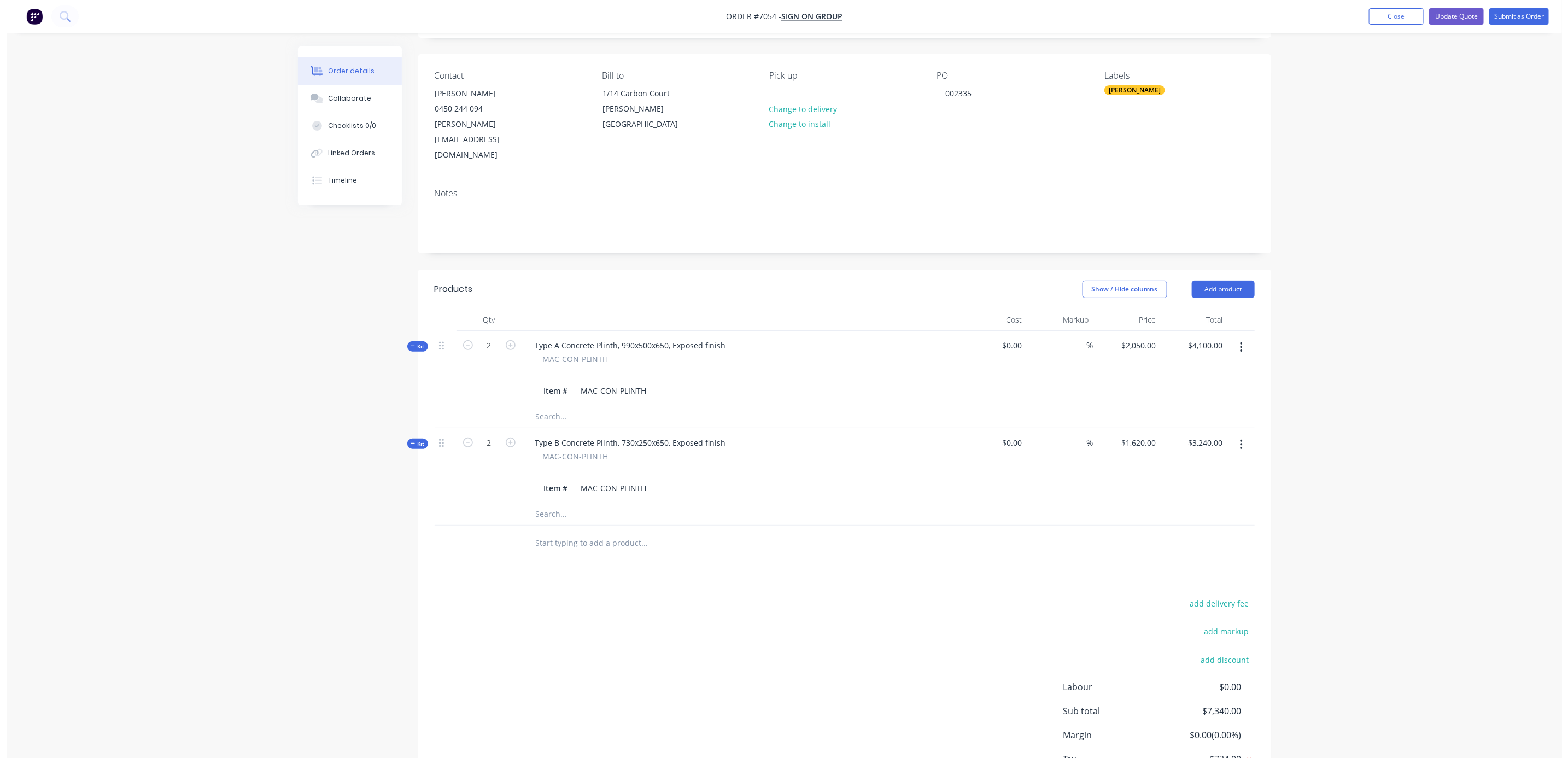
scroll to position [0, 0]
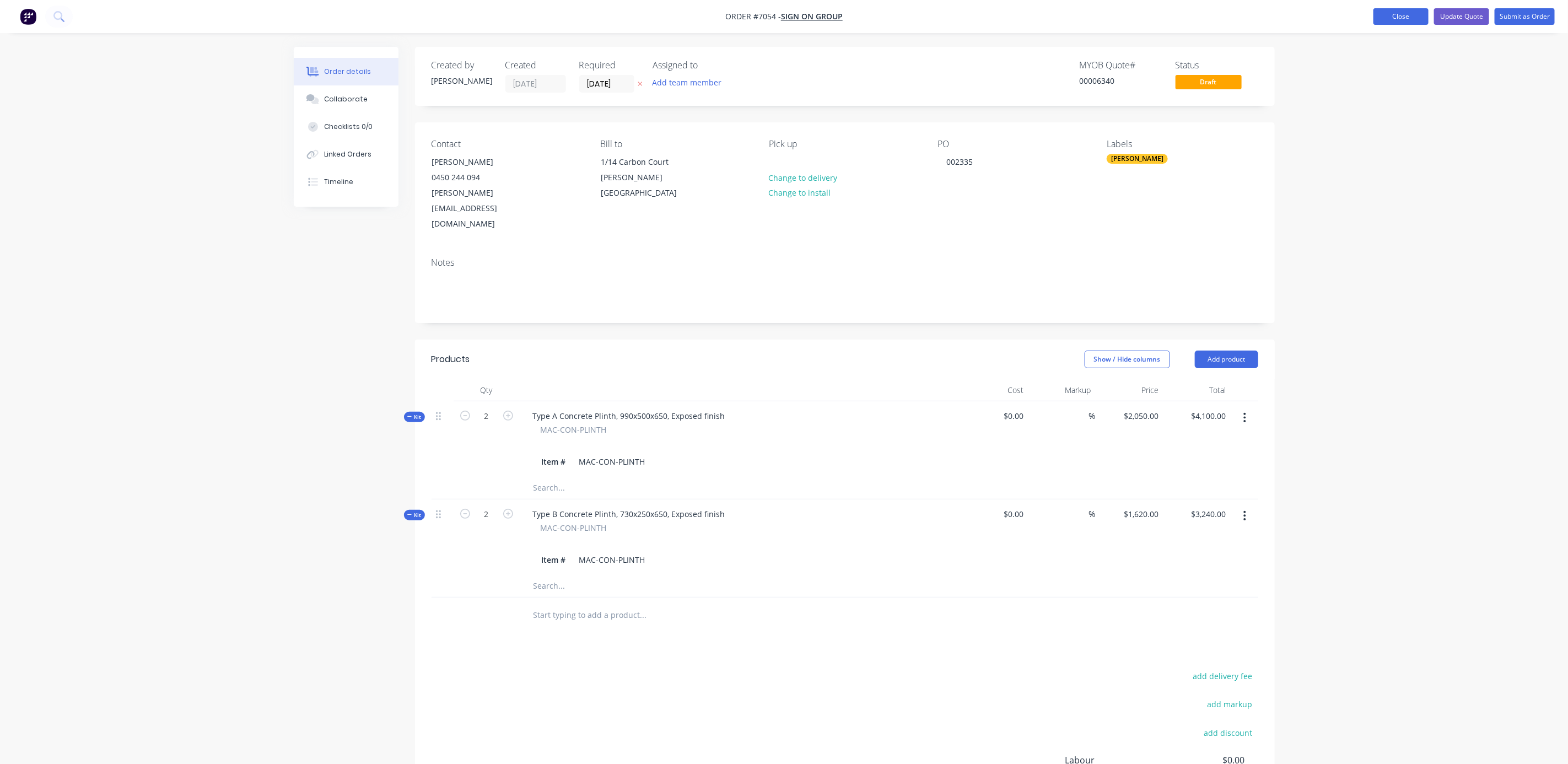
click at [1403, 17] on button "Close" at bounding box center [1401, 17] width 55 height 17
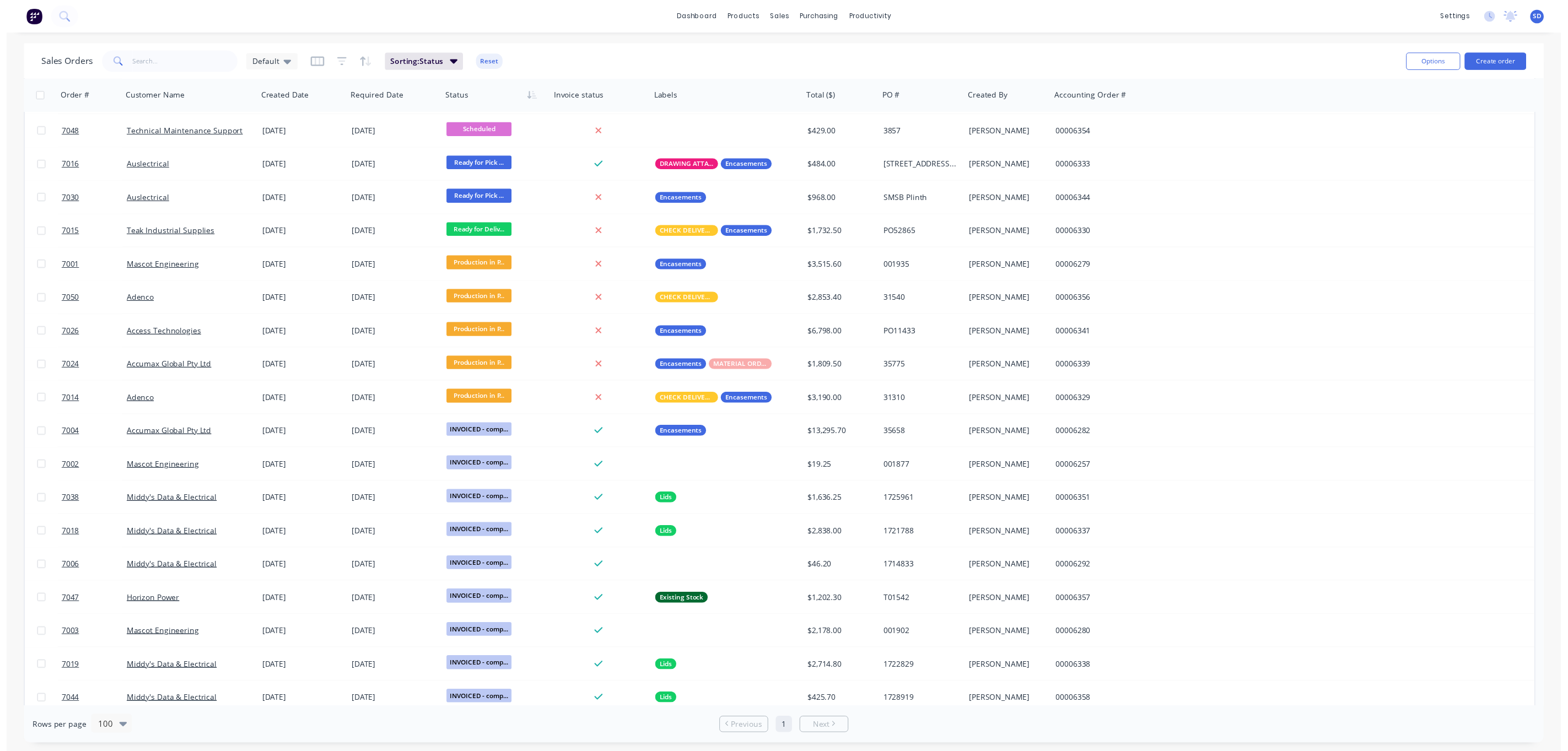
scroll to position [433, 0]
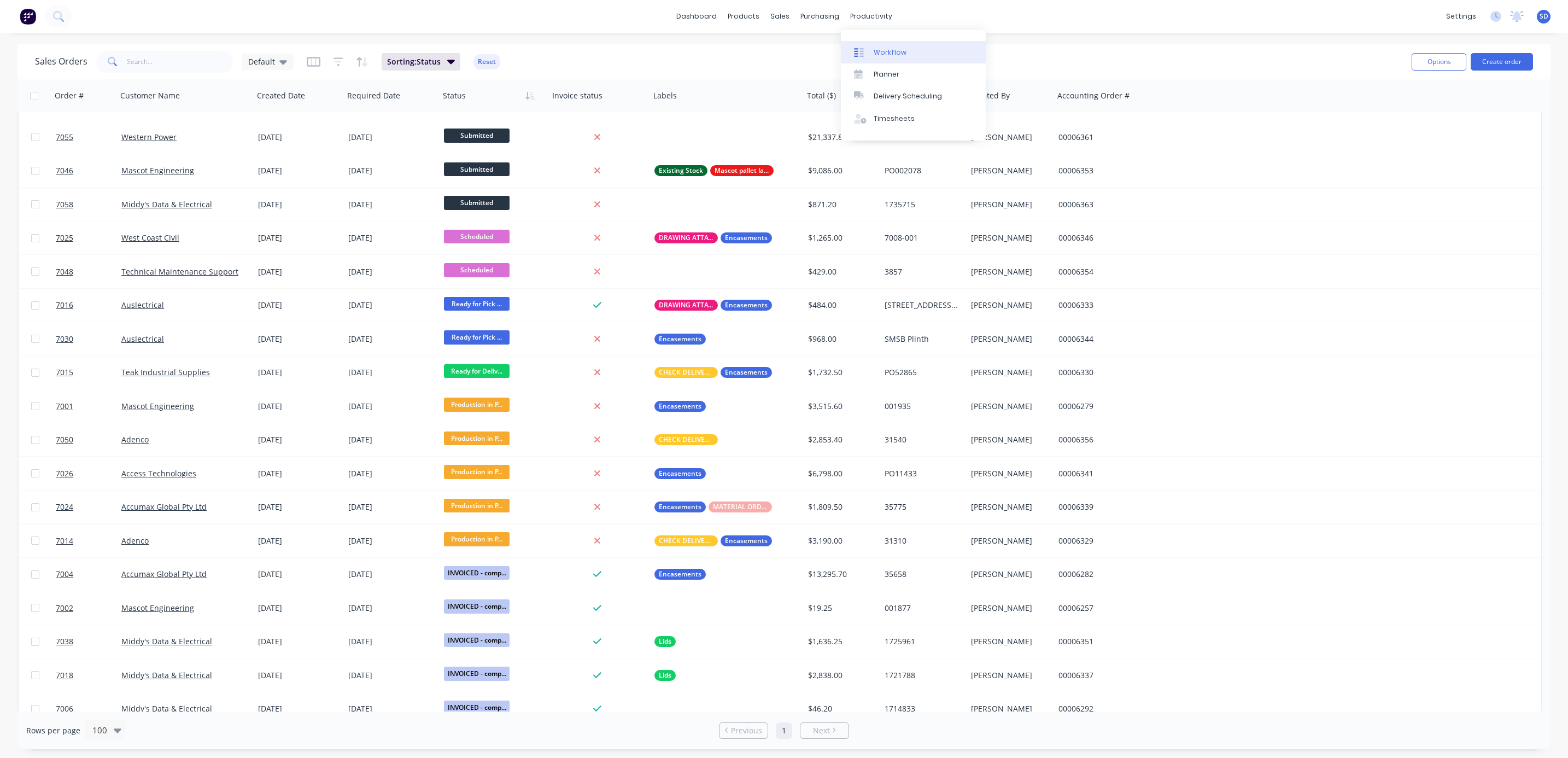
click at [885, 51] on div "Workflow" at bounding box center [890, 52] width 33 height 10
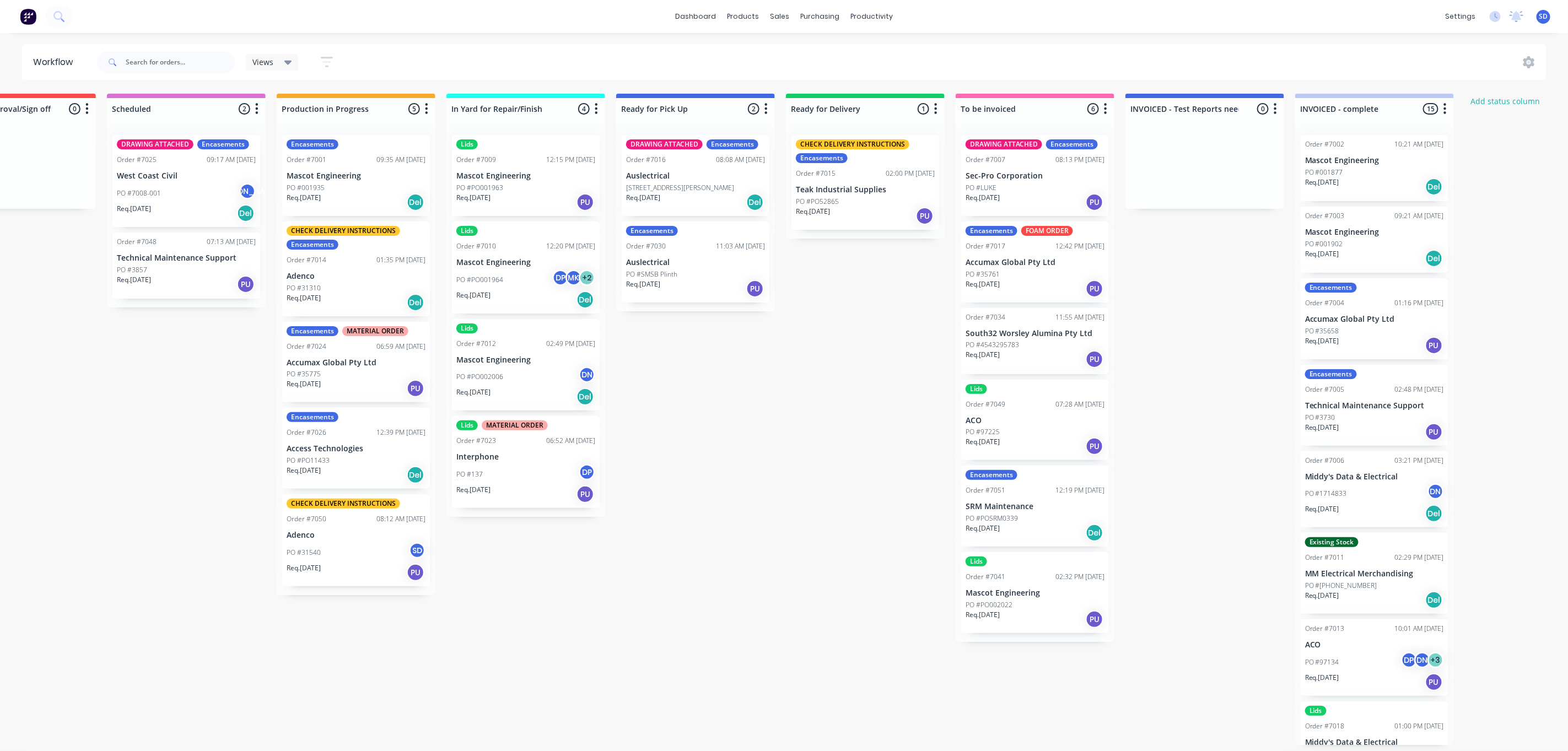
scroll to position [0, 353]
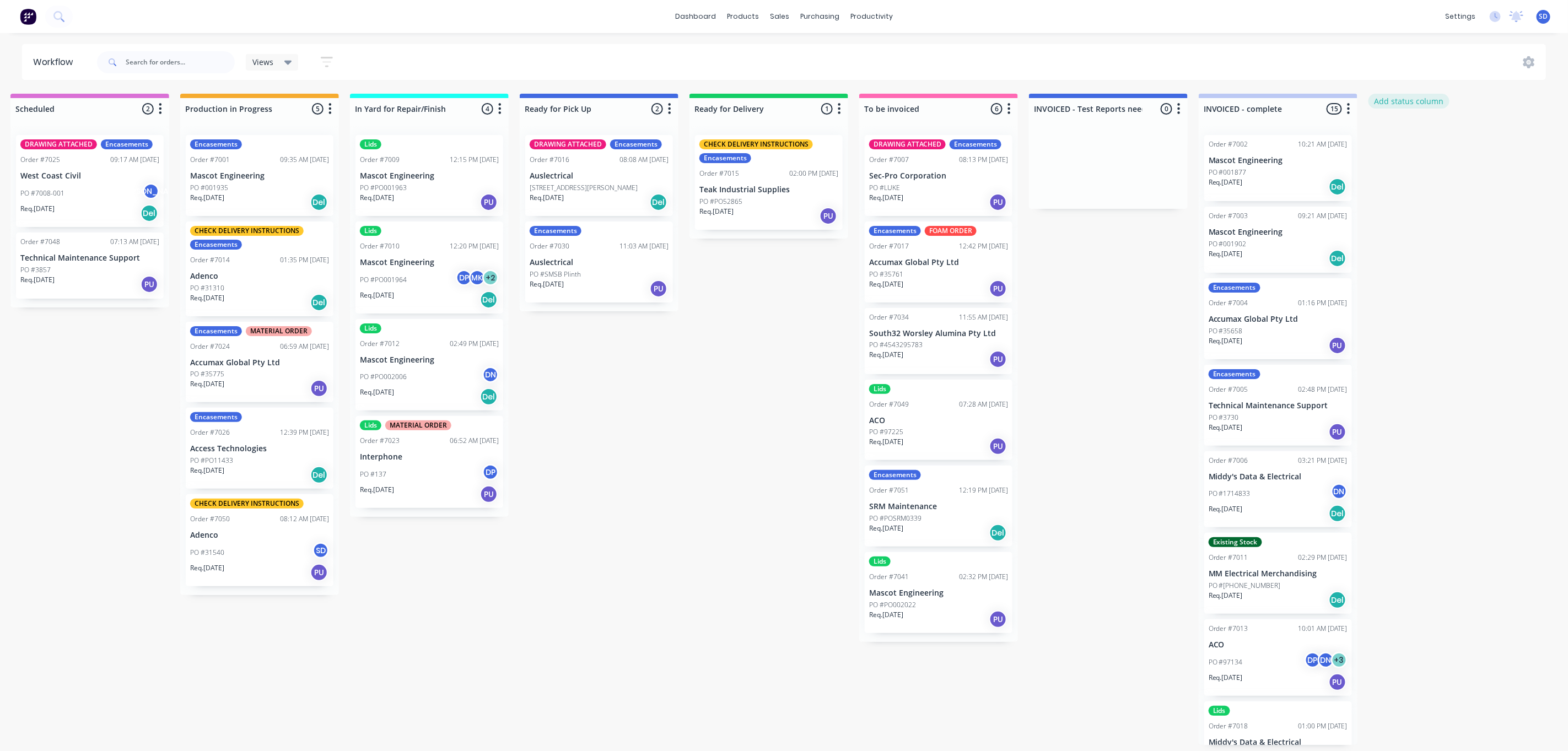
click at [1402, 98] on button "Add status column" at bounding box center [1408, 101] width 81 height 15
type input "j"
type input "[PERSON_NAME]"
click at [1409, 139] on button "Add" at bounding box center [1405, 134] width 61 height 17
click at [1485, 94] on div "[PERSON_NAME] 0 Status colour #4169E1 hex #4169E1 Save Cancel Notifications Ema…" at bounding box center [1448, 106] width 159 height 26
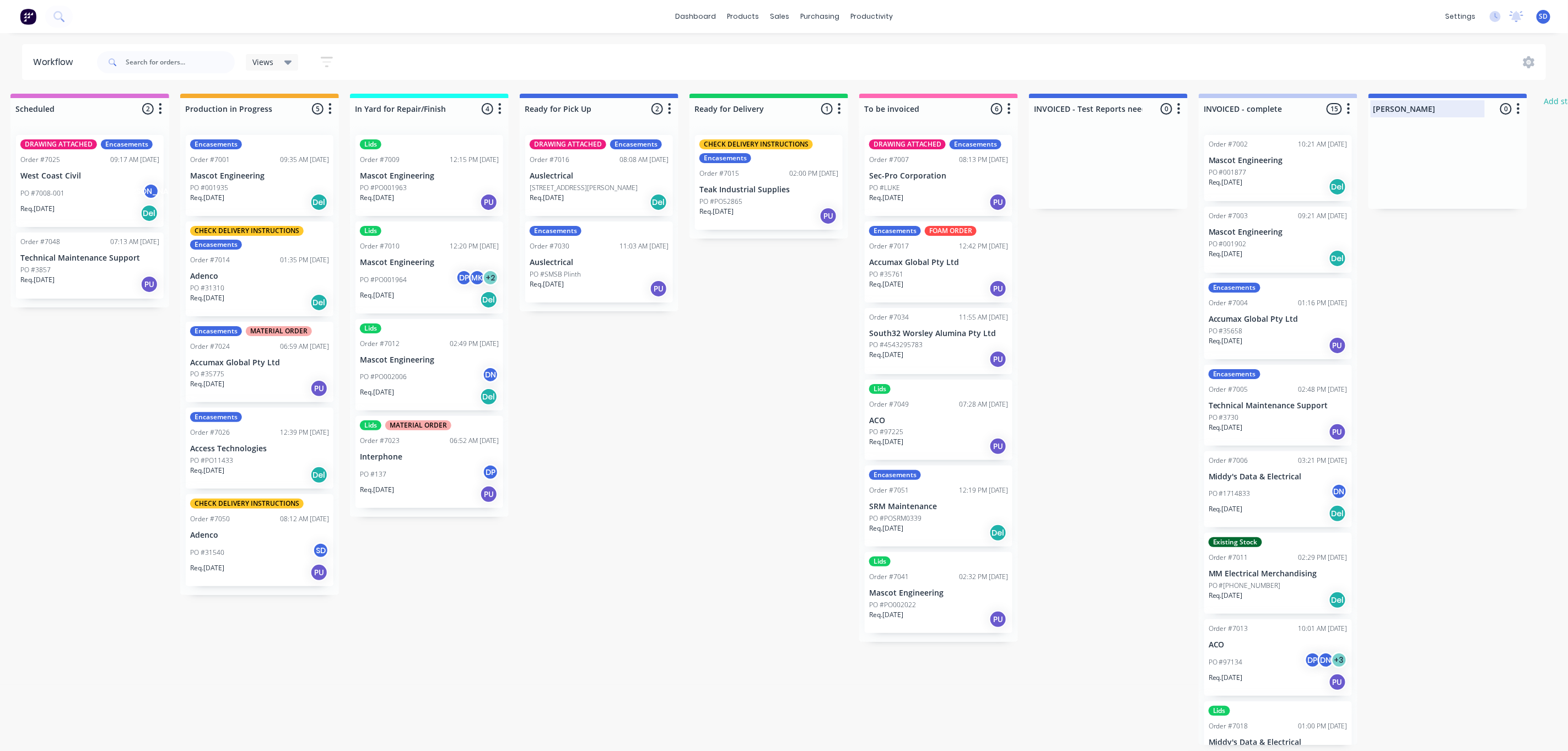
click at [1482, 99] on div at bounding box center [1448, 108] width 159 height 21
click at [1515, 106] on button "button" at bounding box center [1518, 108] width 13 height 13
click at [1477, 133] on button "Status colour" at bounding box center [1470, 132] width 110 height 18
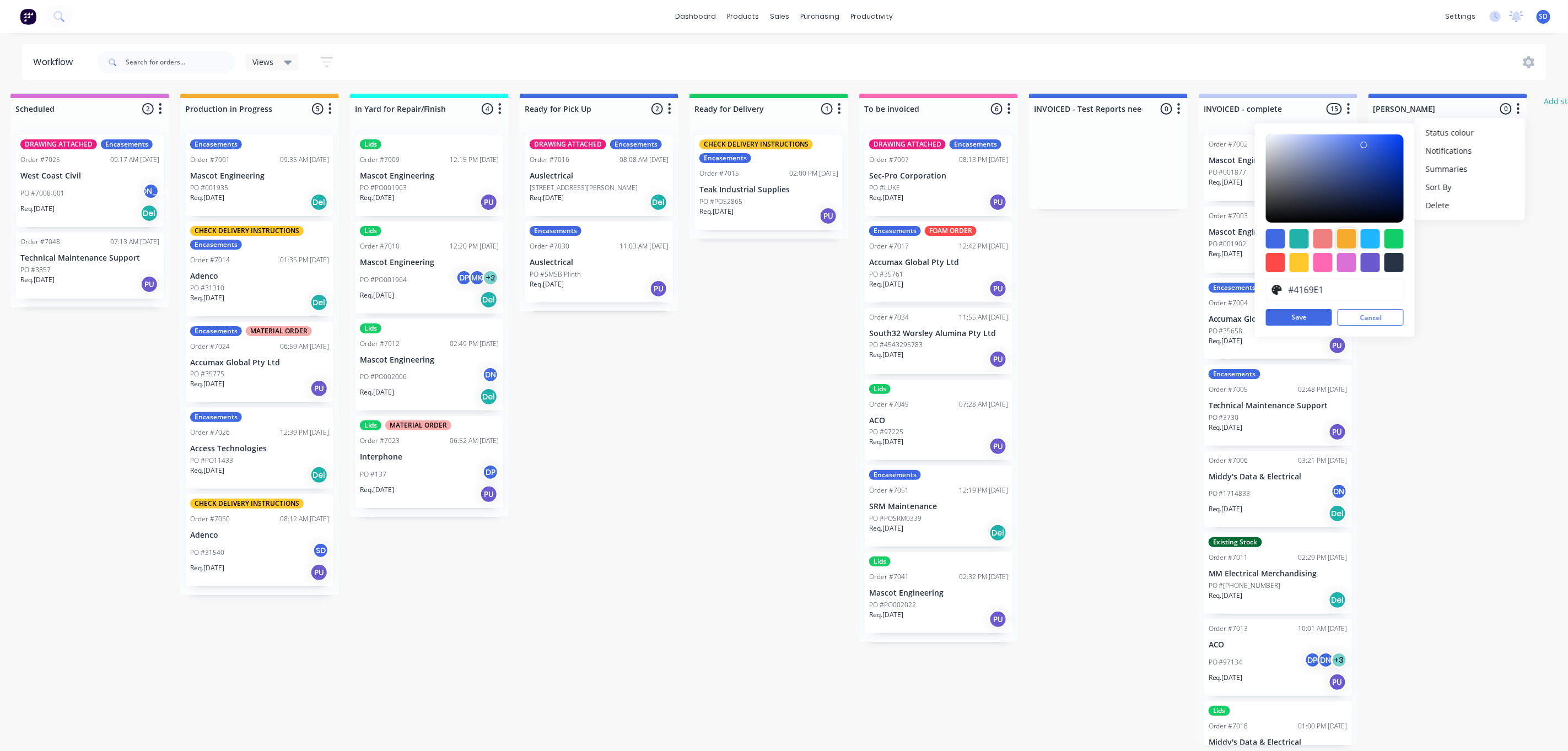
click at [1341, 245] on div at bounding box center [1346, 239] width 20 height 20
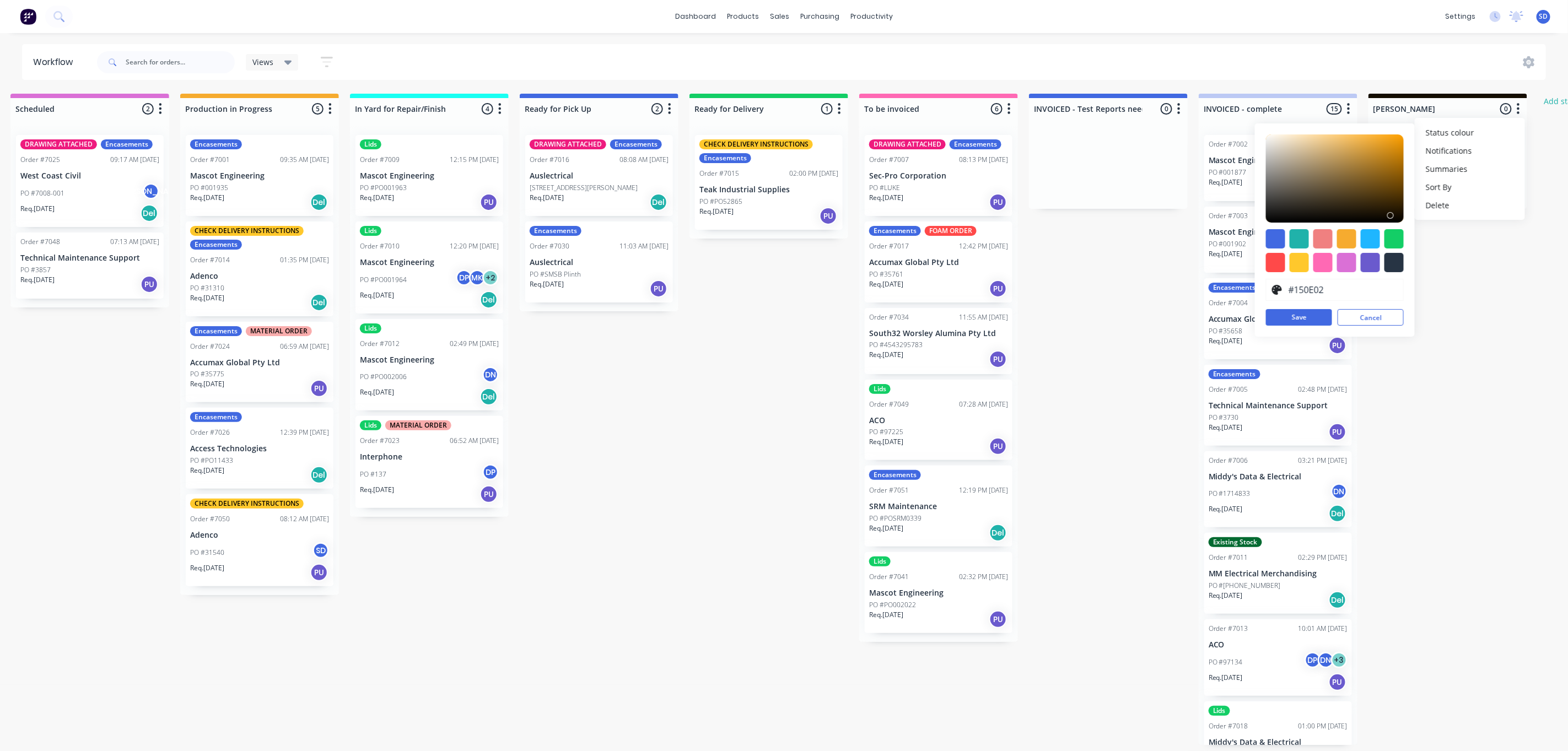
type input "#170F02"
drag, startPoint x: 1378, startPoint y: 136, endPoint x: 1396, endPoint y: 225, distance: 90.8
click at [1390, 214] on div at bounding box center [1390, 215] width 6 height 6
drag, startPoint x: 1324, startPoint y: 313, endPoint x: 1338, endPoint y: 309, distance: 14.6
click at [1323, 314] on button "Save" at bounding box center [1299, 317] width 66 height 16
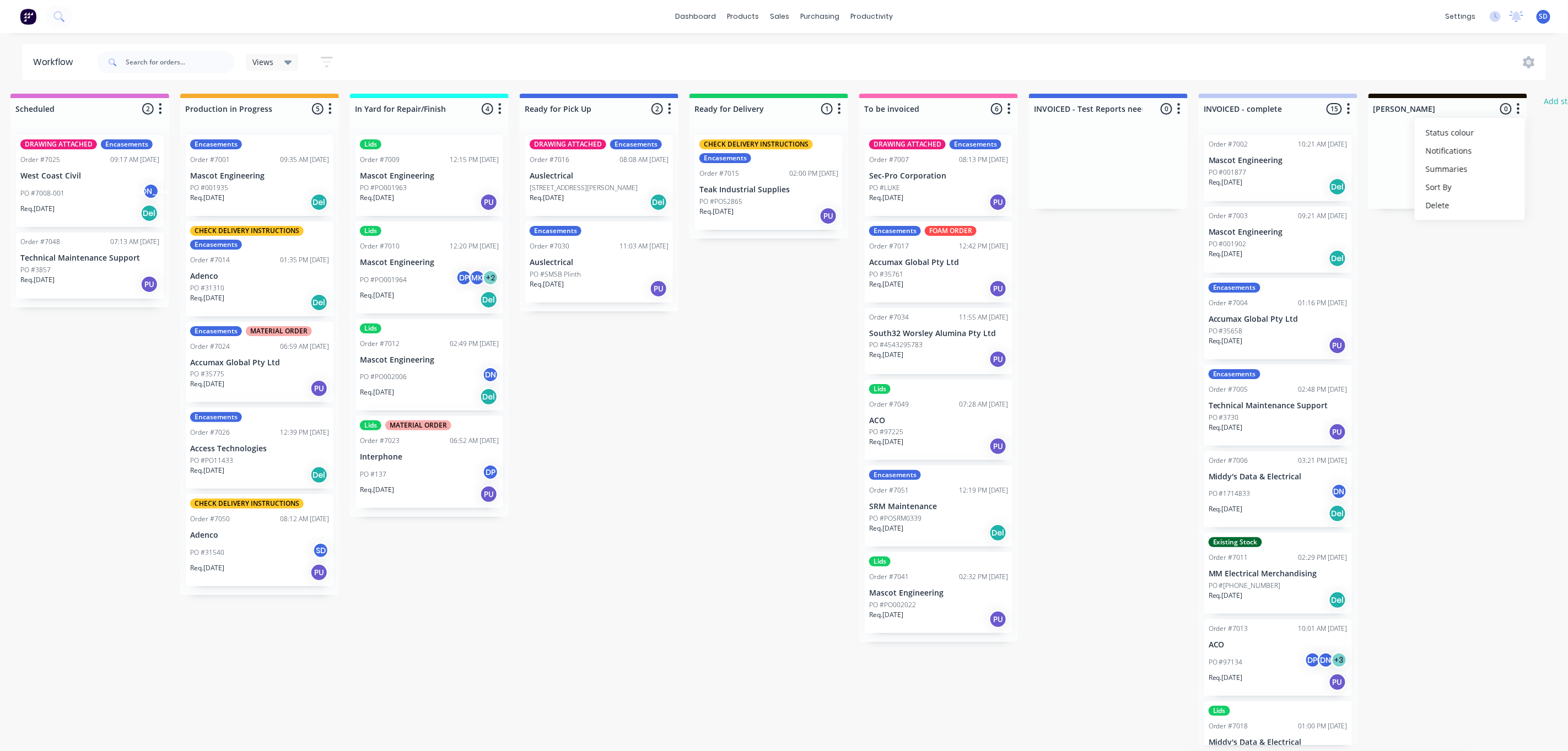
click at [1435, 319] on div "Submitted 10 Status colour #273444 hex #273444 Save Cancel Summaries Total orde…" at bounding box center [718, 419] width 2157 height 651
click at [795, 52] on link "Sales Orders" at bounding box center [839, 53] width 146 height 22
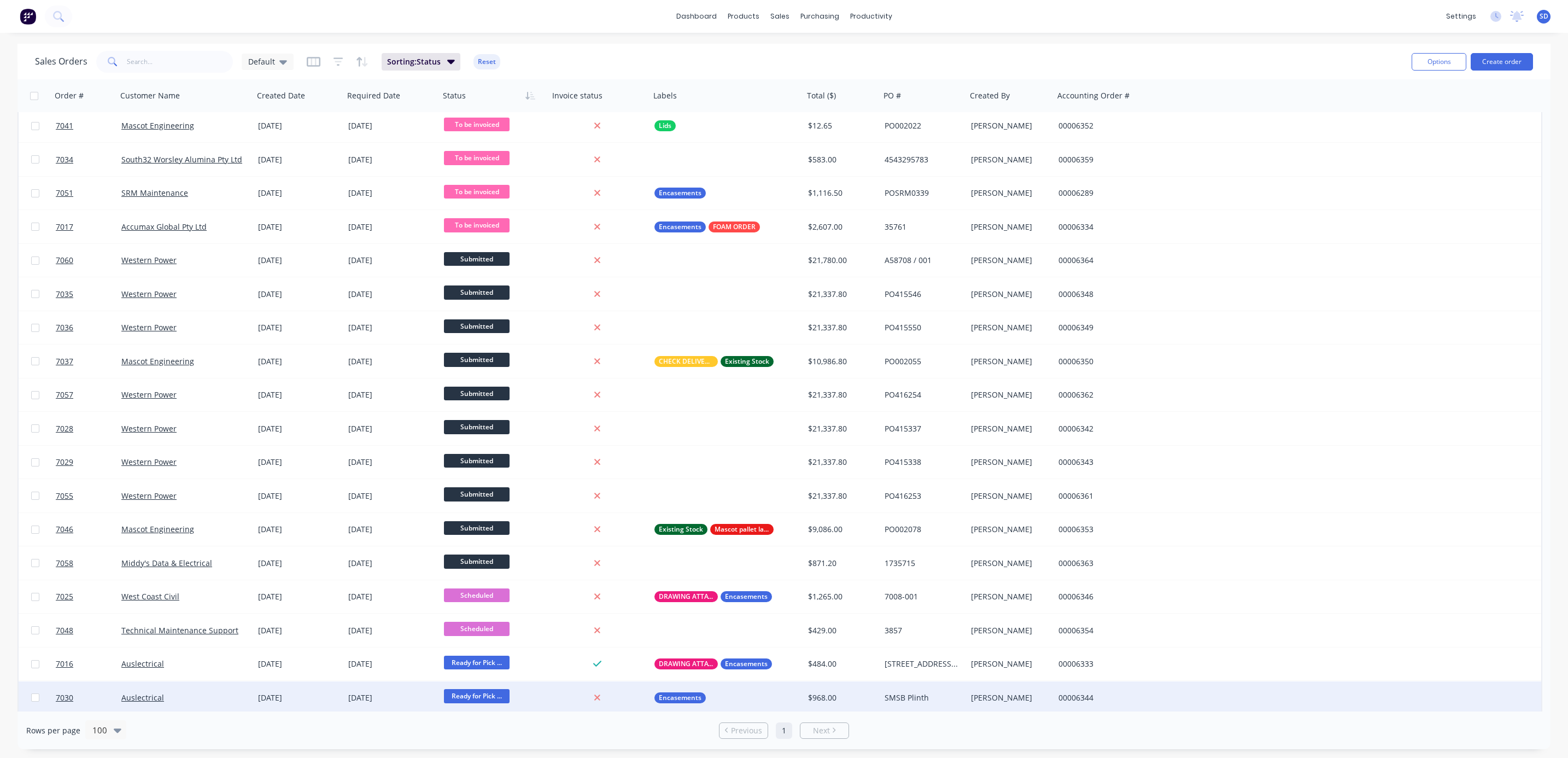
scroll to position [246, 0]
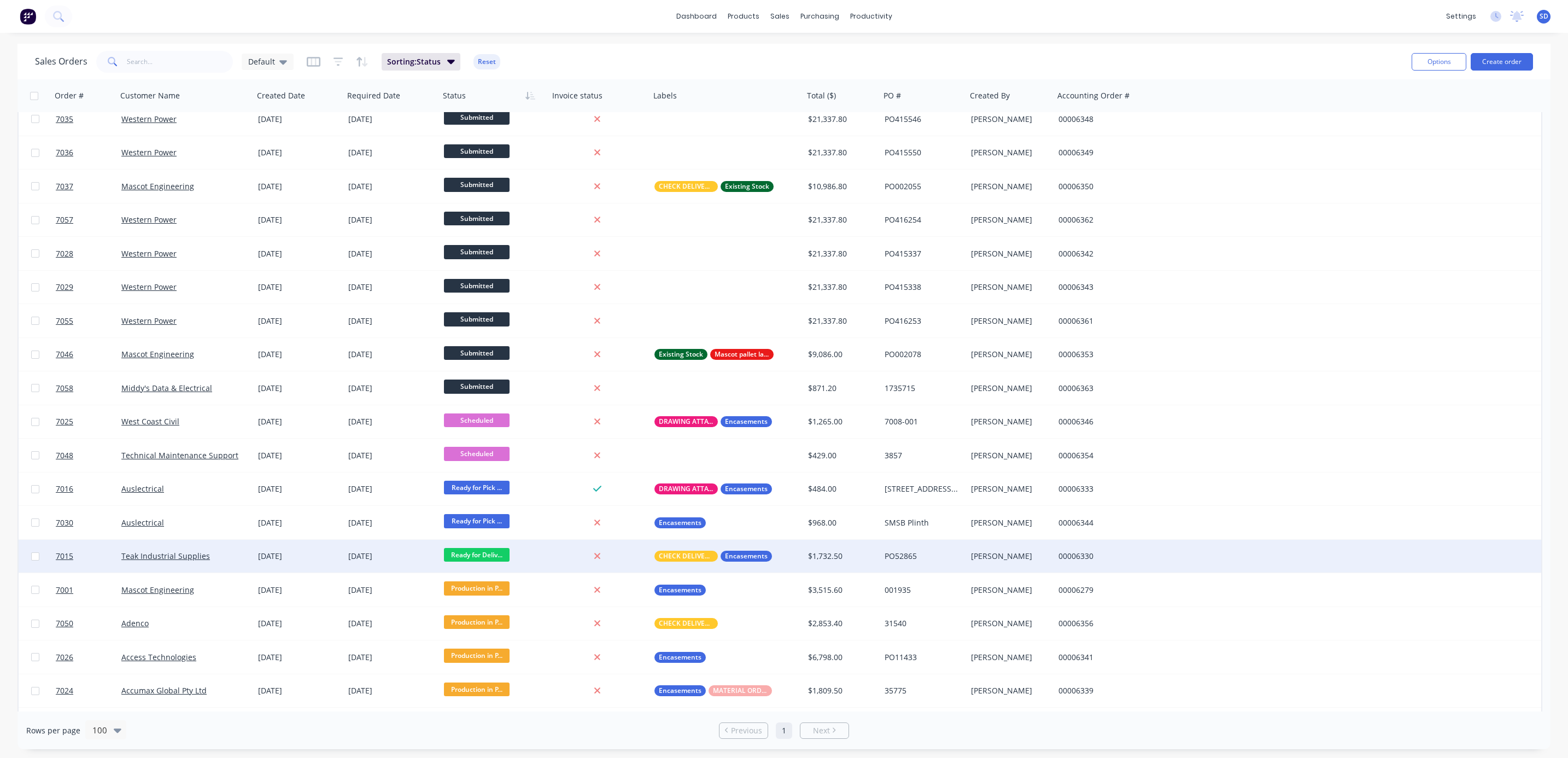
click at [230, 565] on div "Teak Industrial Supplies" at bounding box center [185, 556] width 136 height 33
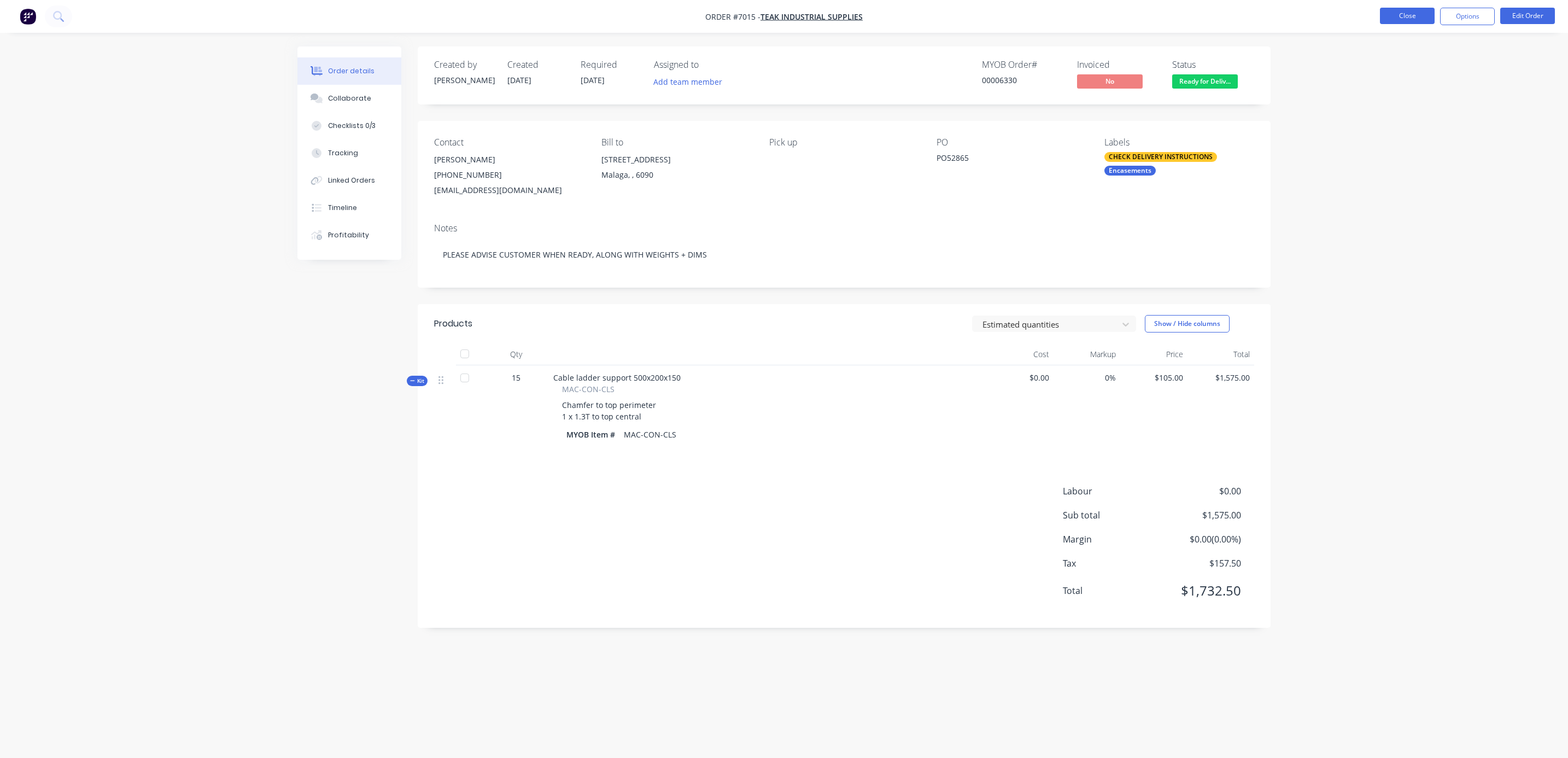
click at [1404, 17] on button "Close" at bounding box center [1407, 16] width 55 height 16
